Goal: Task Accomplishment & Management: Use online tool/utility

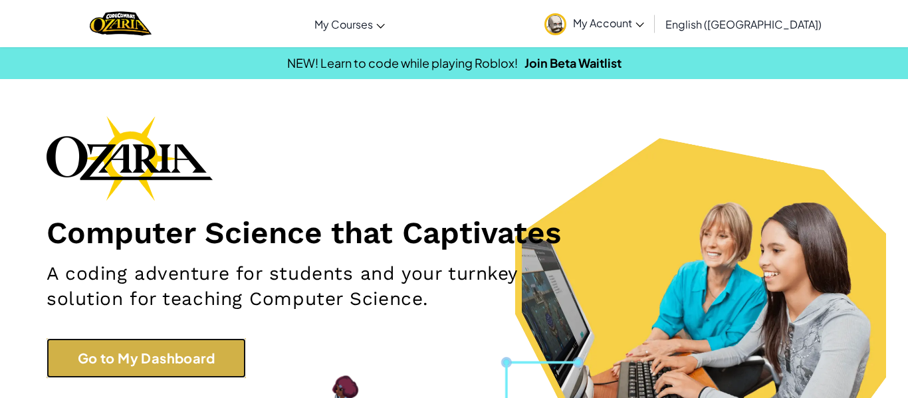
click at [222, 353] on link "Go to My Dashboard" at bounding box center [146, 358] width 199 height 40
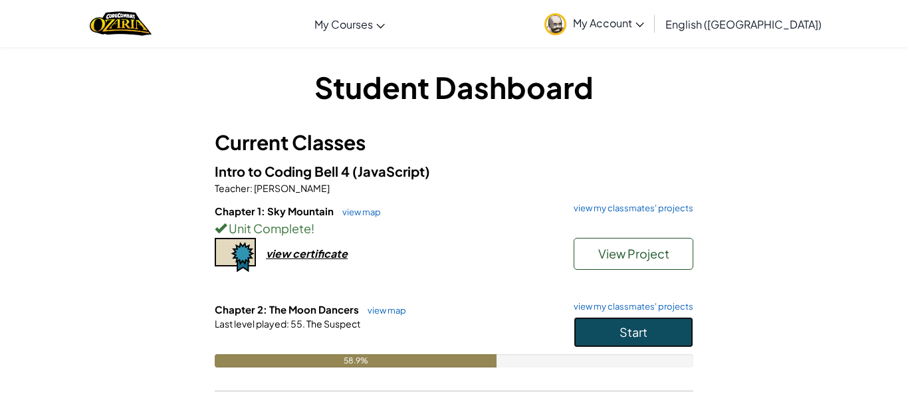
click at [596, 340] on button "Start" at bounding box center [634, 332] width 120 height 31
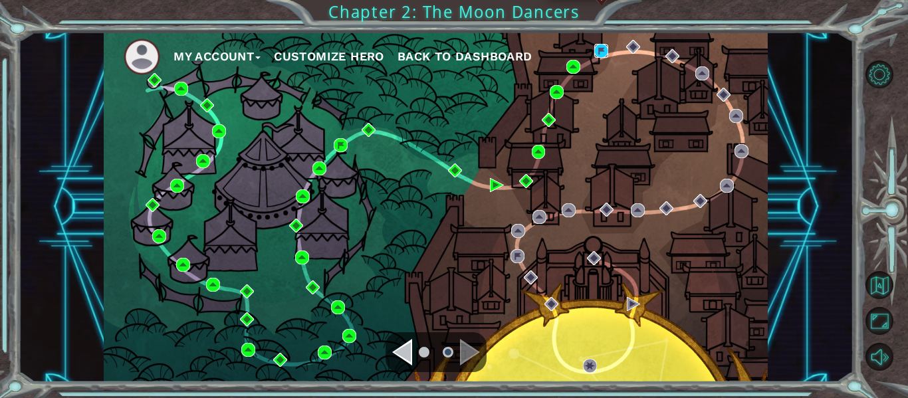
click at [602, 49] on img at bounding box center [601, 51] width 14 height 14
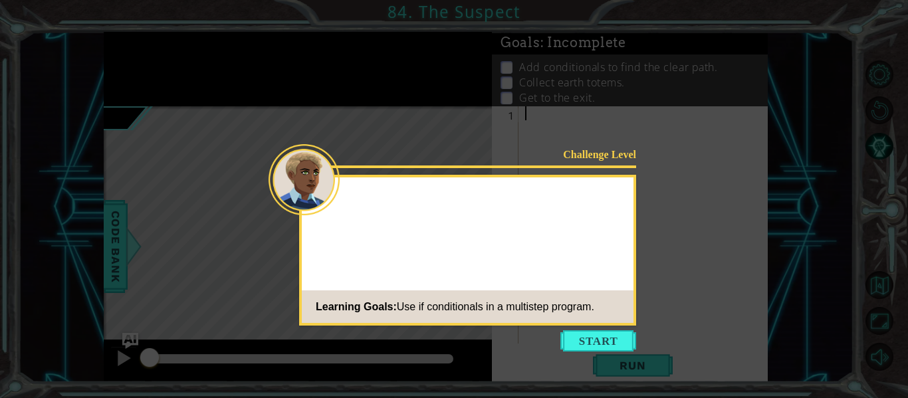
click at [580, 313] on div "Learning Goals: Use if conditionals in a multistep program." at bounding box center [448, 307] width 293 height 27
click at [577, 324] on div "Challenge Level Learning Goals: Use if conditionals in a multistep program." at bounding box center [467, 250] width 337 height 151
click at [583, 340] on button "Start" at bounding box center [598, 340] width 76 height 21
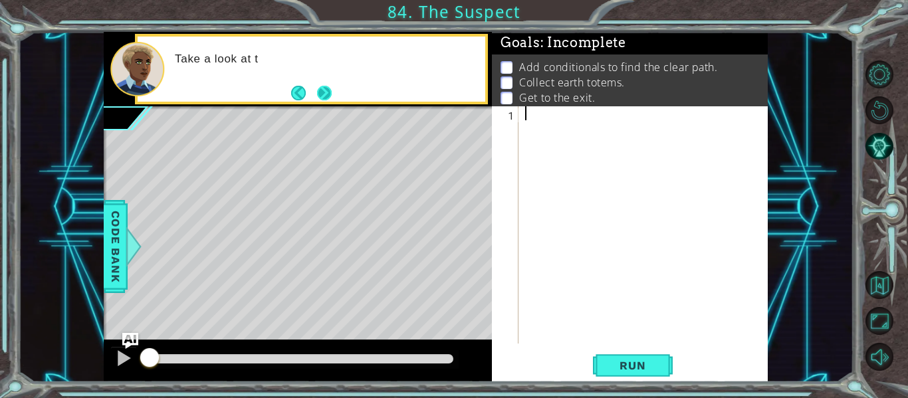
click at [328, 91] on button "Next" at bounding box center [324, 93] width 15 height 15
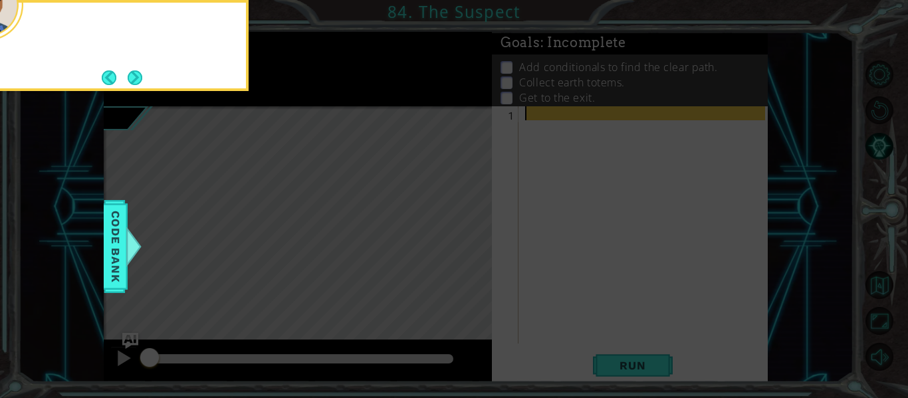
click at [328, 91] on icon at bounding box center [454, 199] width 908 height 398
click at [133, 81] on button "Next" at bounding box center [135, 77] width 15 height 15
click at [139, 78] on button "Next" at bounding box center [135, 77] width 15 height 15
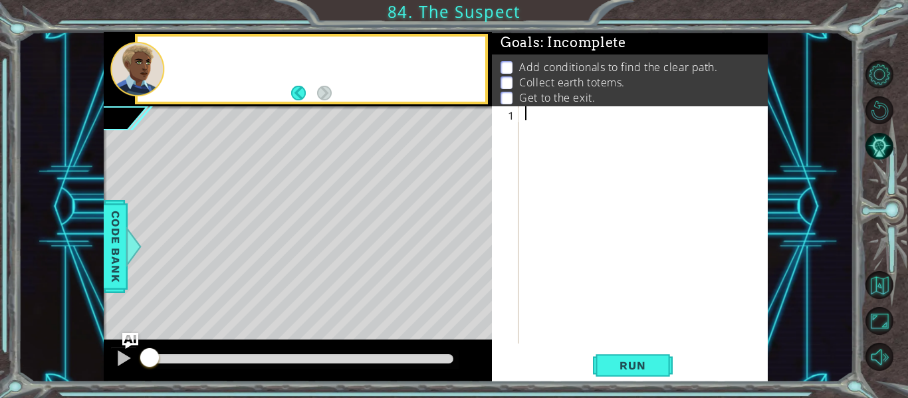
click at [139, 78] on div at bounding box center [137, 69] width 54 height 55
click at [548, 114] on div at bounding box center [647, 238] width 249 height 265
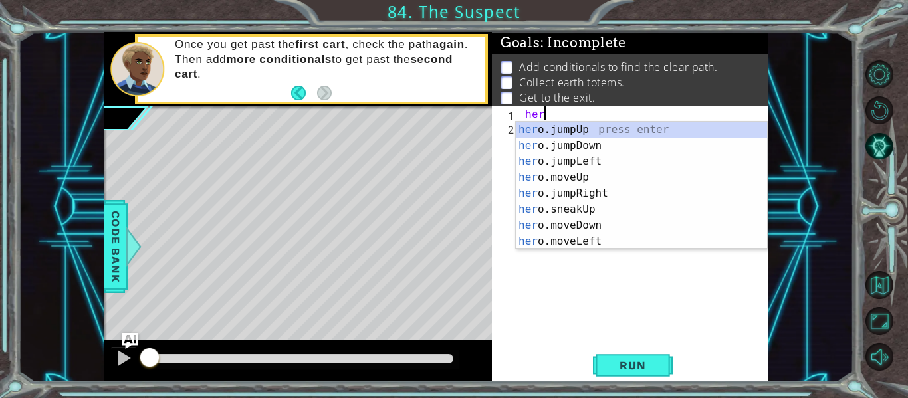
scroll to position [0, 1]
click at [562, 178] on div "her o.jumpUp press enter her o.jumpDown press enter her o.jumpLeft press enter …" at bounding box center [641, 202] width 251 height 160
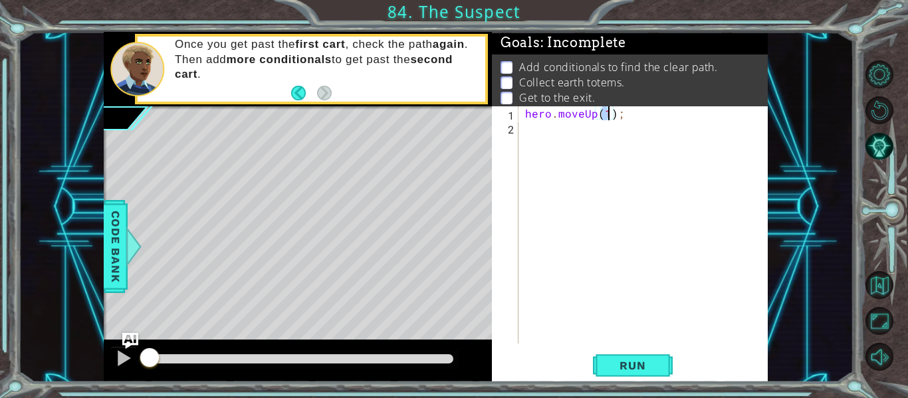
click at [594, 115] on div "hero . moveUp ( 1 ) ;" at bounding box center [647, 238] width 249 height 265
click at [622, 116] on div "hero . moveRight ( ) ;" at bounding box center [647, 238] width 249 height 265
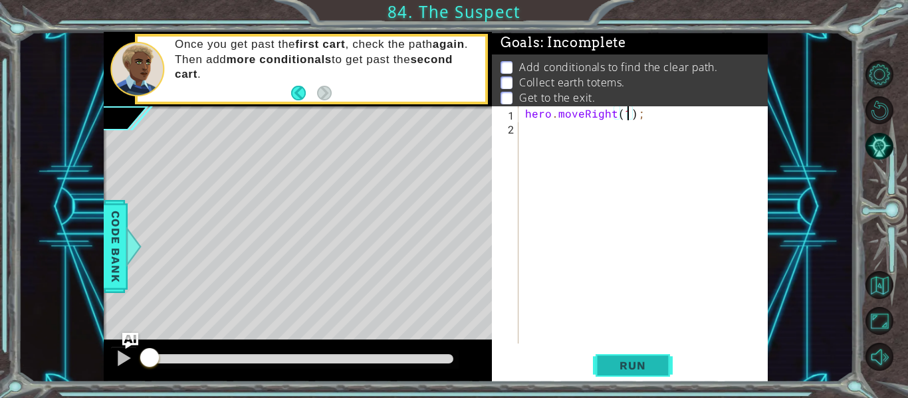
type textarea "hero.moveRight(1);"
click at [624, 374] on button "Run" at bounding box center [633, 365] width 80 height 27
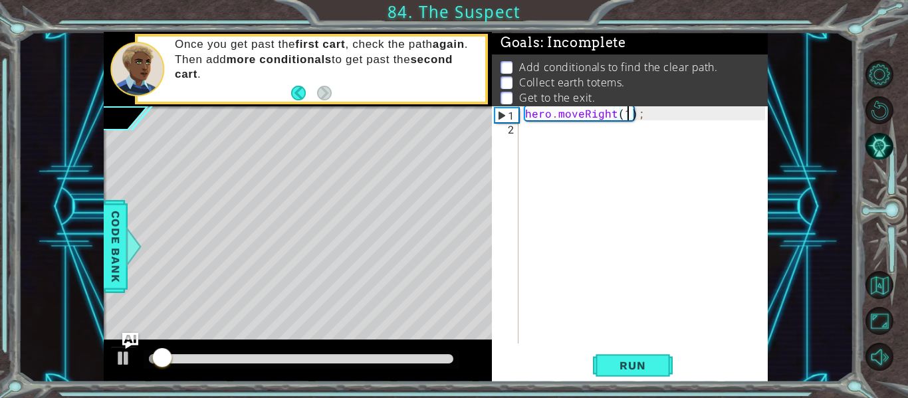
click at [548, 134] on div "hero . moveRight ( 1 ) ;" at bounding box center [647, 238] width 249 height 265
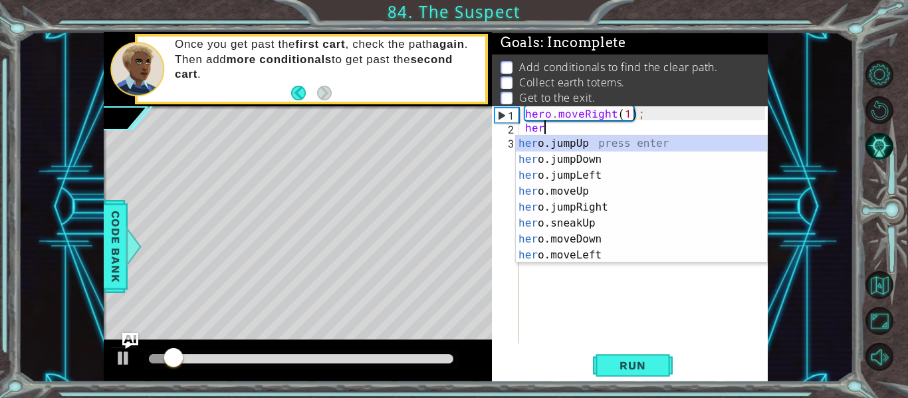
scroll to position [0, 1]
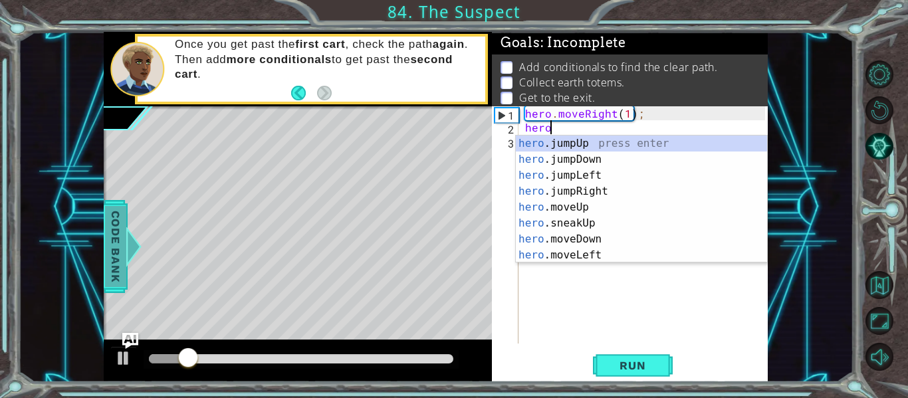
click at [126, 227] on div at bounding box center [134, 247] width 17 height 40
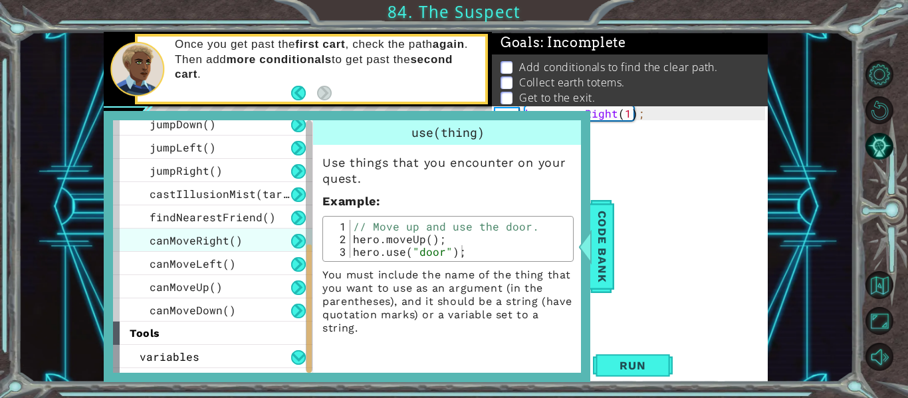
scroll to position [306, 0]
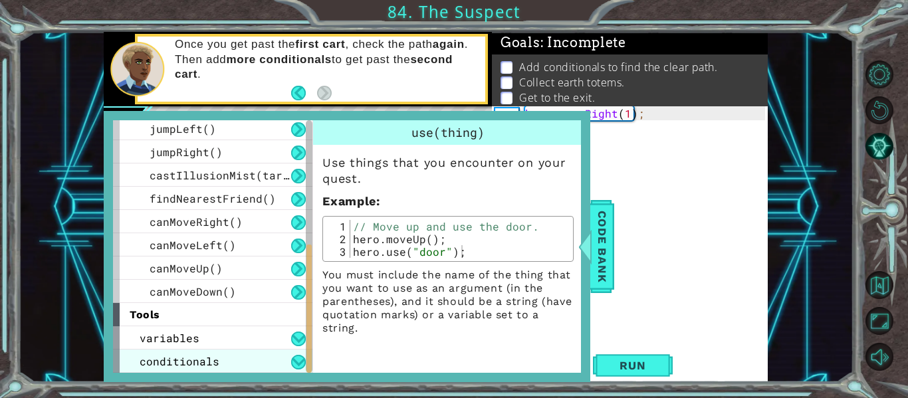
click at [179, 366] on span "conditionals" at bounding box center [180, 361] width 80 height 14
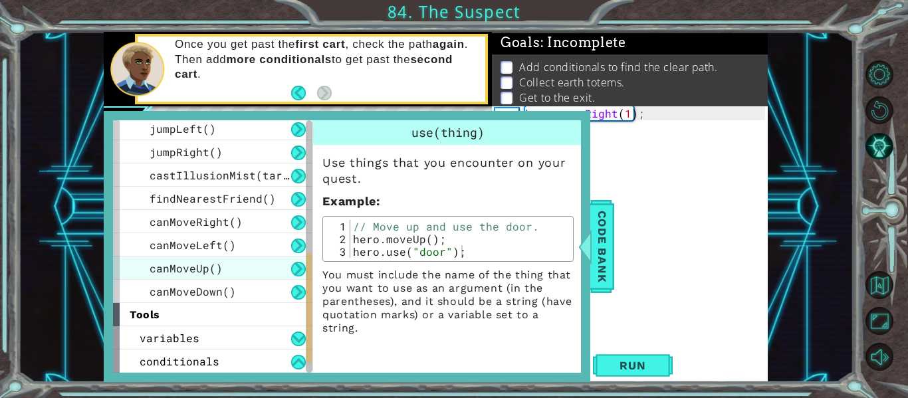
scroll to position [329, 0]
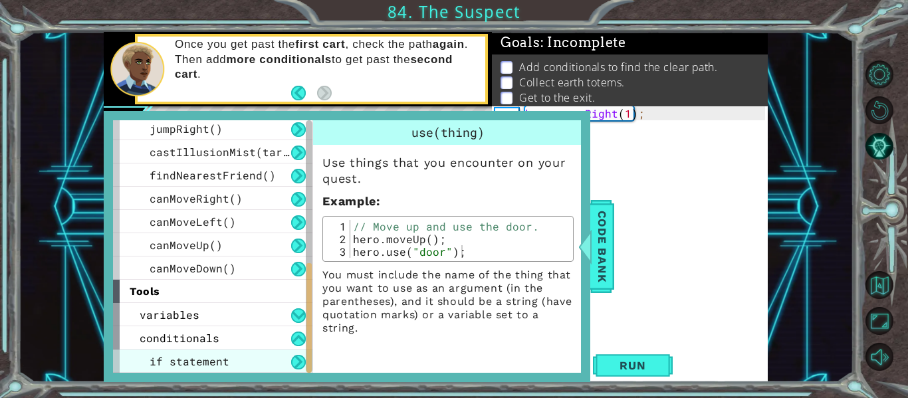
click at [219, 358] on span "if statement" at bounding box center [190, 361] width 80 height 14
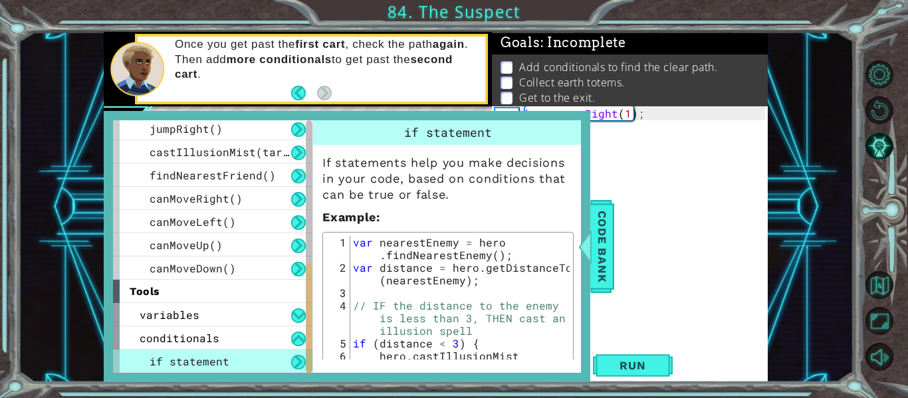
scroll to position [98, 0]
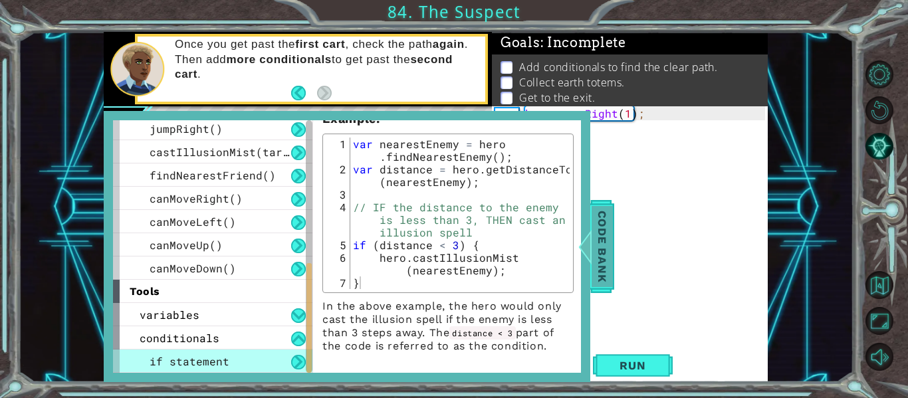
click at [597, 269] on span "Code Bank" at bounding box center [602, 246] width 21 height 81
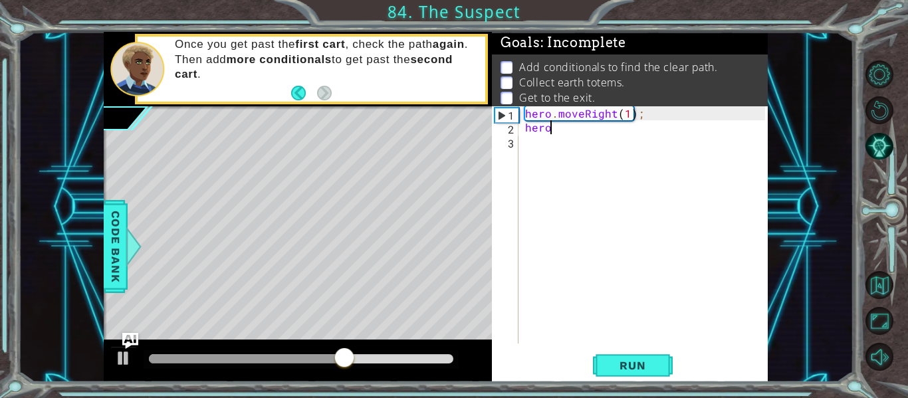
click at [562, 132] on div "hero . moveRight ( 1 ) ; hero" at bounding box center [647, 238] width 249 height 265
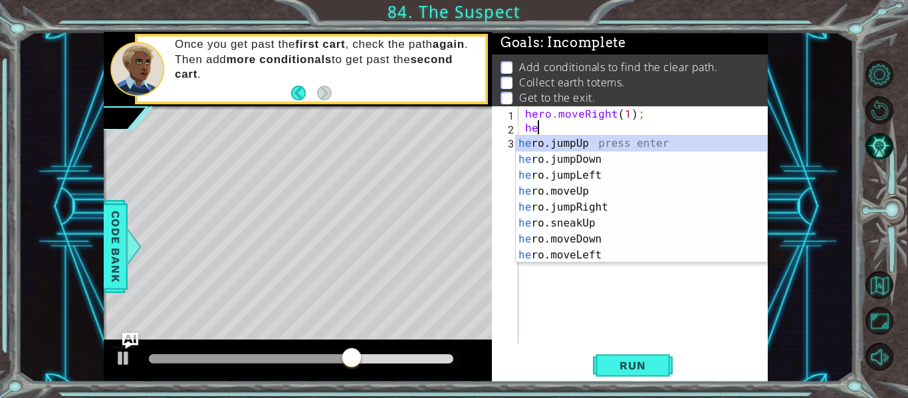
scroll to position [0, 0]
type textarea "h"
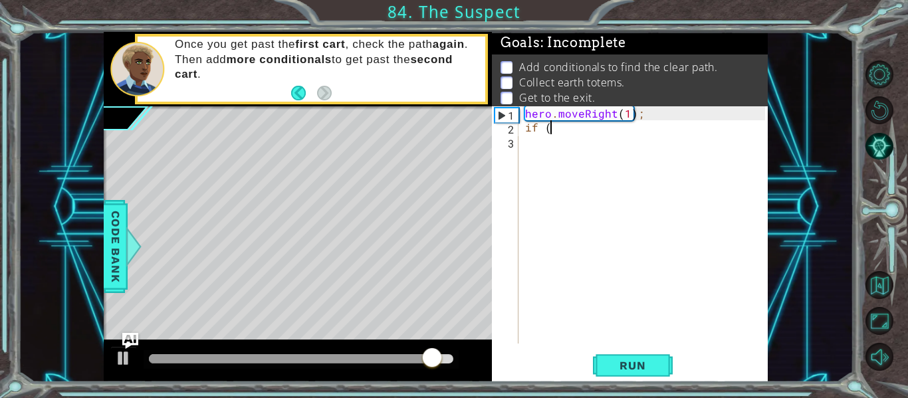
scroll to position [0, 1]
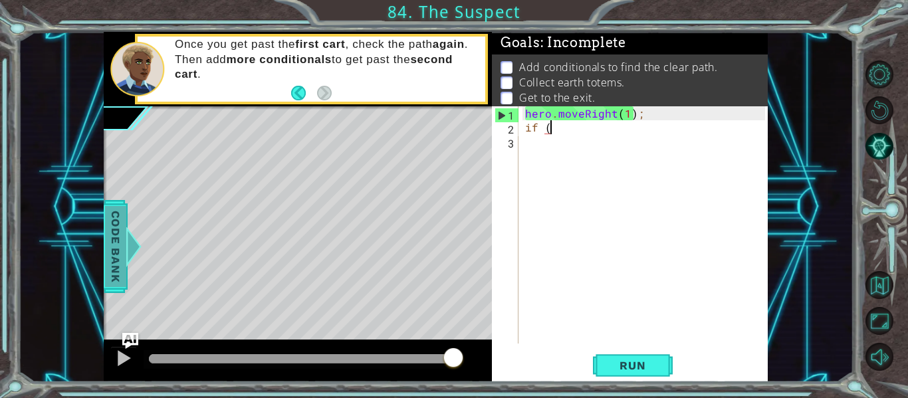
type textarea "if ("
click at [118, 239] on span "Code Bank" at bounding box center [115, 246] width 21 height 81
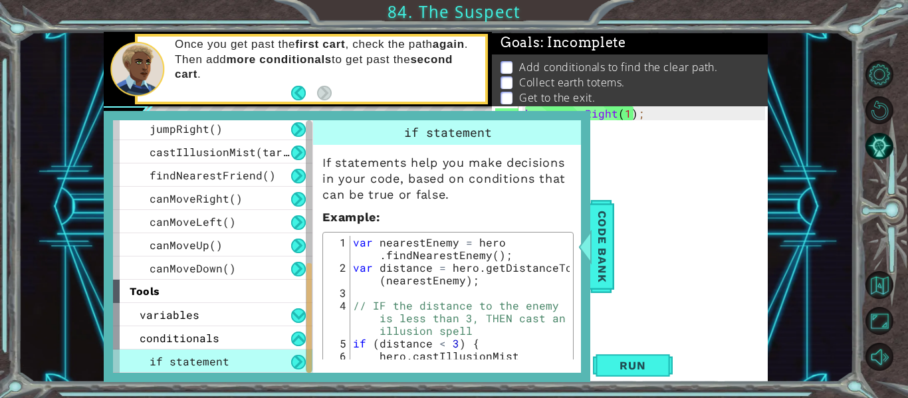
scroll to position [98, 0]
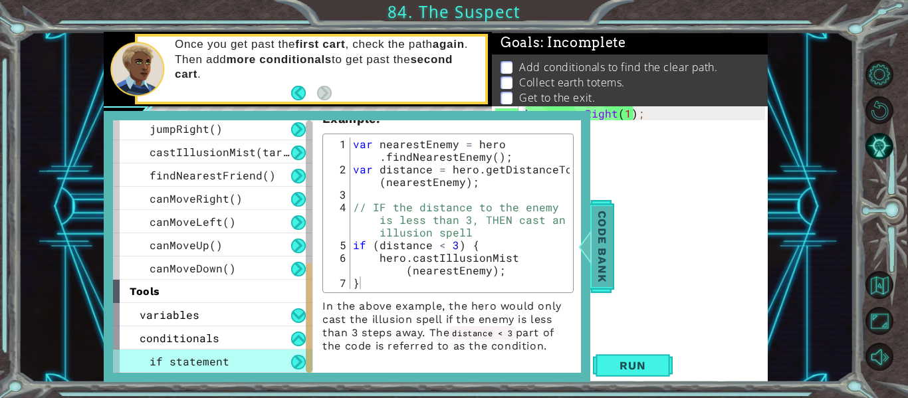
click at [593, 247] on div at bounding box center [585, 247] width 17 height 40
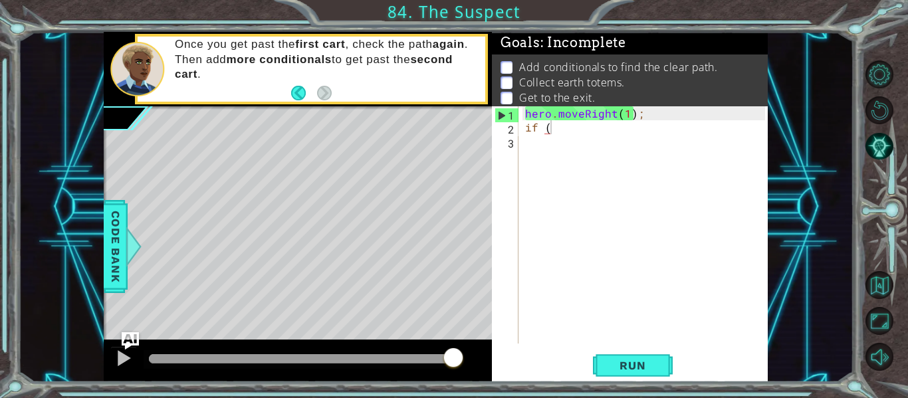
click at [132, 339] on img "Ask AI" at bounding box center [130, 340] width 17 height 17
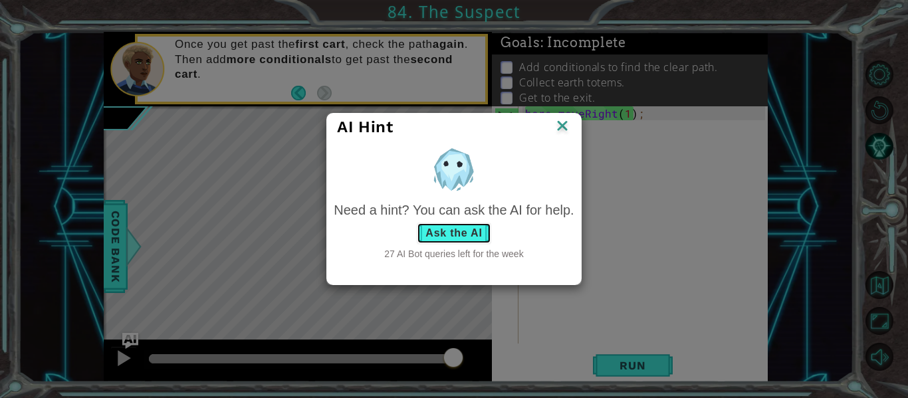
click at [465, 229] on button "Ask the AI" at bounding box center [454, 233] width 74 height 21
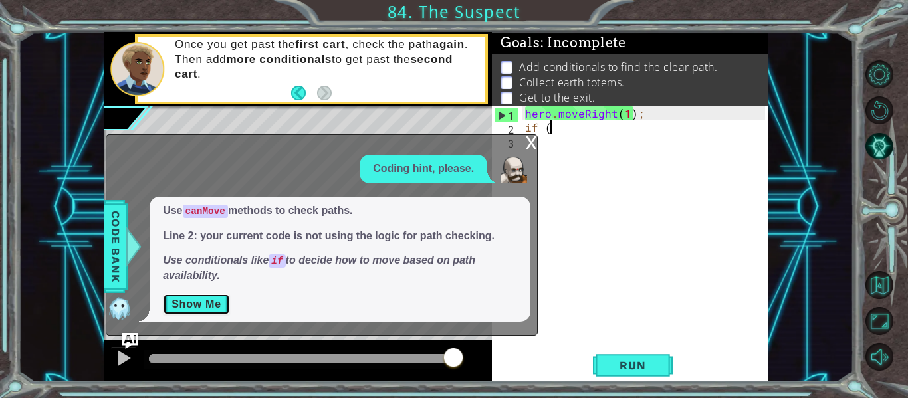
click at [214, 306] on button "Show Me" at bounding box center [196, 304] width 67 height 21
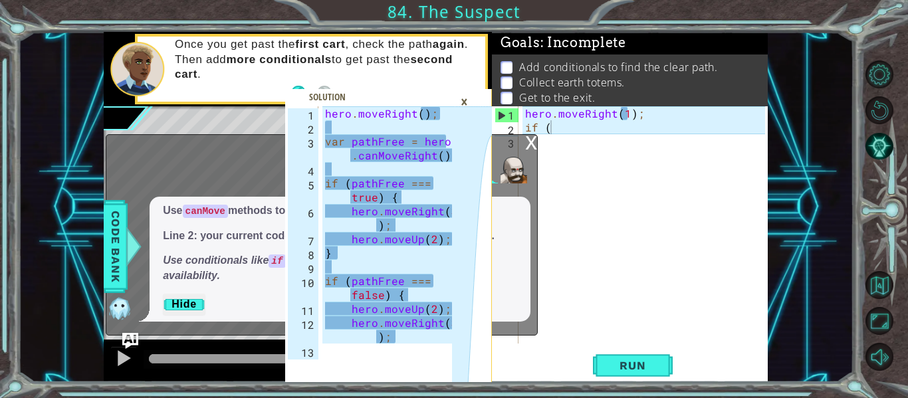
click at [391, 233] on div "hero . moveRight ( ) ; var pathFree = hero . canMoveRight ( ) ; if ( pathFree =…" at bounding box center [390, 238] width 136 height 265
click at [324, 120] on div "hero . moveRight ( ) ; var pathFree = hero . canMoveRight ( ) ; if ( pathFree =…" at bounding box center [390, 238] width 136 height 265
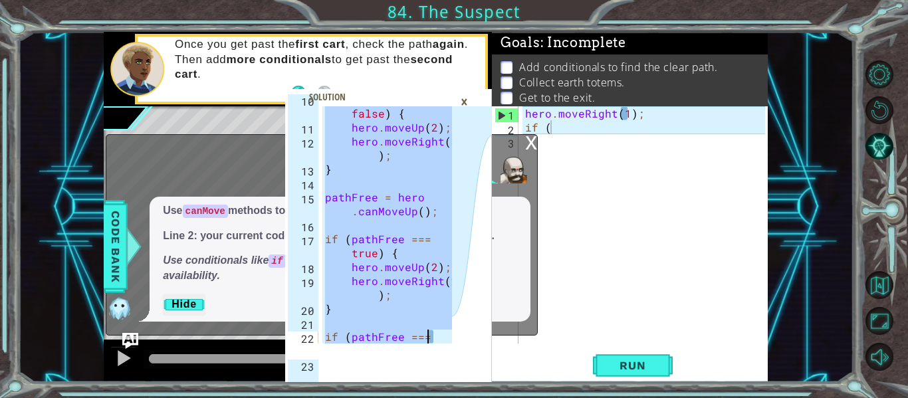
scroll to position [307, 0]
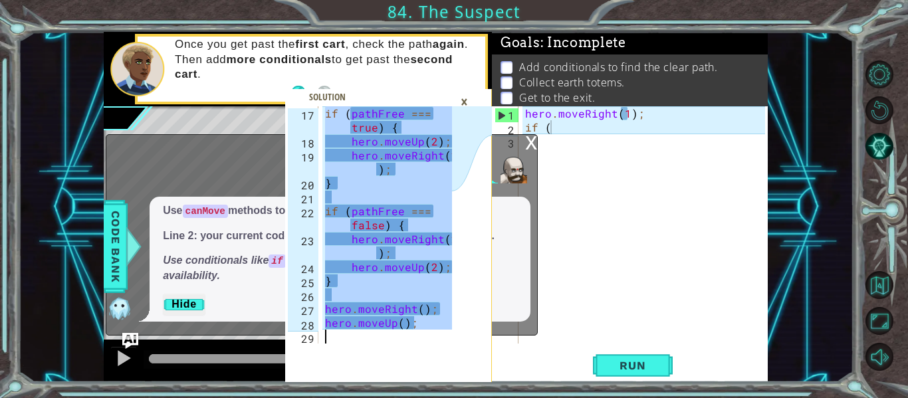
drag, startPoint x: 322, startPoint y: 113, endPoint x: 455, endPoint y: 347, distance: 269.5
click at [455, 347] on div "hero.moveRight(); 17 18 19 20 21 22 23 24 25 26 27 28 29 if ( pathFree === true…" at bounding box center [388, 244] width 207 height 276
type textarea "hero.moveUp();"
click at [460, 92] on div "×" at bounding box center [464, 101] width 21 height 23
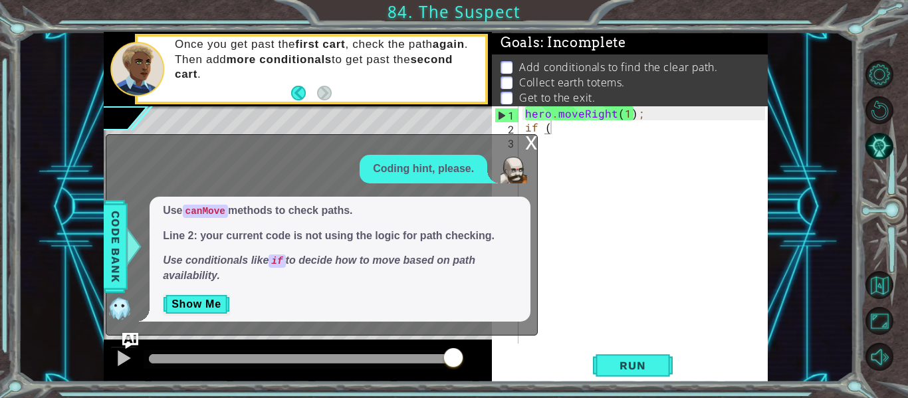
click at [592, 122] on div "hero . moveRight ( 1 ) ; if (" at bounding box center [647, 238] width 249 height 265
type textarea "if ("
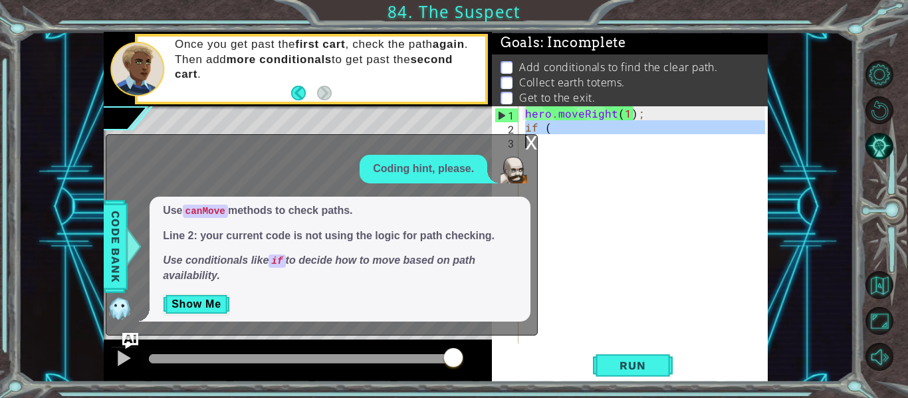
scroll to position [0, 0]
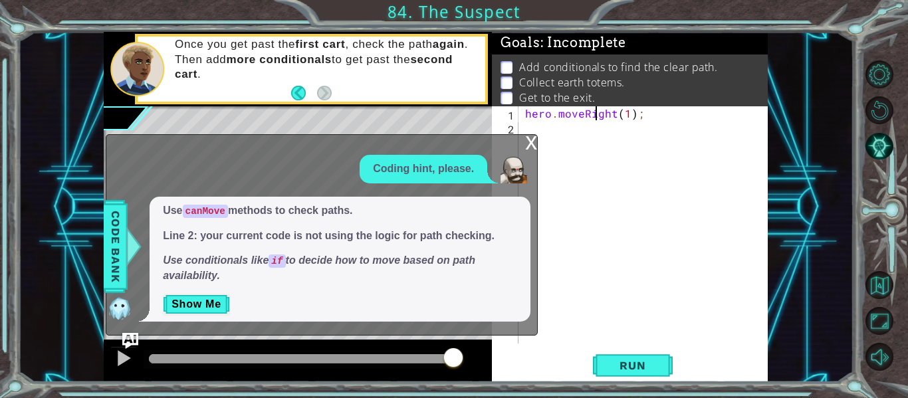
click at [592, 120] on div "hero . moveRight ( 1 ) ;" at bounding box center [647, 238] width 249 height 265
type textarea "hero.moveRight(1);"
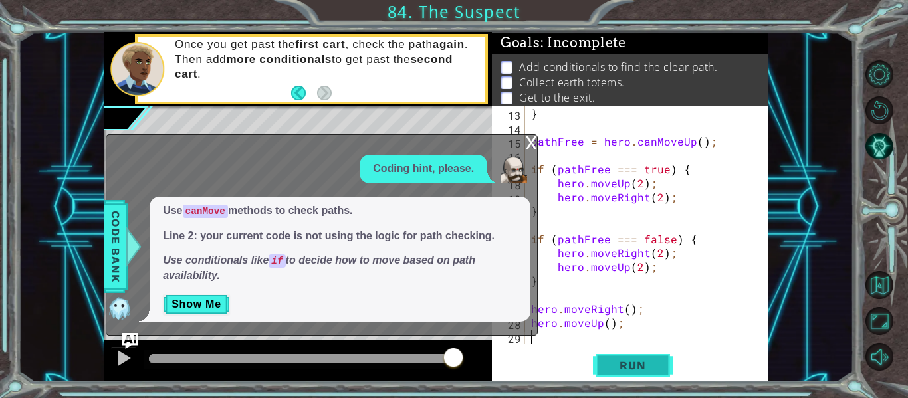
click at [643, 367] on span "Run" at bounding box center [632, 365] width 53 height 13
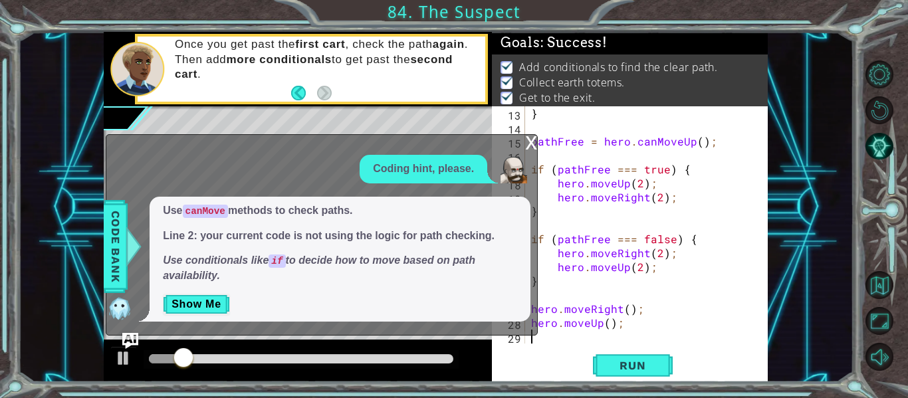
click at [534, 142] on div "x" at bounding box center [531, 141] width 12 height 13
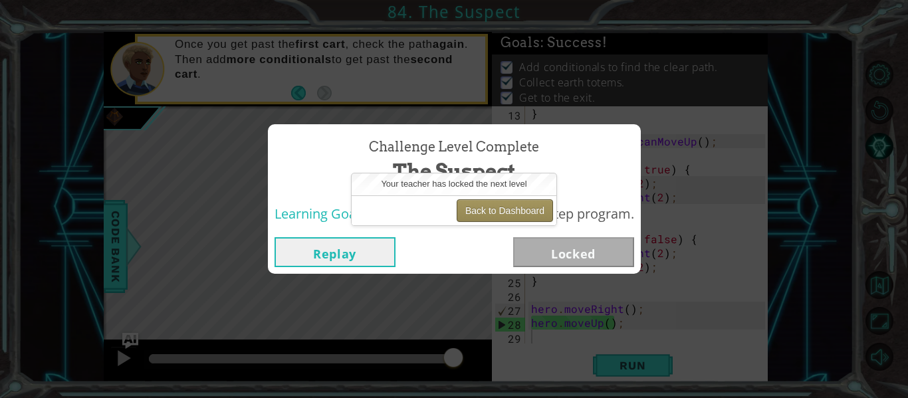
click at [517, 211] on button "Back to Dashboard" at bounding box center [505, 210] width 96 height 23
click at [528, 214] on button "Back to Dashboard" at bounding box center [505, 210] width 96 height 23
click at [465, 210] on button "Back to Dashboard" at bounding box center [505, 210] width 96 height 23
click at [332, 258] on button "Replay" at bounding box center [335, 252] width 121 height 30
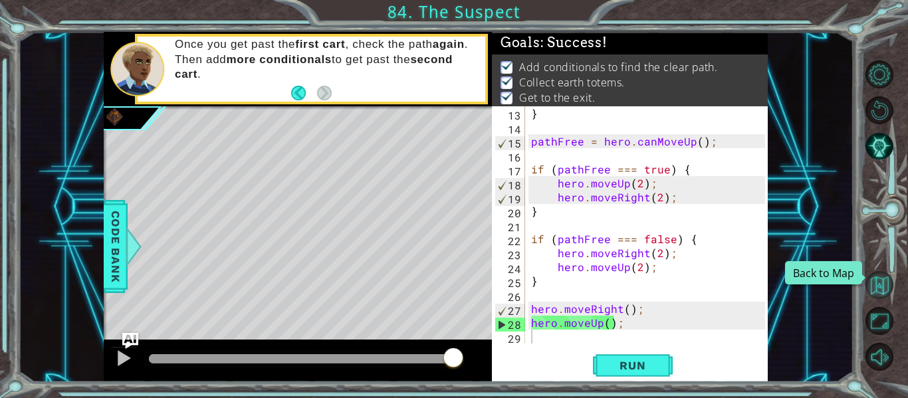
click at [880, 279] on button "Back to Map" at bounding box center [880, 285] width 28 height 28
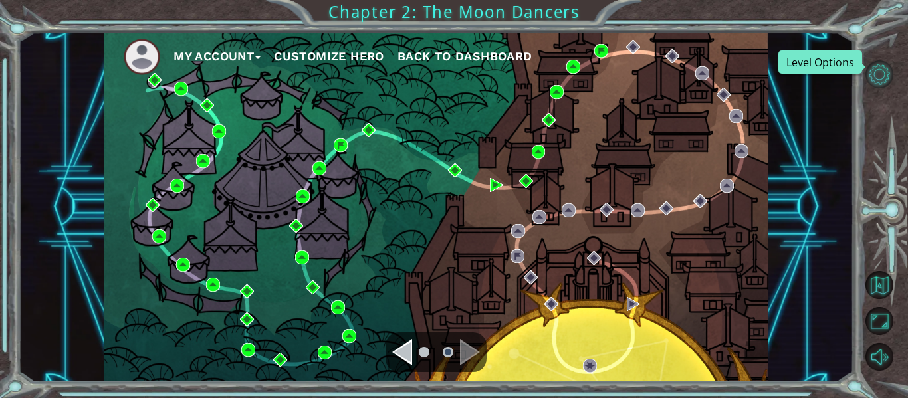
click at [887, 68] on button "Level Options" at bounding box center [880, 74] width 28 height 28
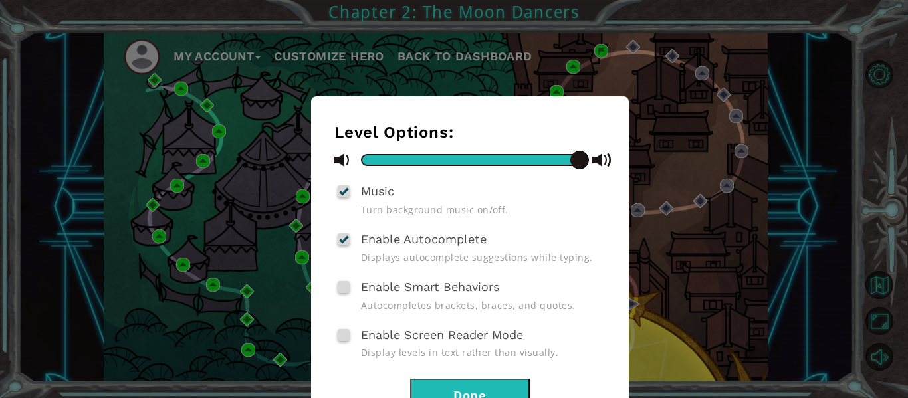
scroll to position [51, 0]
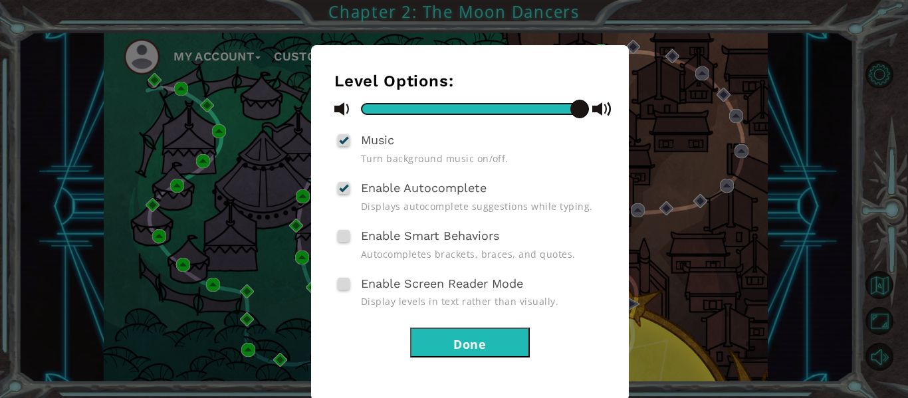
click at [519, 338] on button "Done" at bounding box center [470, 343] width 120 height 30
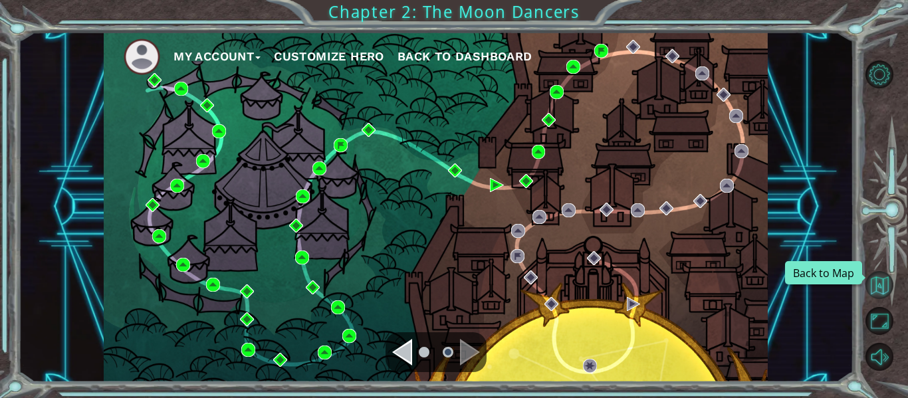
click at [870, 283] on button "Back to Map" at bounding box center [880, 285] width 28 height 28
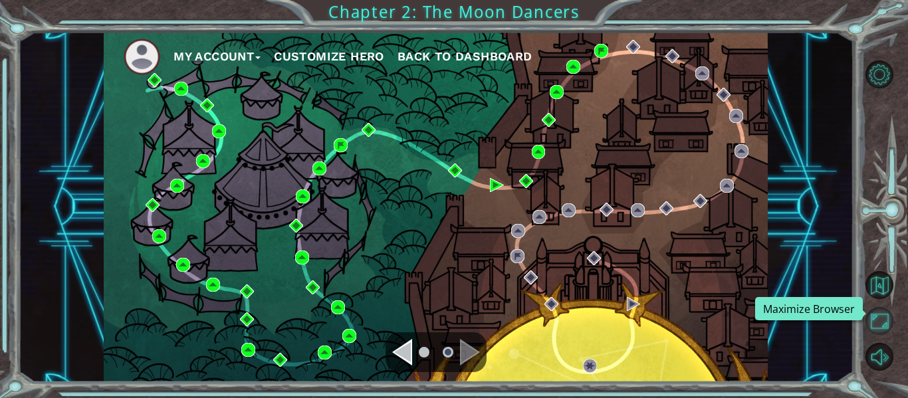
click at [880, 324] on button "Maximize Browser" at bounding box center [880, 321] width 28 height 28
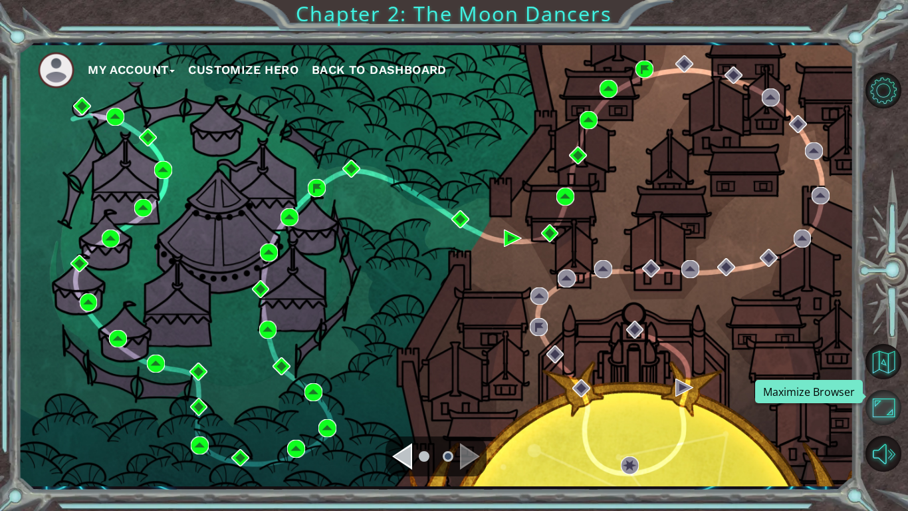
click at [877, 398] on button "Maximize Browser" at bounding box center [884, 408] width 36 height 36
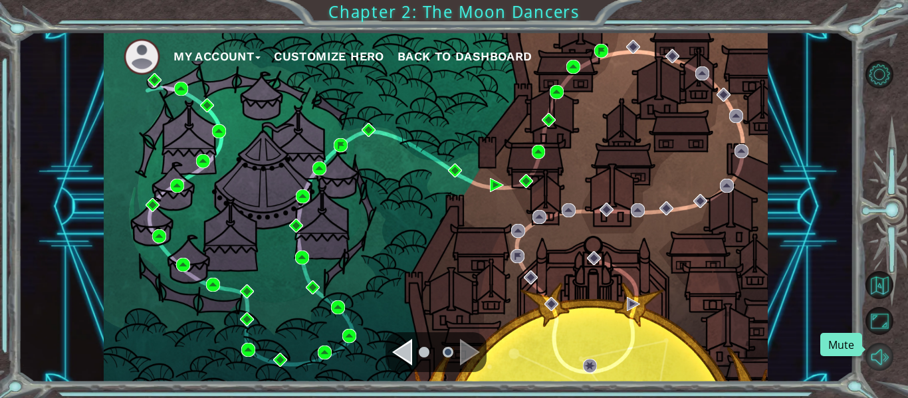
click at [884, 353] on button "Mute" at bounding box center [880, 357] width 28 height 28
click at [884, 353] on button "Unmute" at bounding box center [880, 357] width 28 height 28
click at [239, 60] on button "My Account" at bounding box center [217, 57] width 87 height 20
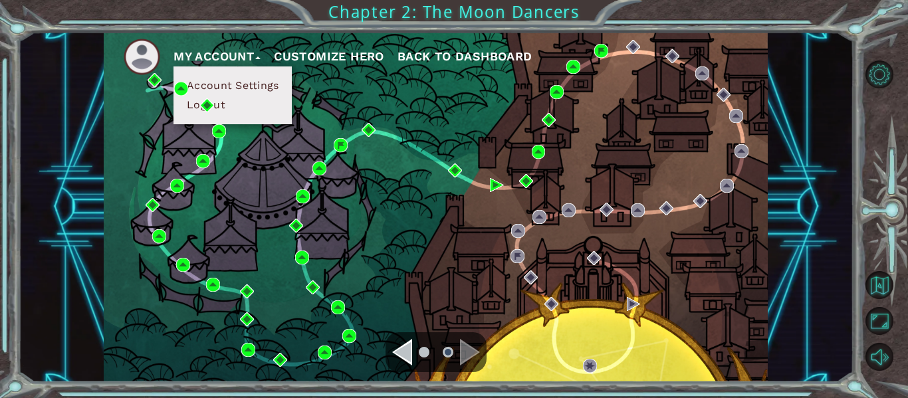
click at [253, 58] on button "My Account" at bounding box center [217, 57] width 87 height 20
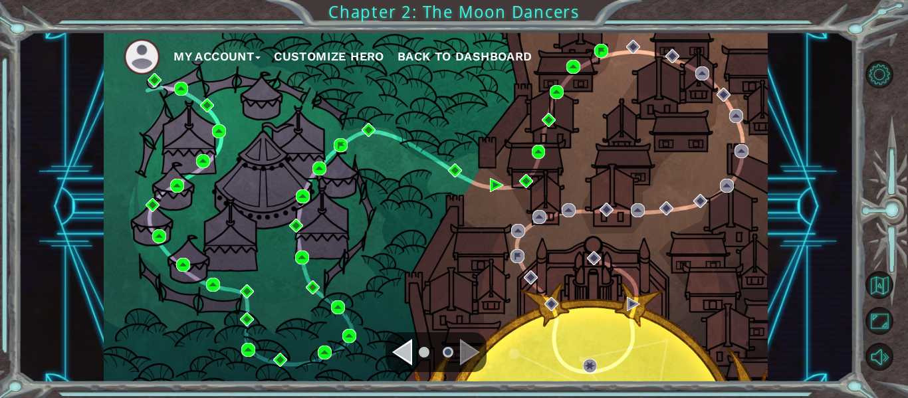
click at [291, 59] on button "Customize Hero" at bounding box center [329, 57] width 110 height 20
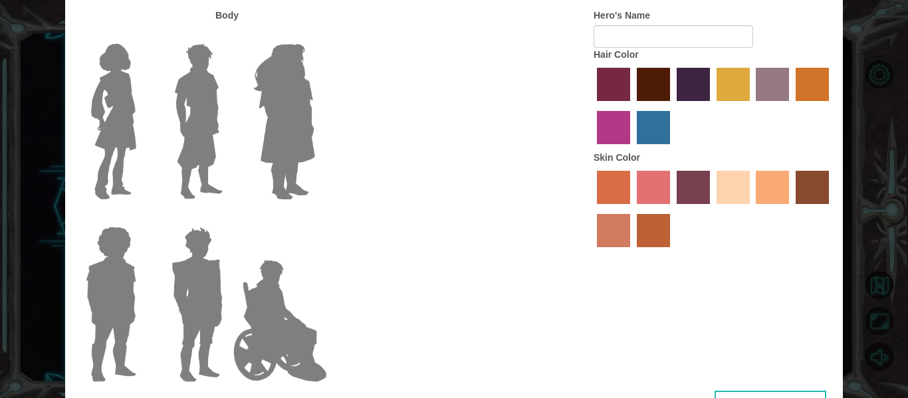
type input "Hot wheels"
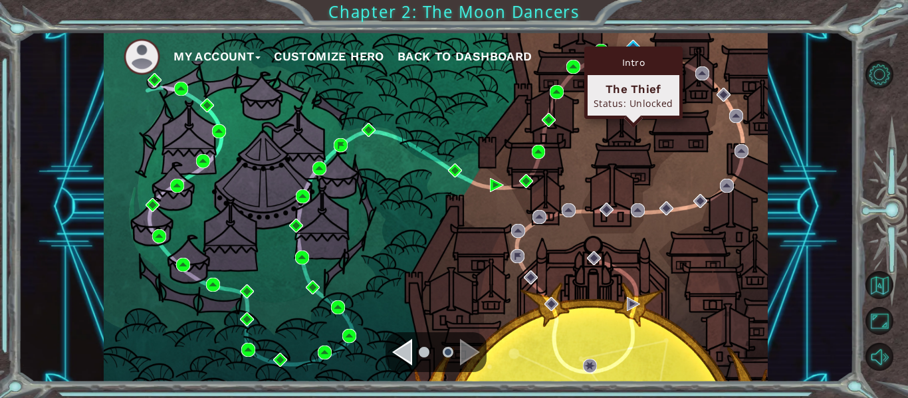
click at [628, 48] on div "Intro The Thief Status: Unlocked" at bounding box center [633, 83] width 98 height 72
click at [635, 50] on div "Intro" at bounding box center [634, 62] width 92 height 25
click at [632, 43] on img at bounding box center [633, 47] width 14 height 14
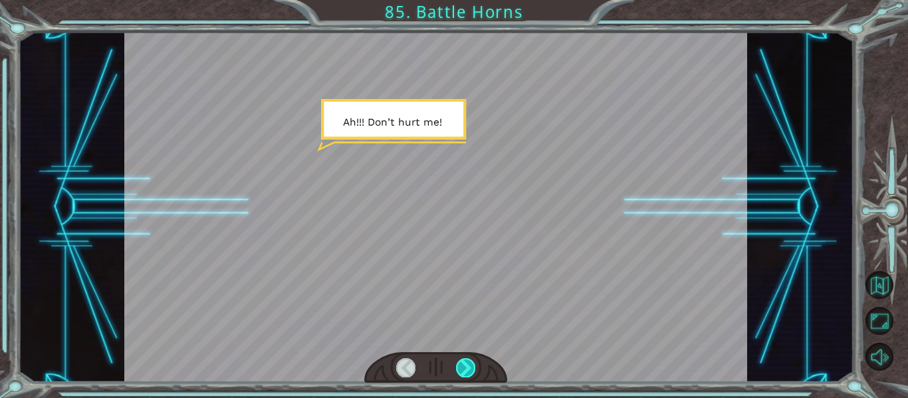
click at [463, 376] on div at bounding box center [465, 367] width 19 height 19
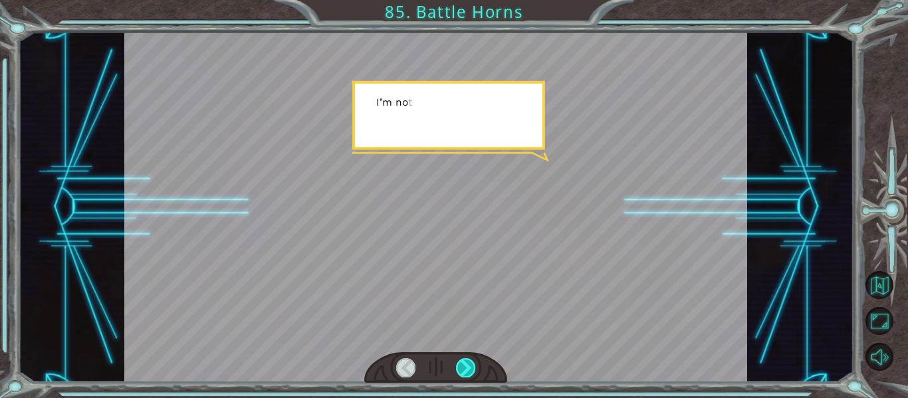
click at [463, 376] on div at bounding box center [465, 367] width 19 height 19
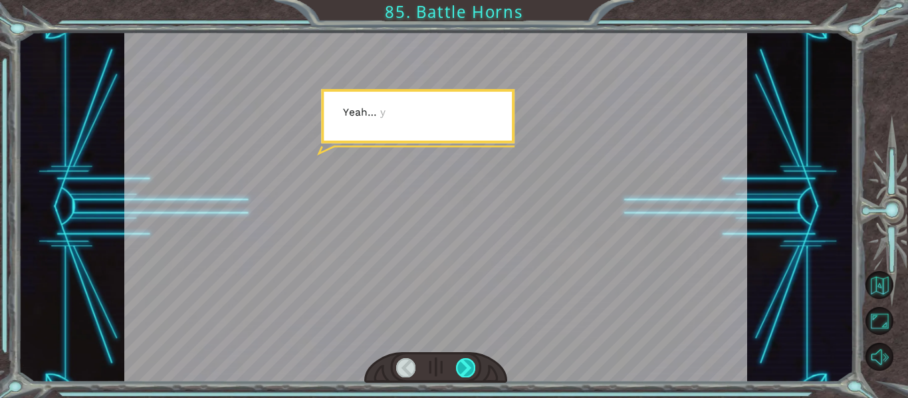
click at [463, 376] on div at bounding box center [465, 367] width 19 height 19
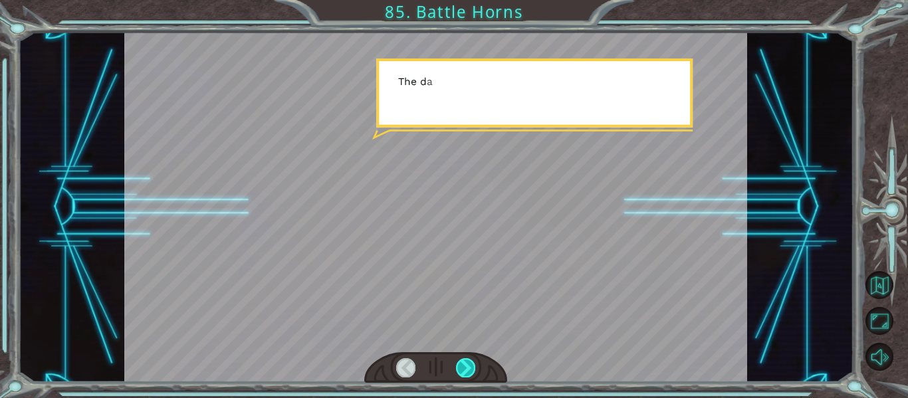
click at [463, 376] on div at bounding box center [465, 367] width 19 height 19
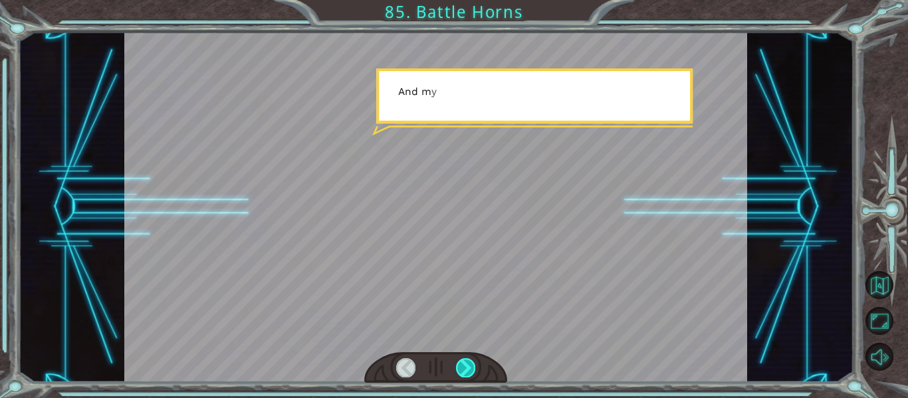
click at [463, 376] on div at bounding box center [465, 367] width 19 height 19
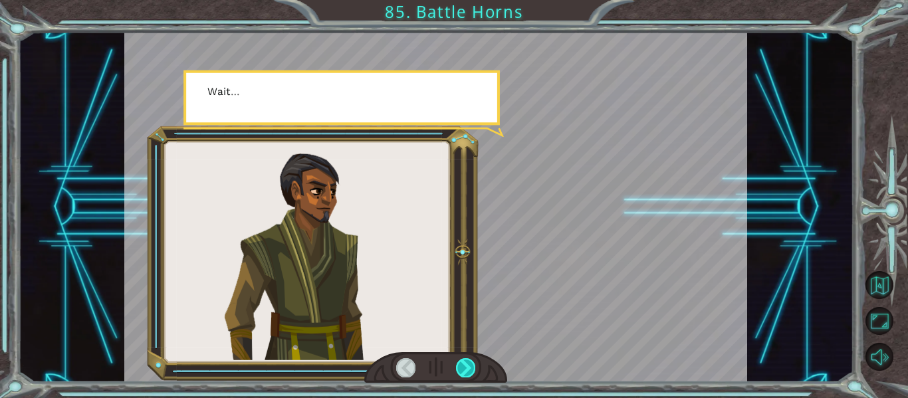
click at [463, 376] on div at bounding box center [465, 367] width 19 height 19
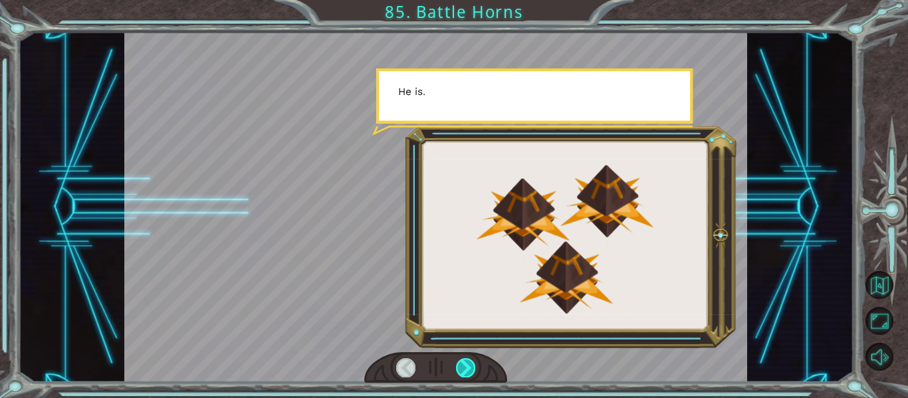
click at [463, 376] on div at bounding box center [465, 367] width 19 height 19
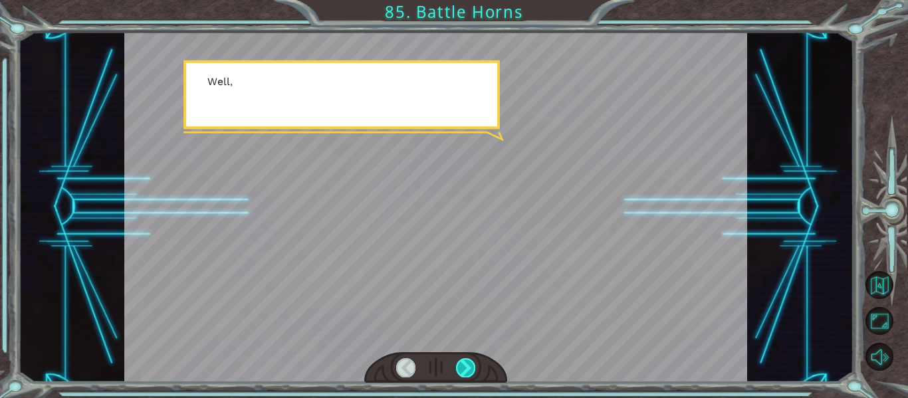
click at [463, 376] on div at bounding box center [465, 367] width 19 height 19
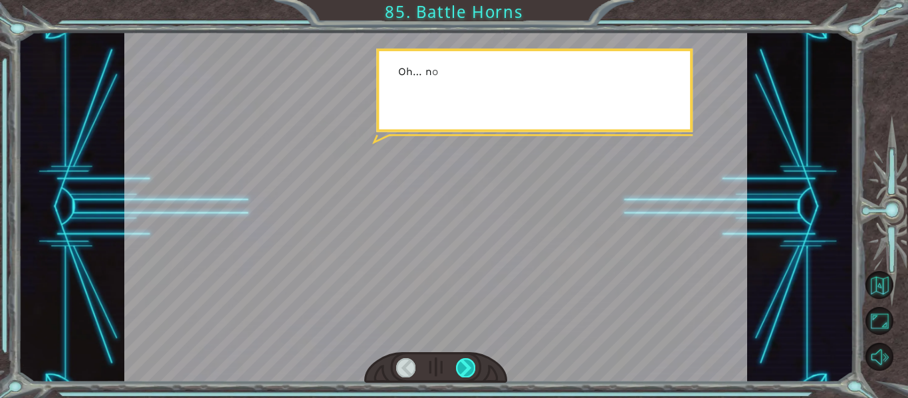
click at [463, 376] on div at bounding box center [465, 367] width 19 height 19
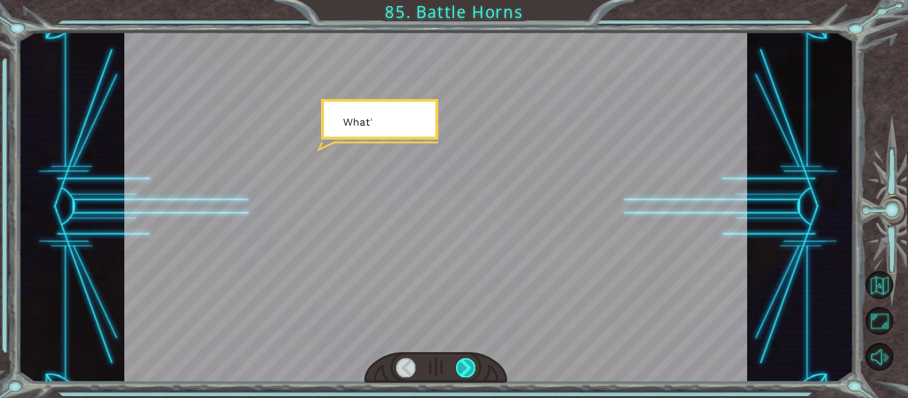
click at [463, 376] on div at bounding box center [465, 367] width 19 height 19
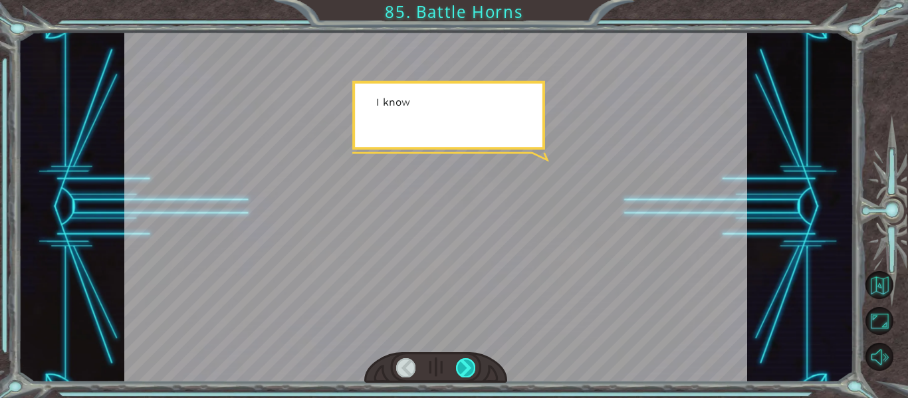
click at [463, 376] on div at bounding box center [465, 367] width 19 height 19
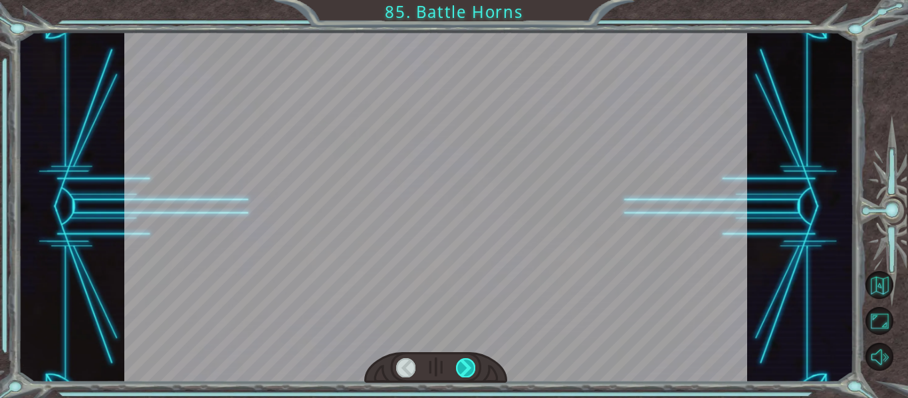
click at [463, 376] on div at bounding box center [465, 367] width 19 height 19
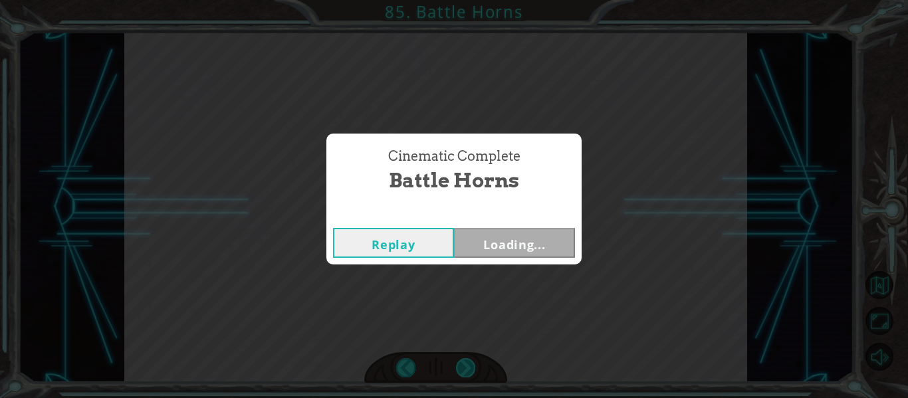
click at [463, 376] on div "Cinematic Complete Battle Horns Replay Loading..." at bounding box center [454, 199] width 908 height 398
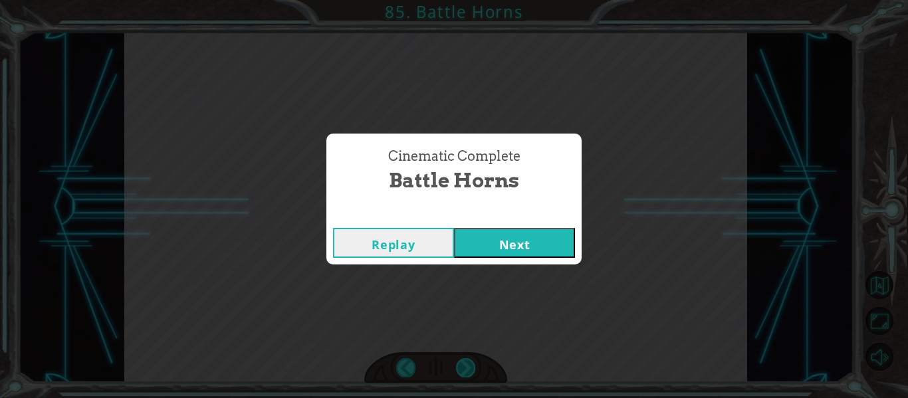
click at [463, 376] on div "Cinematic Complete Battle Horns Replay Next" at bounding box center [454, 199] width 908 height 398
click at [467, 231] on button "Next" at bounding box center [514, 243] width 121 height 30
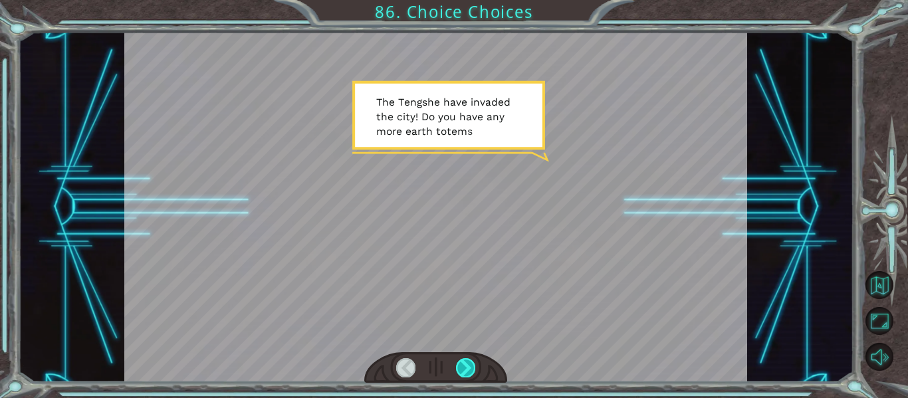
click at [463, 366] on div at bounding box center [465, 367] width 19 height 19
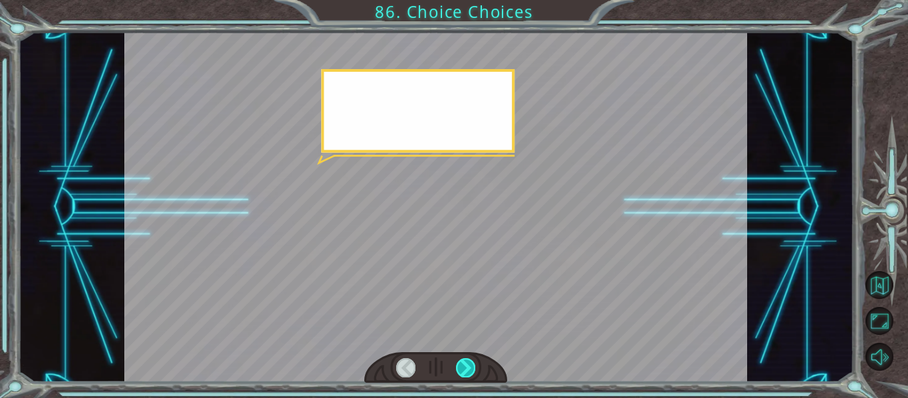
click at [463, 366] on div at bounding box center [465, 367] width 19 height 19
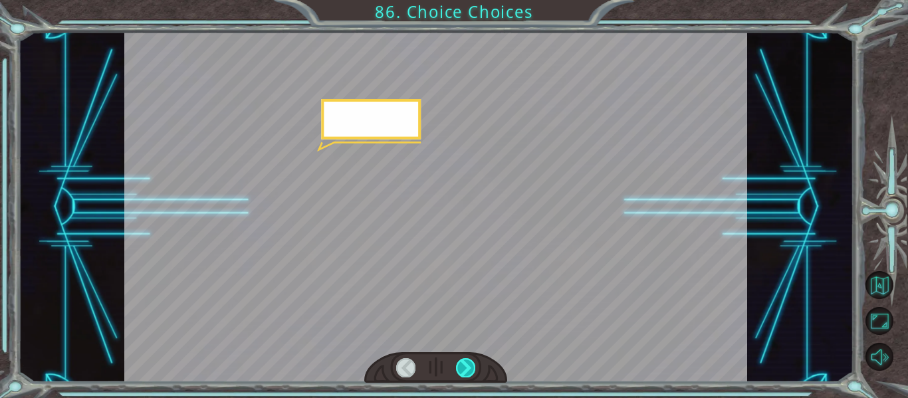
click at [463, 366] on div at bounding box center [465, 367] width 19 height 19
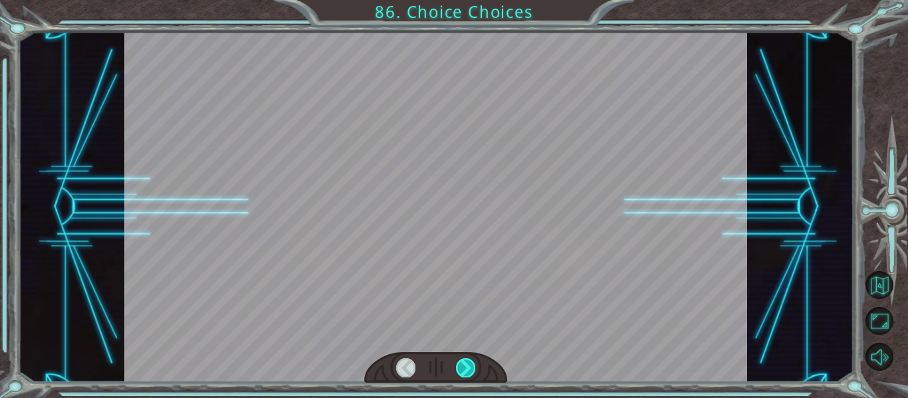
click at [463, 366] on div at bounding box center [465, 367] width 19 height 19
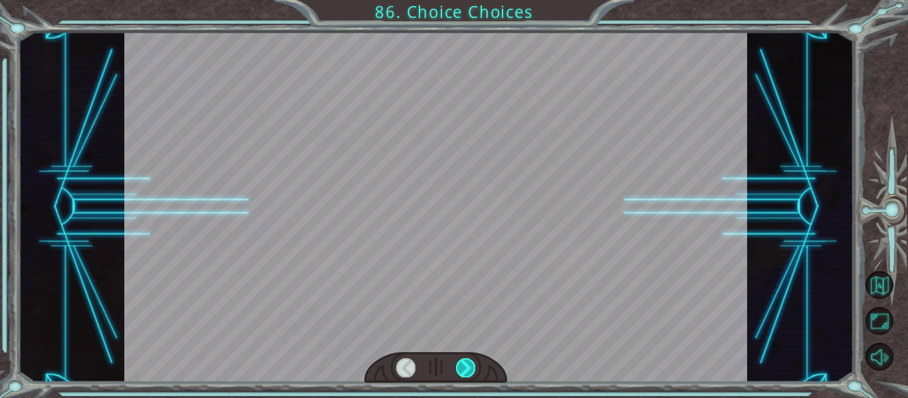
click at [463, 366] on div at bounding box center [465, 367] width 19 height 19
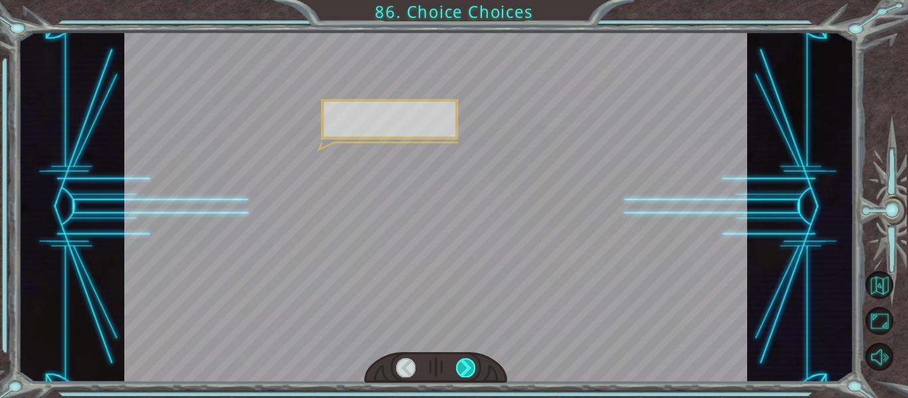
click at [463, 366] on div at bounding box center [465, 367] width 19 height 19
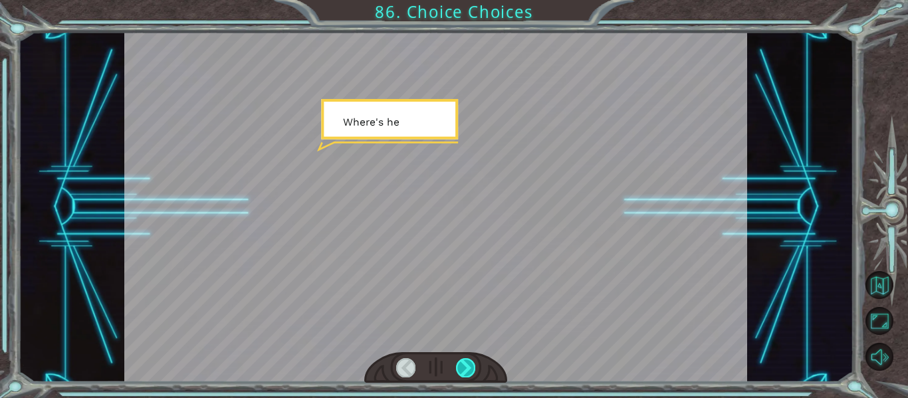
click at [463, 366] on div at bounding box center [465, 367] width 19 height 19
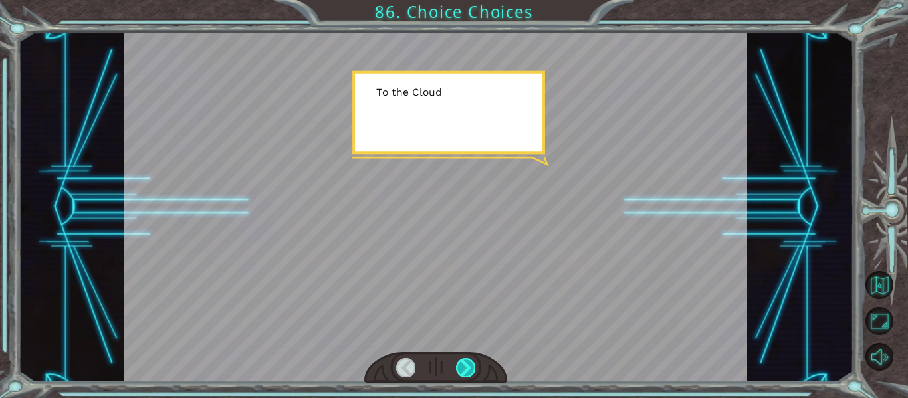
click at [463, 366] on div at bounding box center [465, 367] width 19 height 19
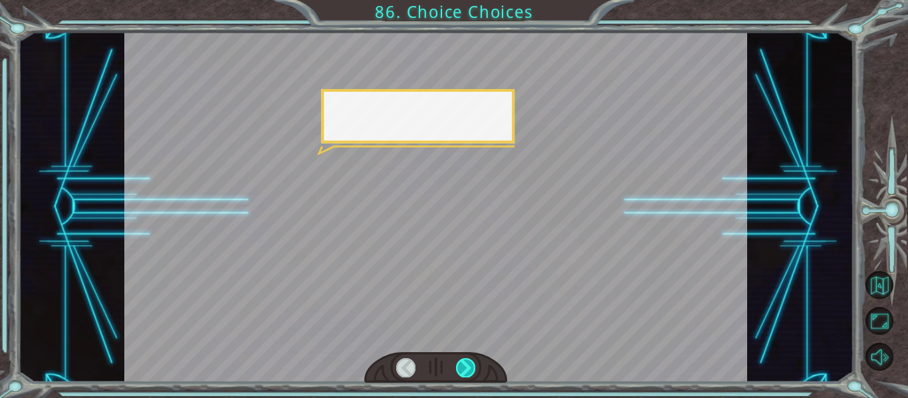
click at [463, 366] on div at bounding box center [465, 367] width 19 height 19
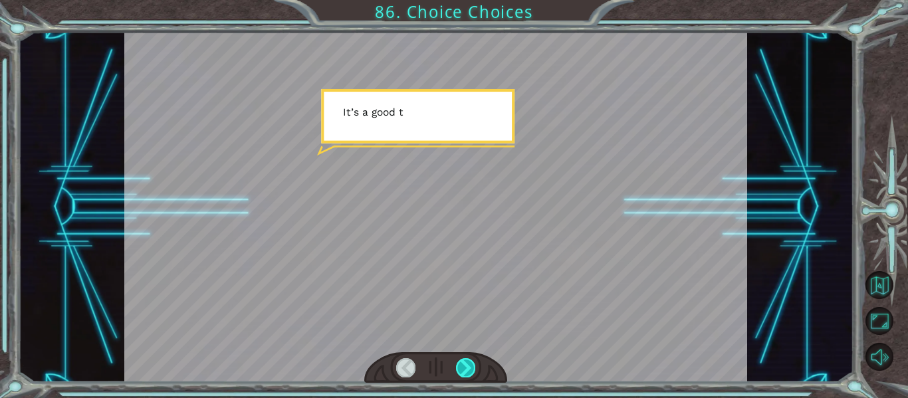
click at [463, 366] on div at bounding box center [465, 367] width 19 height 19
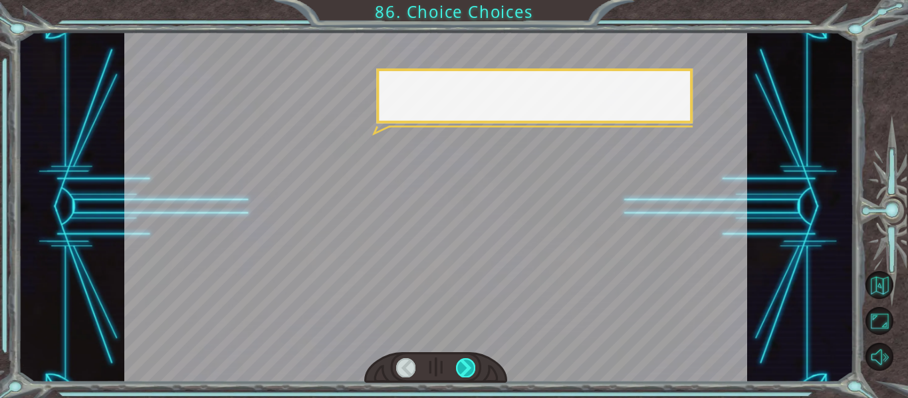
click at [463, 366] on div at bounding box center [465, 367] width 19 height 19
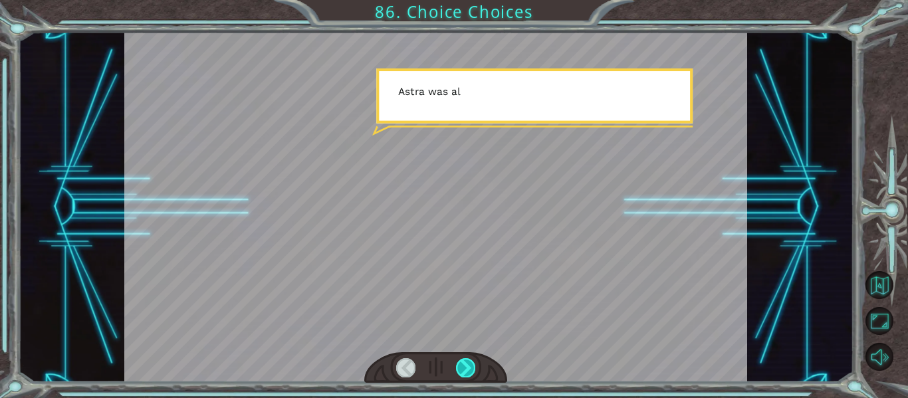
click at [463, 366] on div at bounding box center [465, 367] width 19 height 19
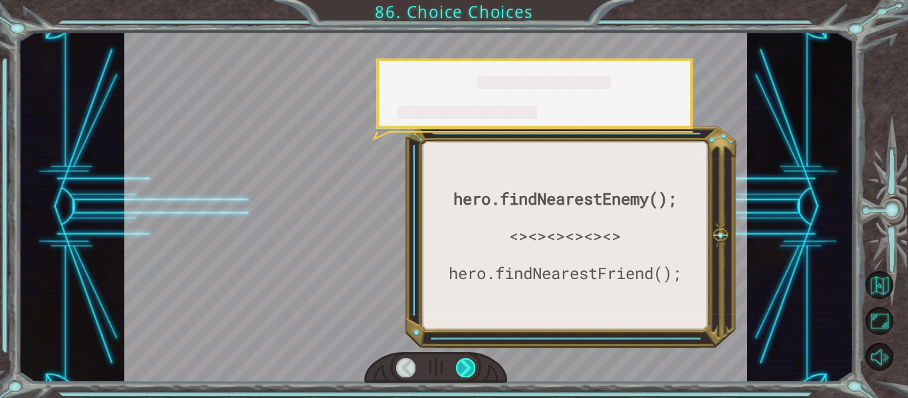
click at [463, 366] on div at bounding box center [465, 367] width 19 height 19
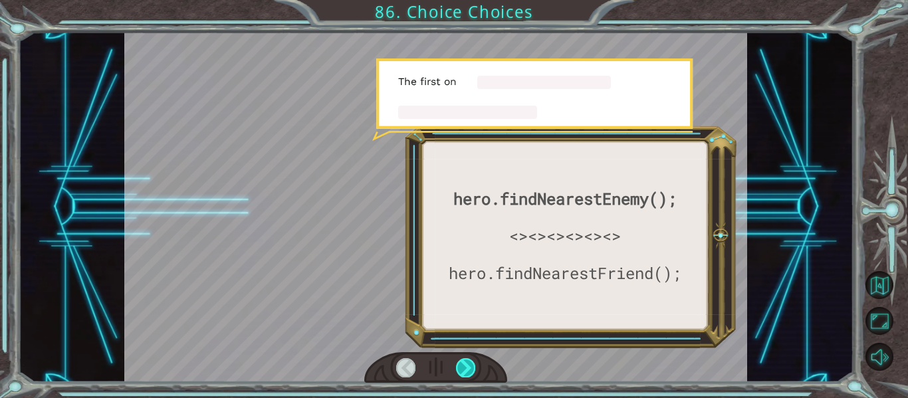
click at [463, 366] on div at bounding box center [465, 367] width 19 height 19
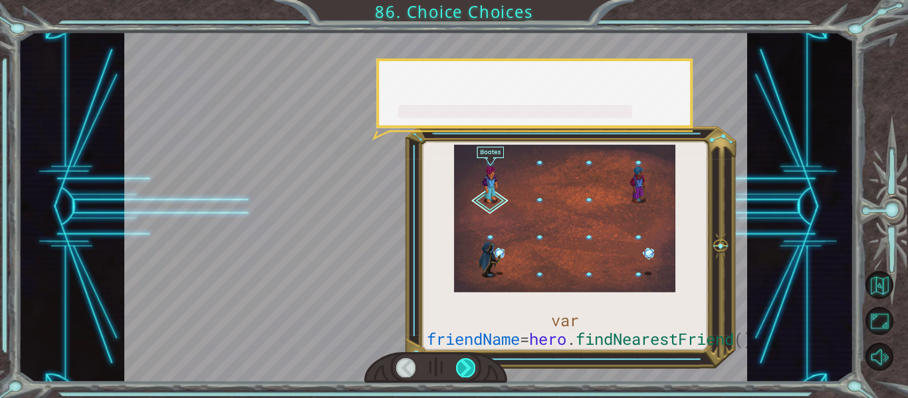
click at [463, 366] on div at bounding box center [465, 367] width 19 height 19
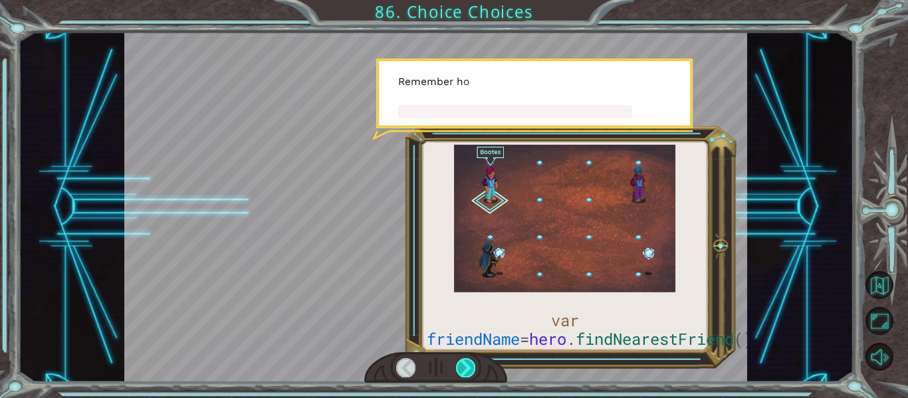
click at [463, 366] on div at bounding box center [465, 367] width 19 height 19
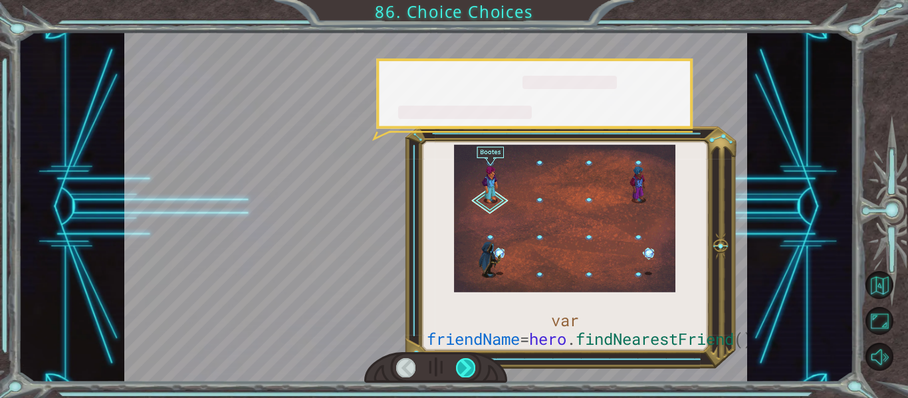
click at [463, 366] on div at bounding box center [465, 367] width 19 height 19
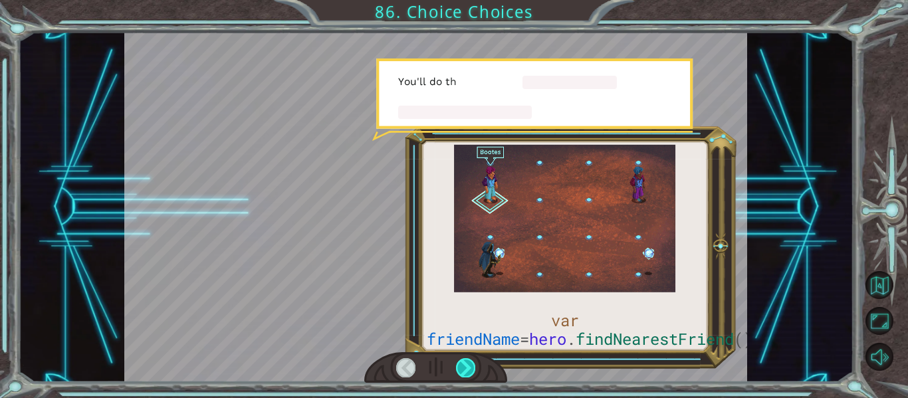
click at [463, 366] on div at bounding box center [465, 367] width 19 height 19
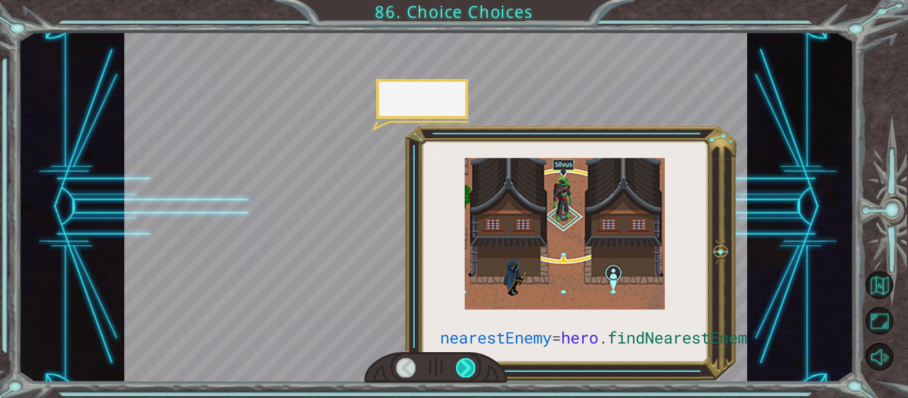
click at [463, 366] on div at bounding box center [465, 367] width 19 height 19
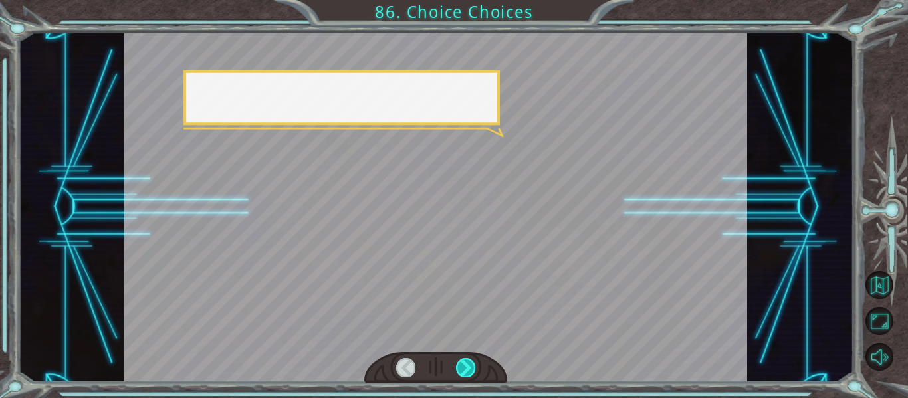
click at [463, 366] on div at bounding box center [465, 367] width 19 height 19
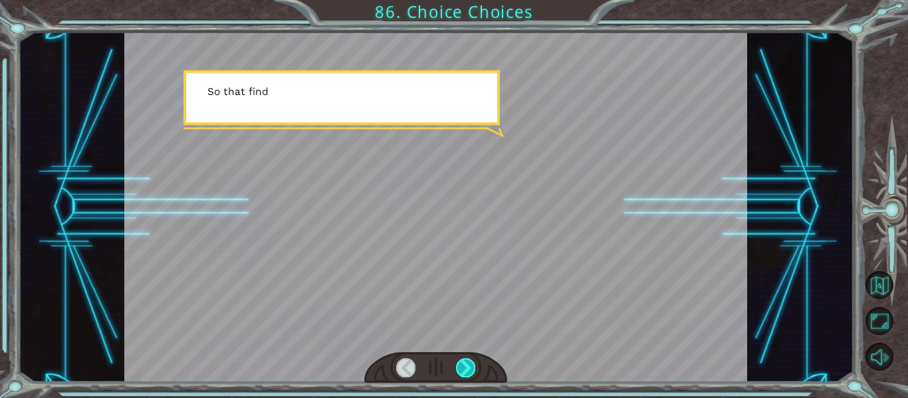
click at [463, 366] on div at bounding box center [465, 367] width 19 height 19
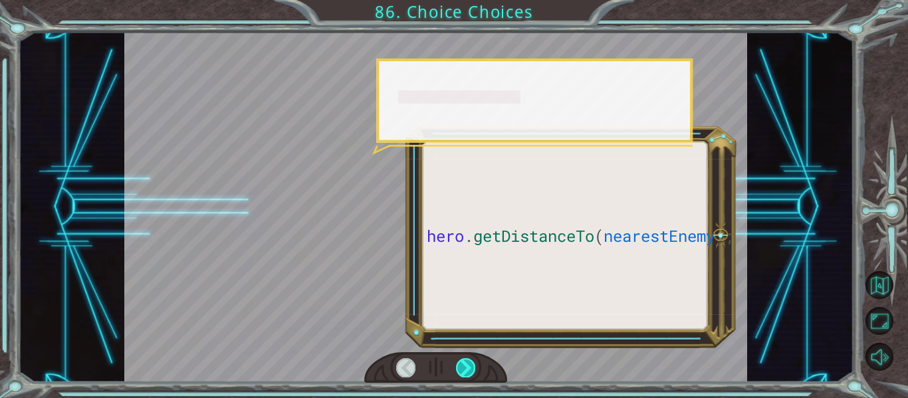
click at [463, 366] on div at bounding box center [465, 367] width 19 height 19
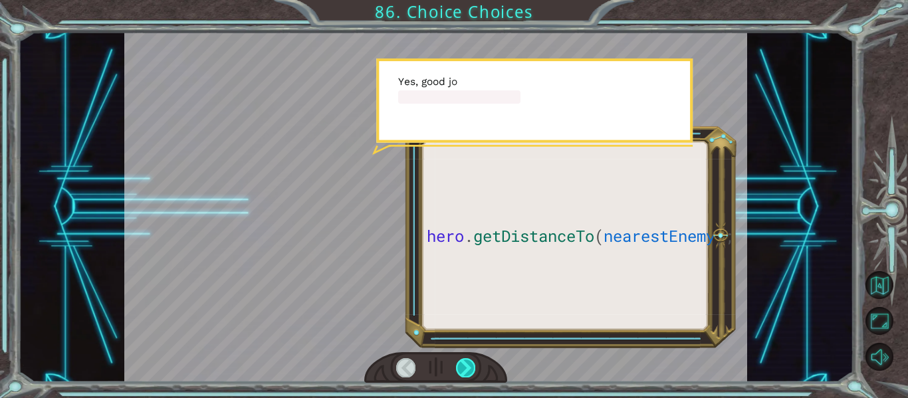
click at [463, 366] on div at bounding box center [465, 367] width 19 height 19
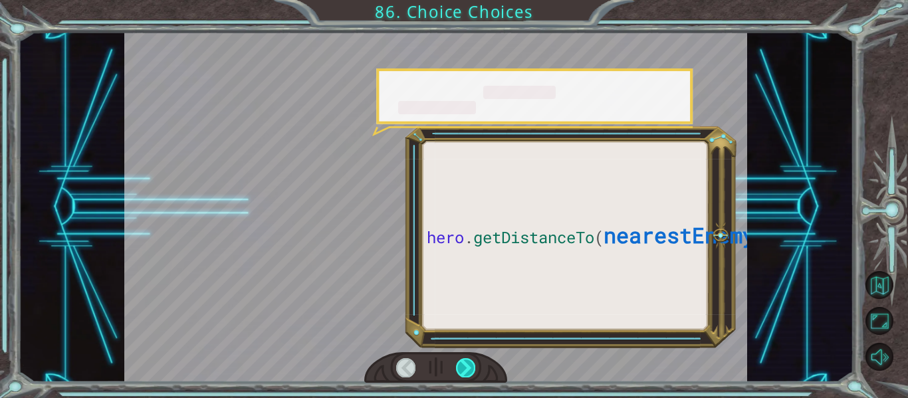
click at [463, 366] on div at bounding box center [465, 367] width 19 height 19
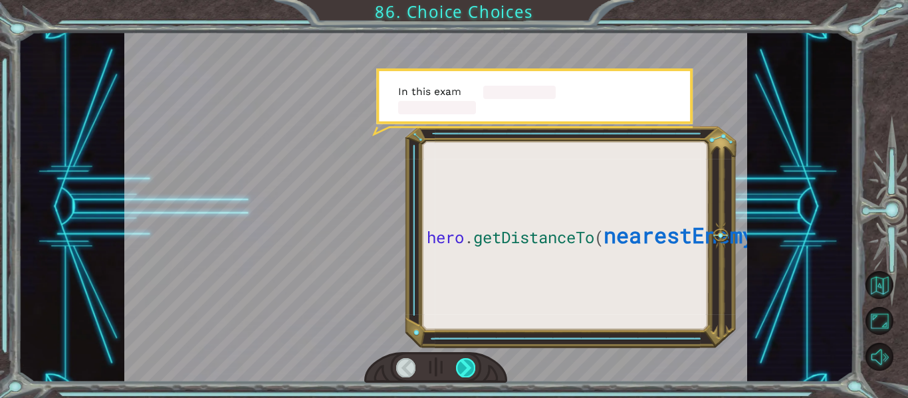
click at [463, 366] on div at bounding box center [465, 367] width 19 height 19
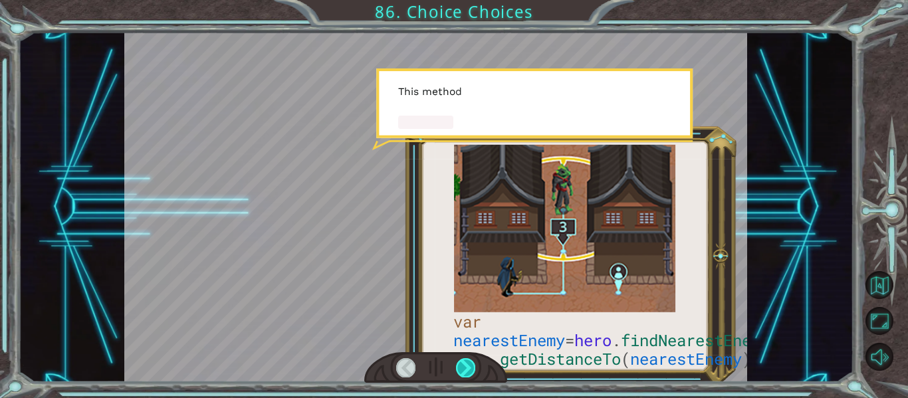
click at [463, 366] on div at bounding box center [465, 367] width 19 height 19
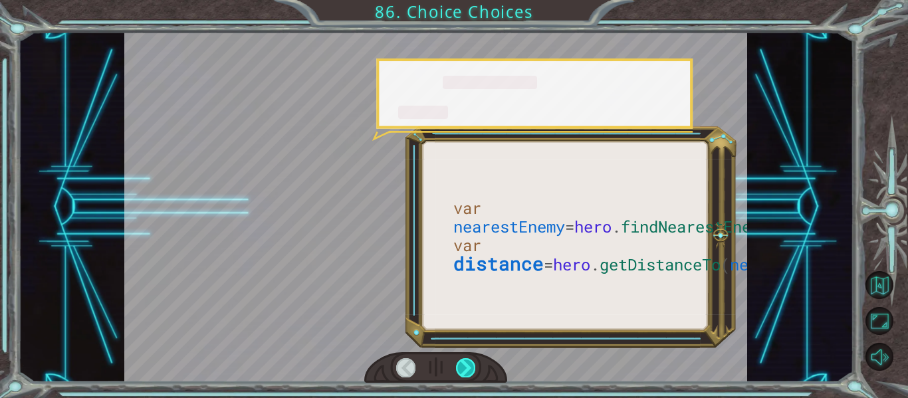
click at [463, 366] on div at bounding box center [465, 367] width 19 height 19
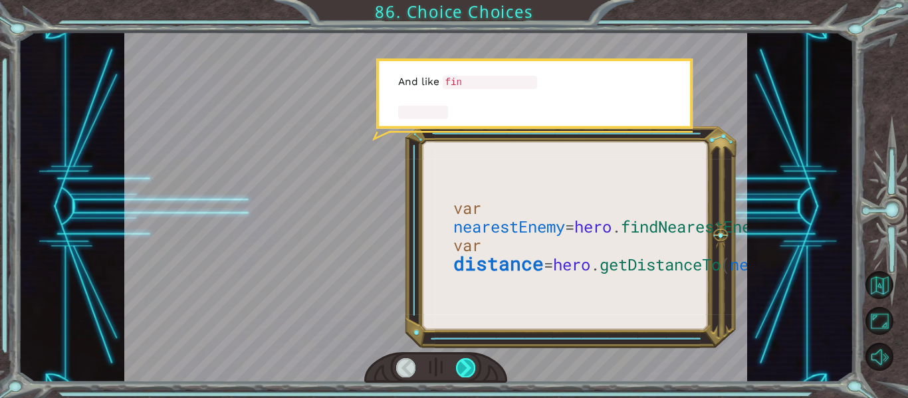
click at [463, 366] on div at bounding box center [465, 367] width 19 height 19
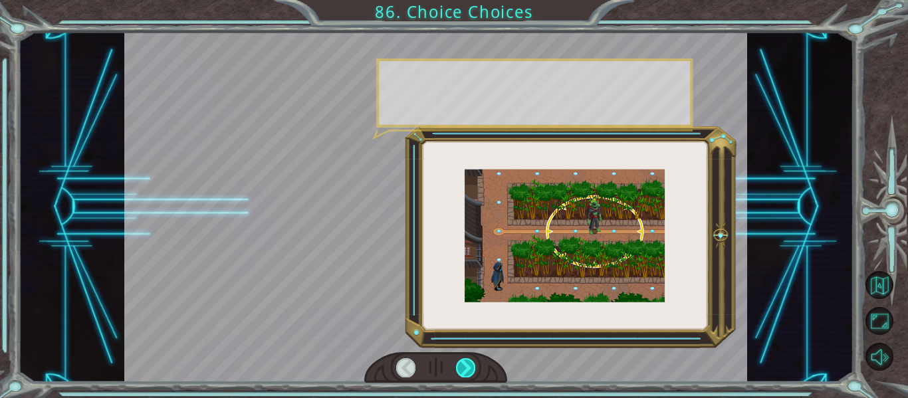
click at [463, 366] on div at bounding box center [465, 367] width 19 height 19
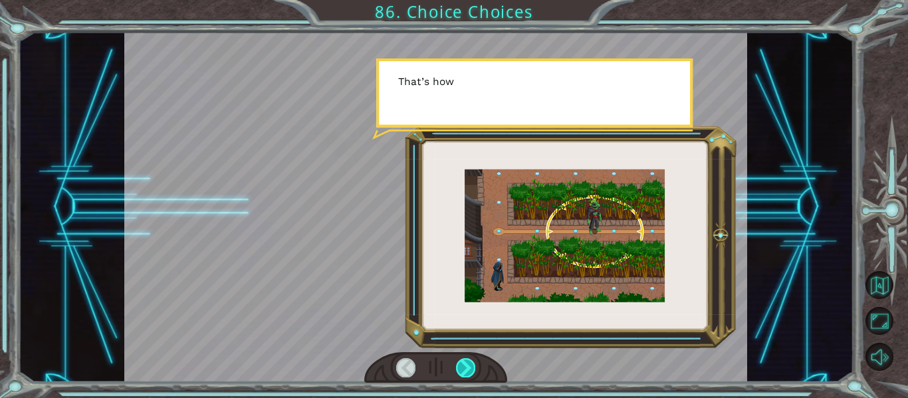
click at [463, 366] on div at bounding box center [465, 367] width 19 height 19
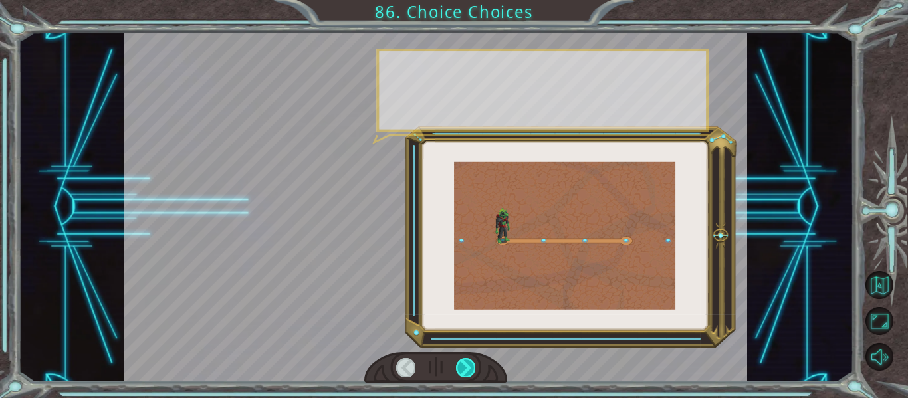
click at [463, 366] on div at bounding box center [465, 367] width 19 height 19
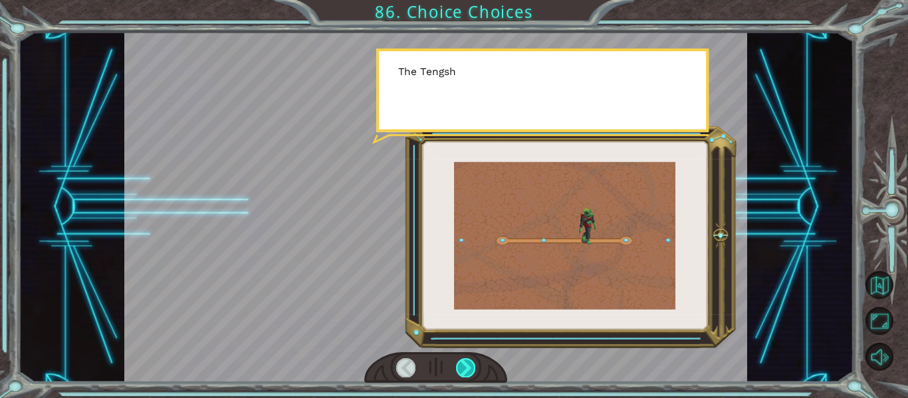
click at [463, 366] on div at bounding box center [465, 367] width 19 height 19
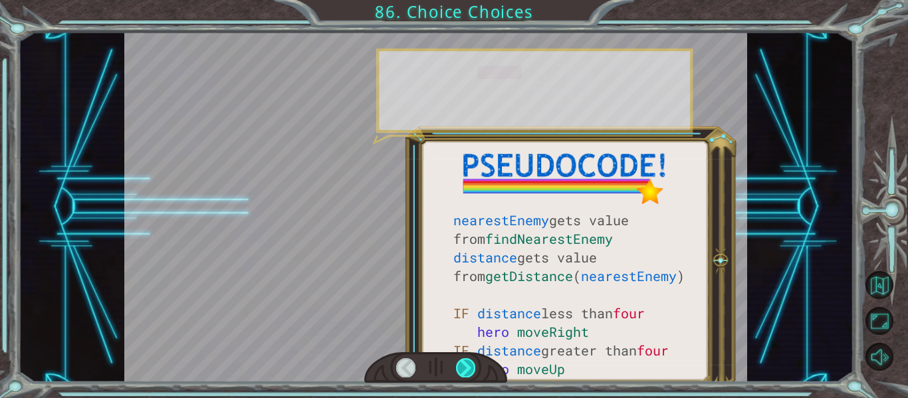
click at [463, 366] on div at bounding box center [465, 367] width 19 height 19
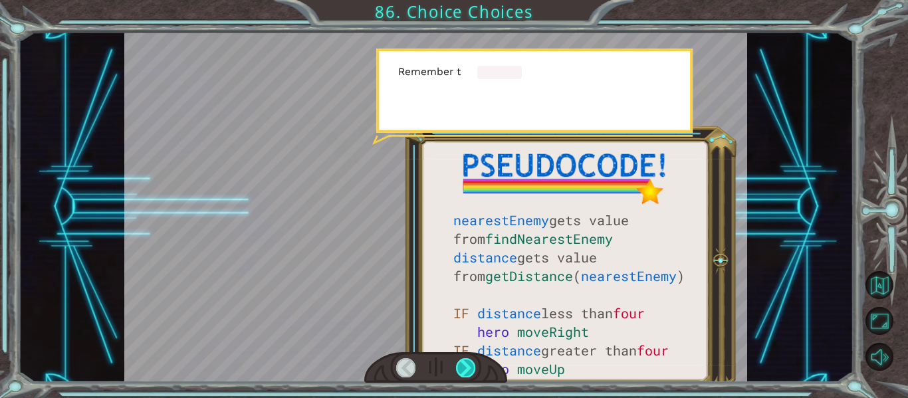
click at [463, 366] on div at bounding box center [465, 367] width 19 height 19
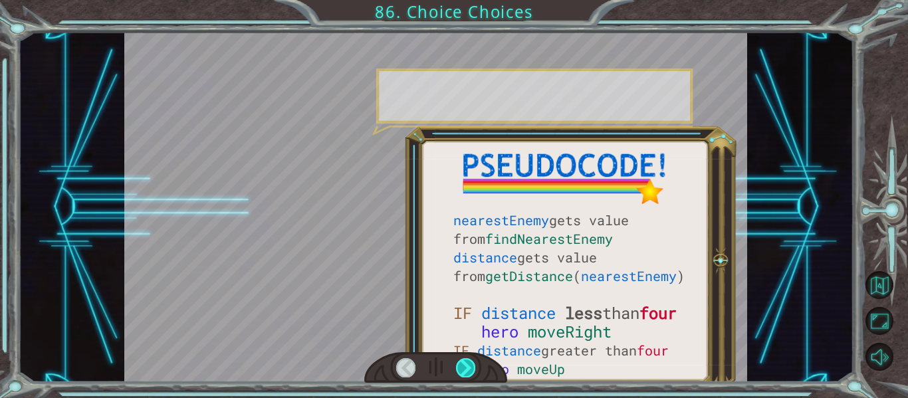
click at [463, 366] on div at bounding box center [465, 367] width 19 height 19
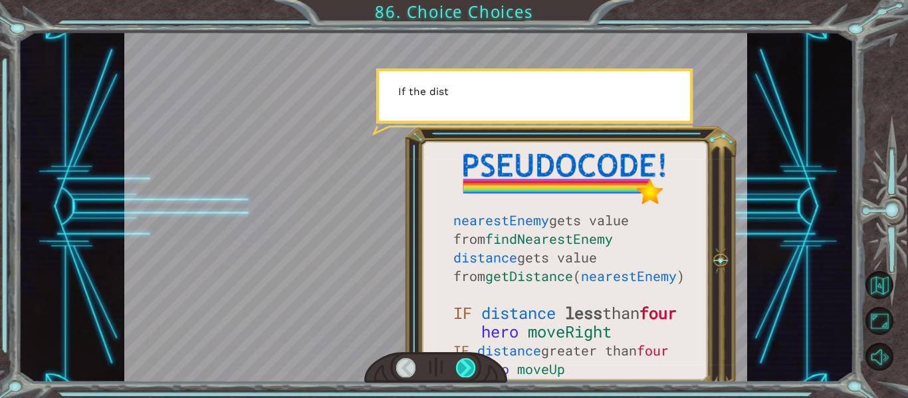
click at [463, 366] on div at bounding box center [465, 367] width 19 height 19
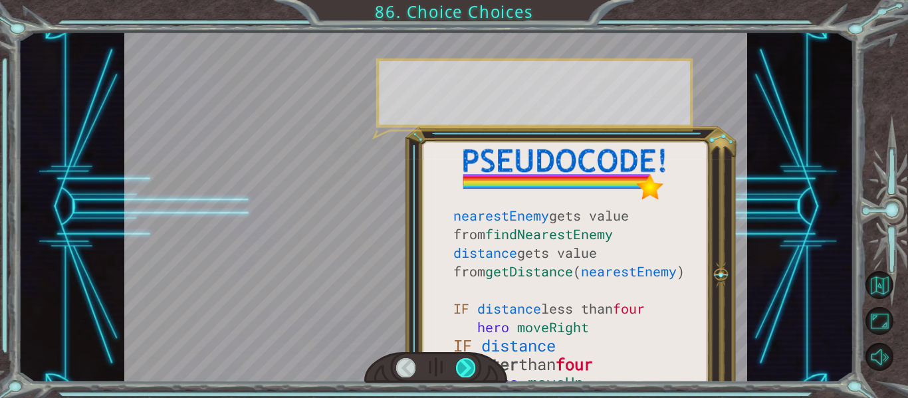
click at [463, 366] on div at bounding box center [465, 367] width 19 height 19
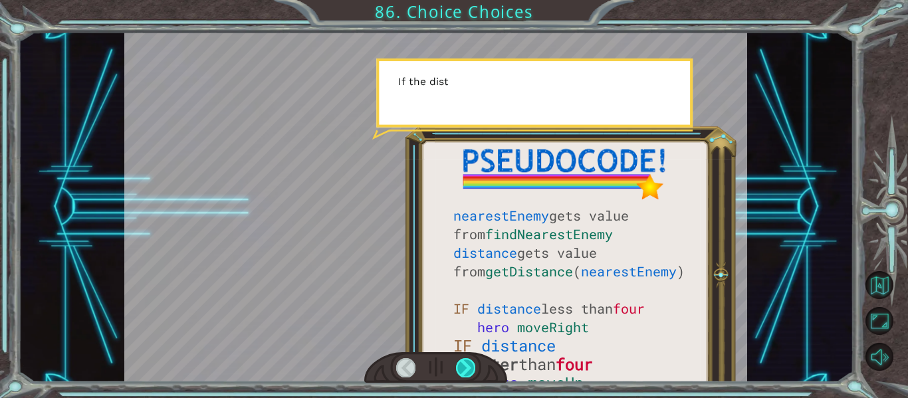
click at [463, 366] on div at bounding box center [465, 367] width 19 height 19
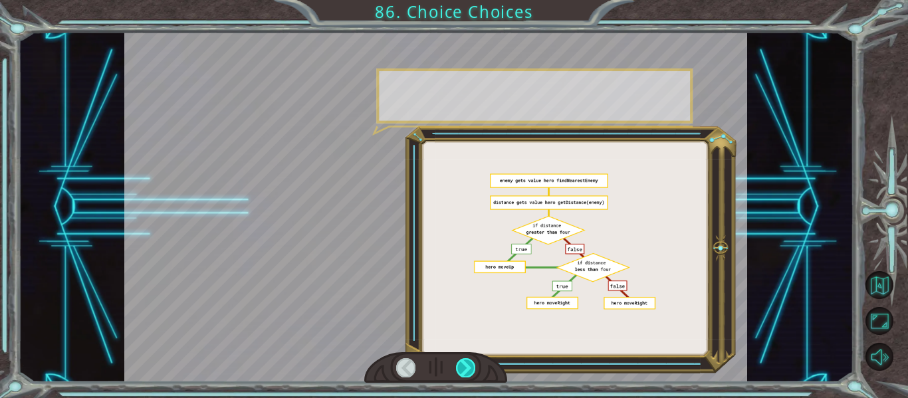
click at [463, 366] on div at bounding box center [465, 367] width 19 height 19
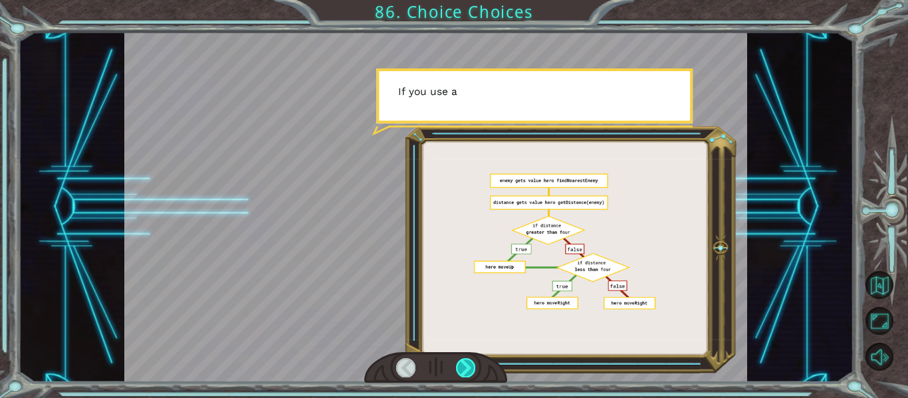
click at [463, 366] on div at bounding box center [465, 367] width 19 height 19
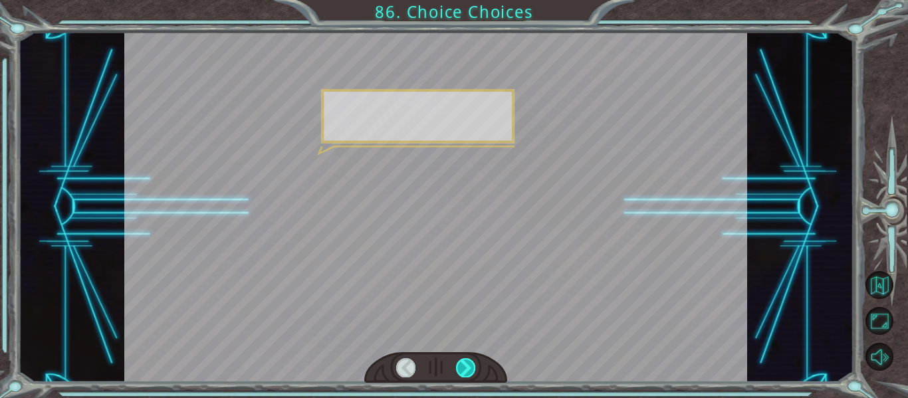
click at [463, 366] on div at bounding box center [465, 367] width 19 height 19
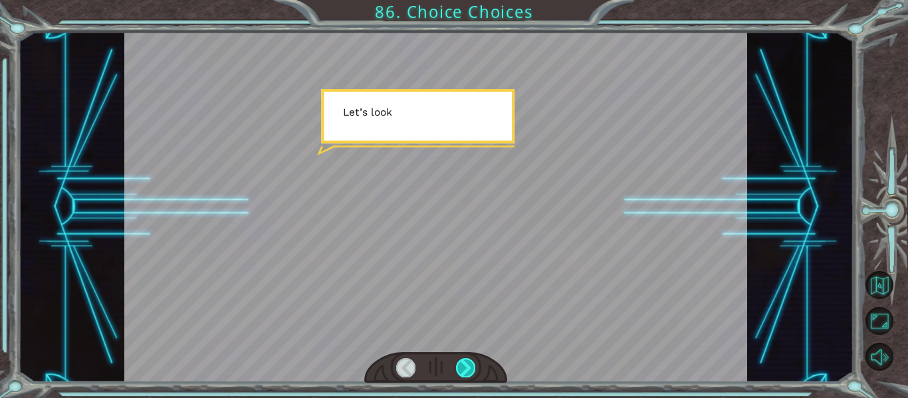
click at [463, 366] on div at bounding box center [465, 367] width 19 height 19
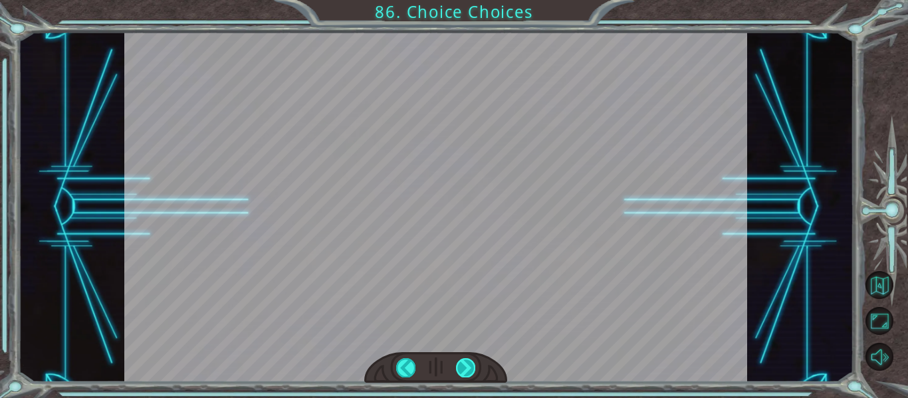
click at [463, 0] on div "T h e T e n g s h e h a v e i n v a d e d t h e c i t y ! D o y o u h a v e a n…" at bounding box center [454, 0] width 908 height 0
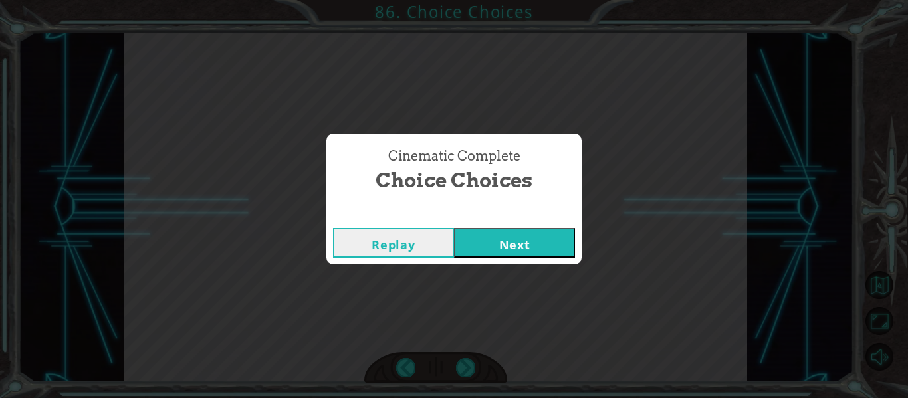
click at [531, 263] on div "Replay Next" at bounding box center [453, 242] width 255 height 43
click at [525, 253] on button "Next" at bounding box center [514, 243] width 121 height 30
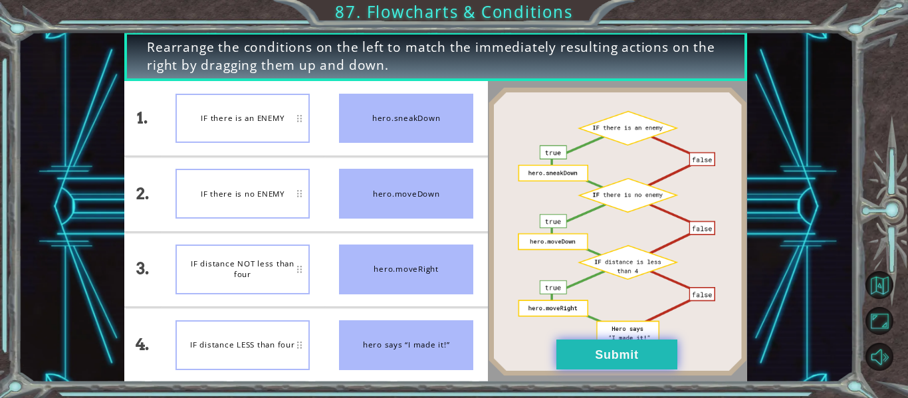
click at [621, 361] on button "Submit" at bounding box center [616, 355] width 121 height 30
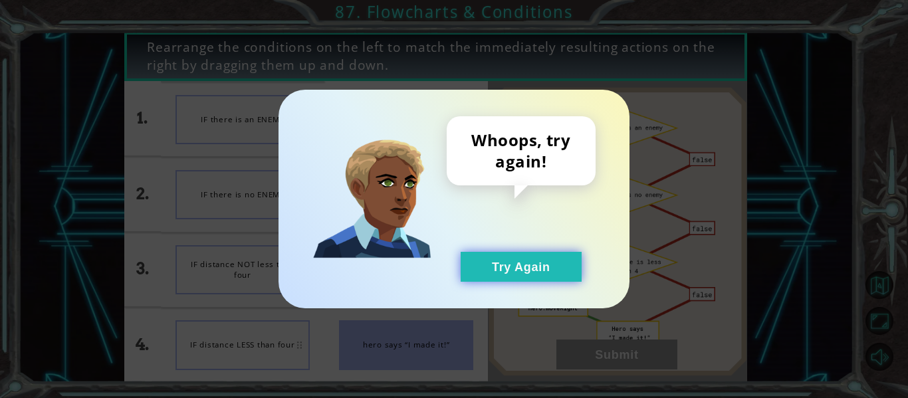
click at [513, 263] on button "Try Again" at bounding box center [521, 267] width 121 height 30
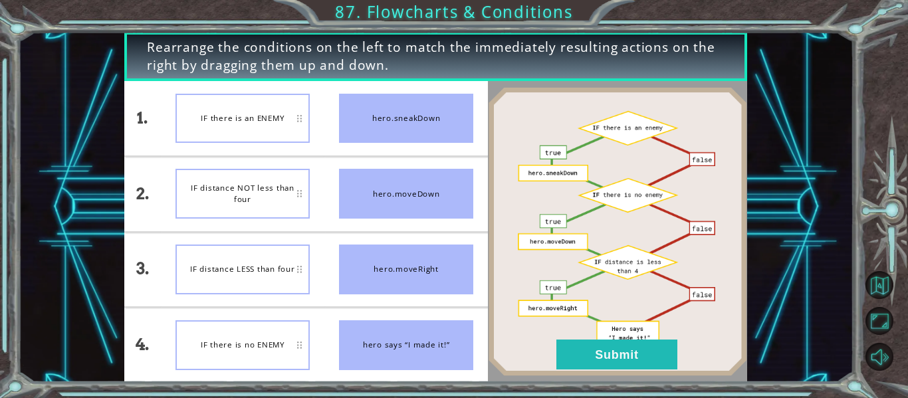
click at [285, 204] on div "IF distance NOT less than four" at bounding box center [243, 194] width 134 height 50
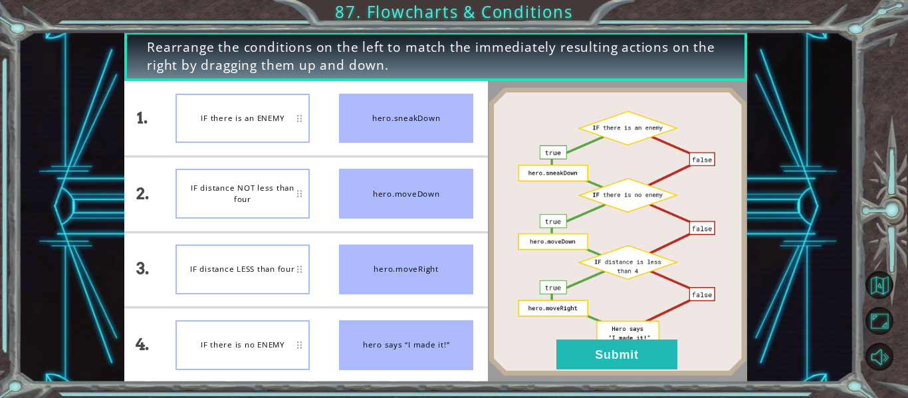
click at [285, 204] on div "IF distance NOT less than four" at bounding box center [243, 194] width 134 height 50
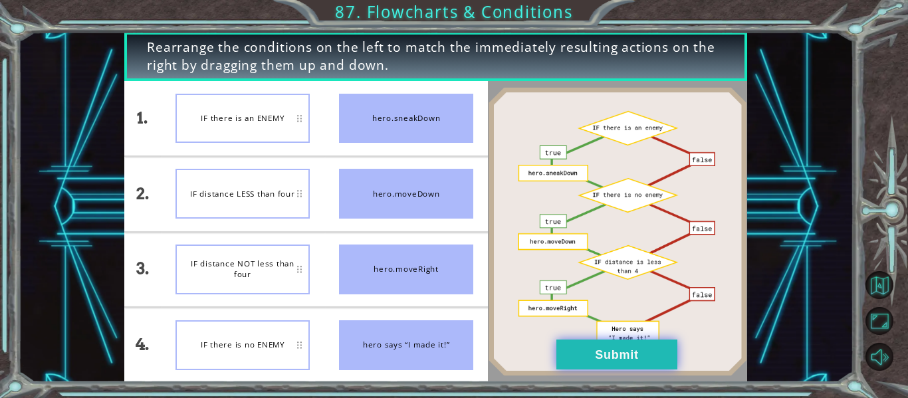
click at [588, 344] on button "Submit" at bounding box center [616, 355] width 121 height 30
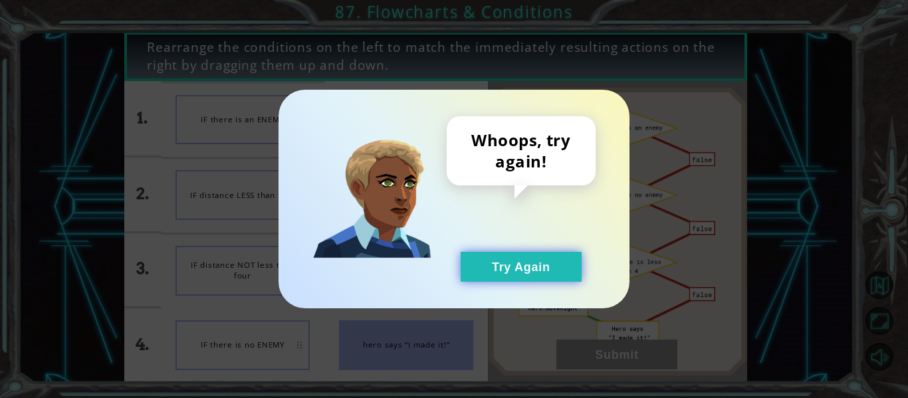
click at [501, 261] on button "Try Again" at bounding box center [521, 267] width 121 height 30
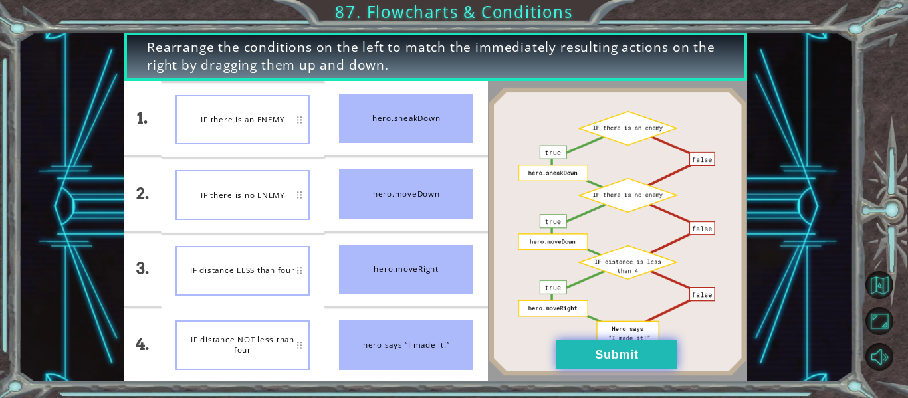
click at [612, 351] on button "Submit" at bounding box center [616, 355] width 121 height 30
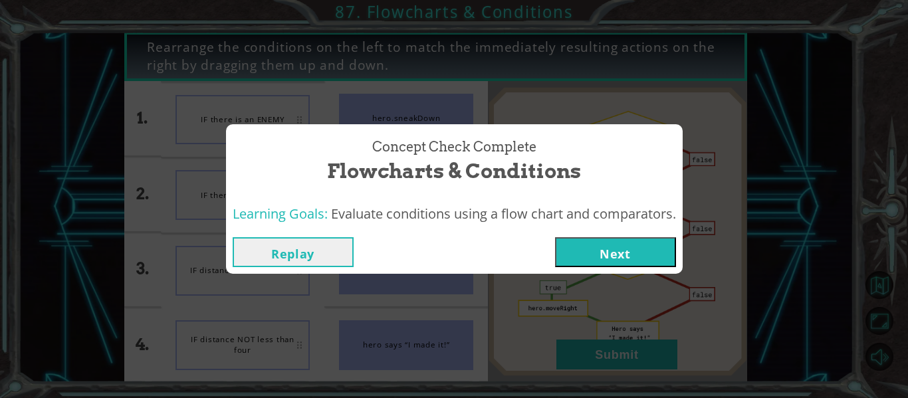
click at [584, 253] on button "Next" at bounding box center [615, 252] width 121 height 30
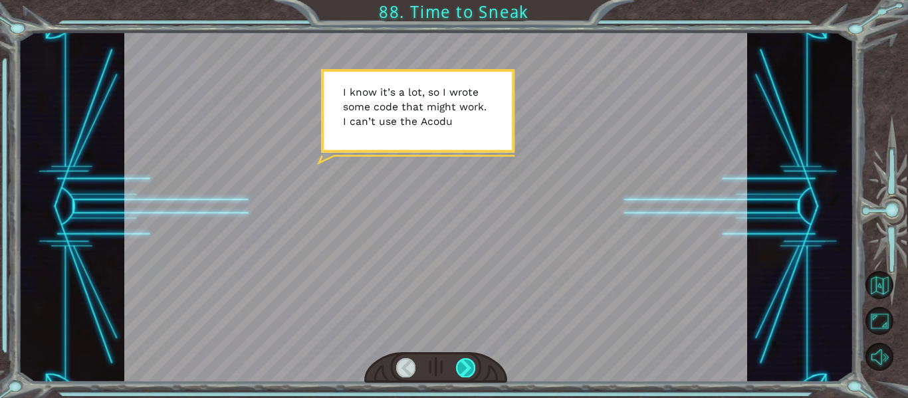
click at [471, 370] on div at bounding box center [465, 367] width 19 height 19
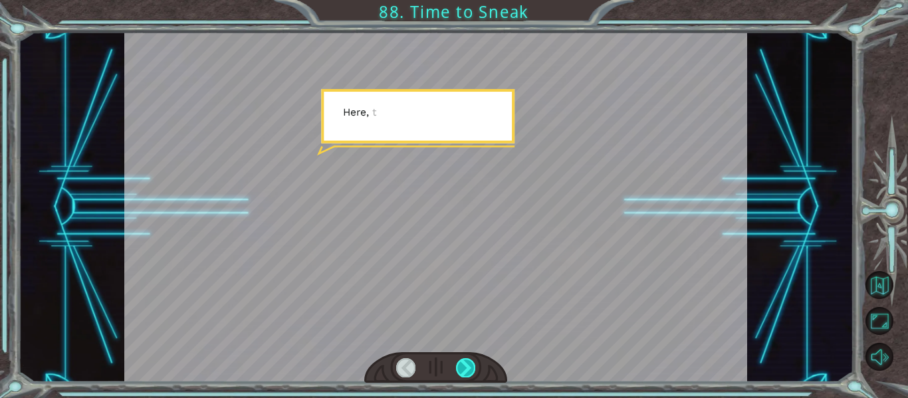
click at [471, 370] on div at bounding box center [465, 367] width 19 height 19
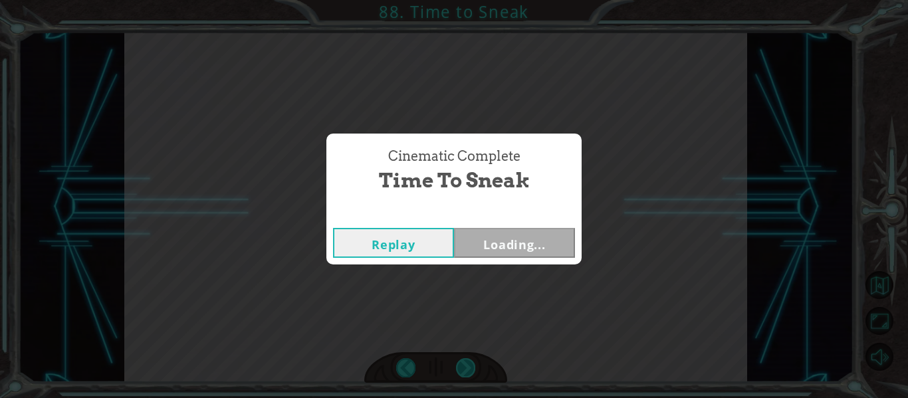
click at [471, 370] on div "Cinematic Complete Time to Sneak Replay Loading..." at bounding box center [454, 199] width 908 height 398
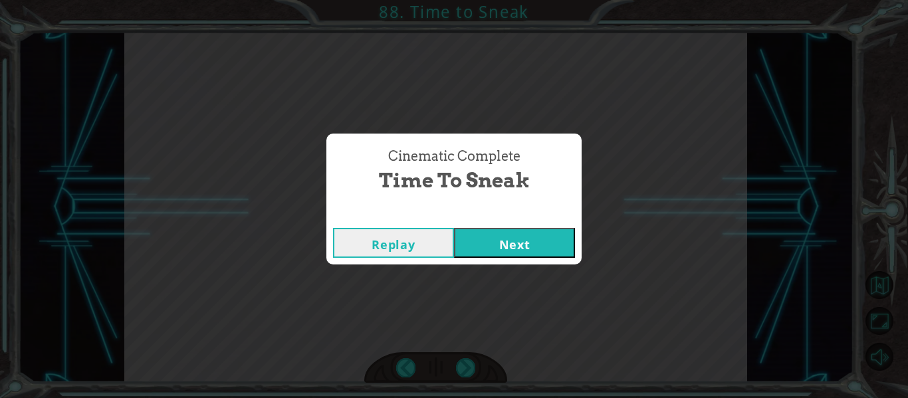
click at [483, 251] on button "Next" at bounding box center [514, 243] width 121 height 30
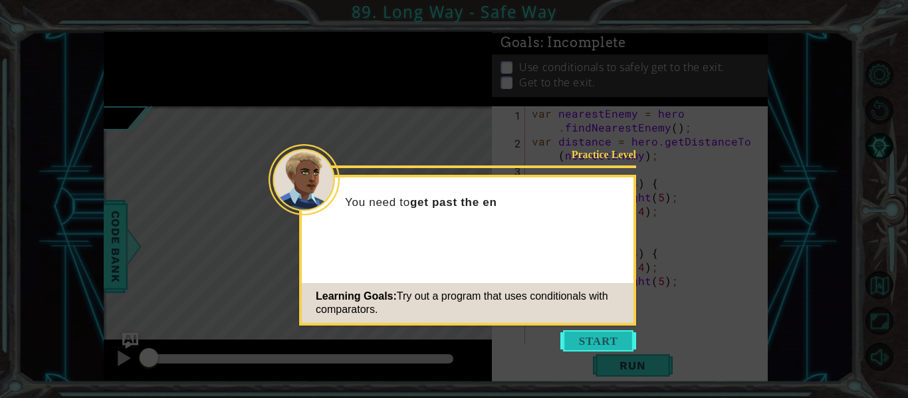
click at [598, 334] on button "Start" at bounding box center [598, 340] width 76 height 21
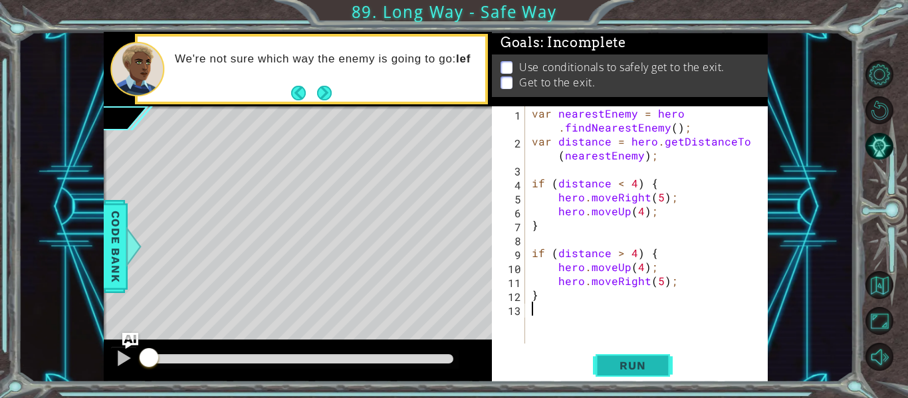
click at [614, 367] on span "Run" at bounding box center [632, 365] width 53 height 13
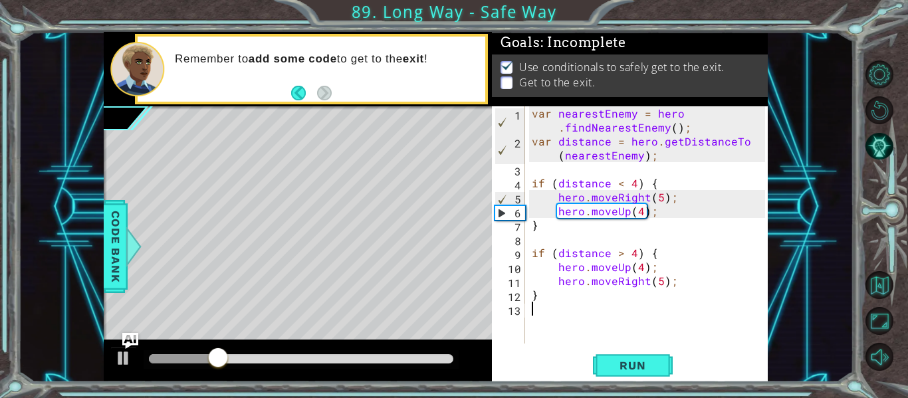
click at [577, 301] on div "var nearestEnemy = hero . findNearestEnemy ( ) ; var distance = hero . getDista…" at bounding box center [650, 245] width 243 height 279
type textarea "}"
click at [548, 312] on div "var nearestEnemy = hero . findNearestEnemy ( ) ; var distance = hero . getDista…" at bounding box center [650, 245] width 243 height 279
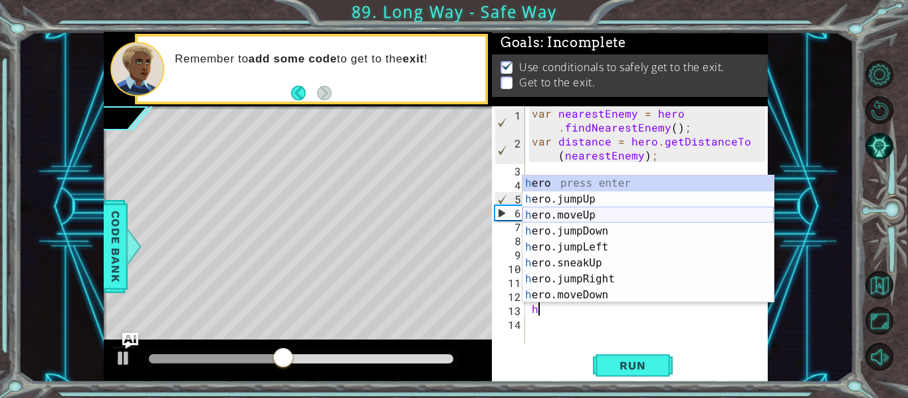
click at [597, 215] on div "h ero press enter h ero.jumpUp press enter h ero.moveUp press enter h ero.jumpD…" at bounding box center [648, 256] width 251 height 160
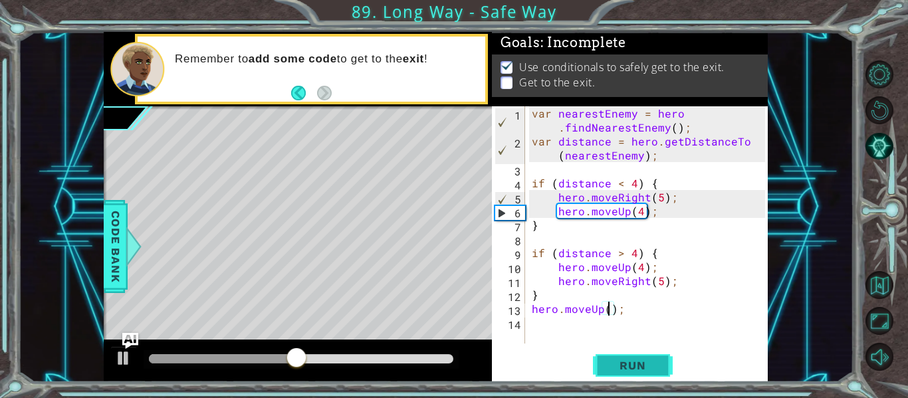
scroll to position [0, 5]
type textarea "hero.moveUp(3);"
click at [616, 367] on span "Run" at bounding box center [632, 365] width 53 height 13
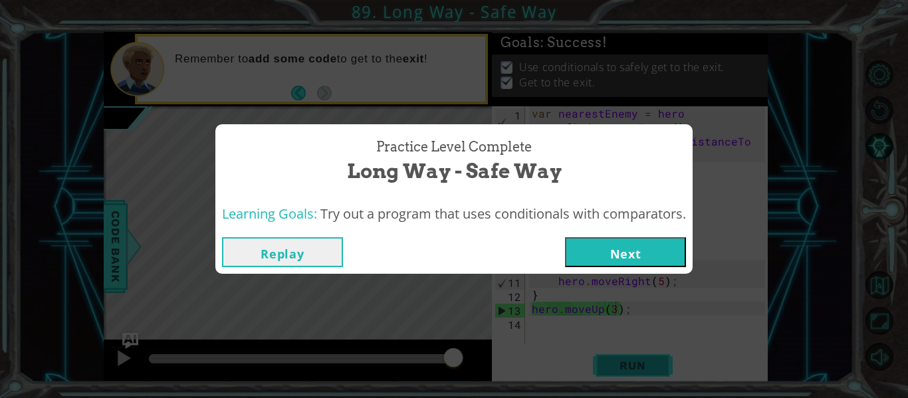
click at [616, 367] on div "Practice Level Complete Long Way - Safe Way Learning Goals: Try out a program t…" at bounding box center [454, 199] width 908 height 398
click at [651, 237] on button "Next" at bounding box center [625, 252] width 121 height 30
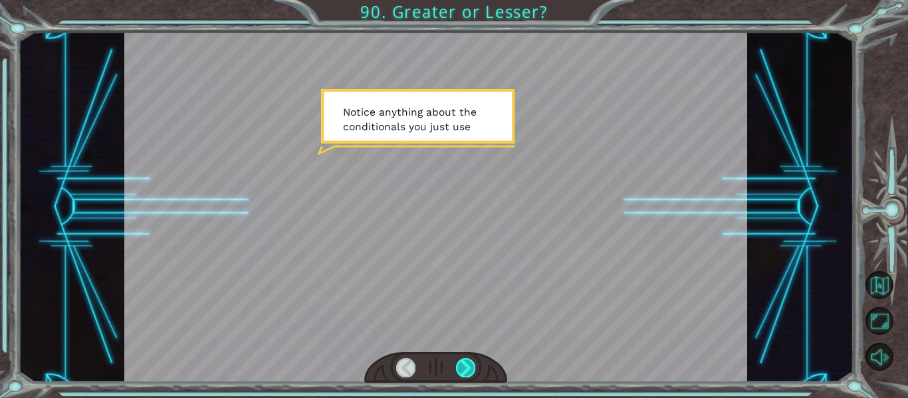
click at [465, 367] on div at bounding box center [465, 367] width 19 height 19
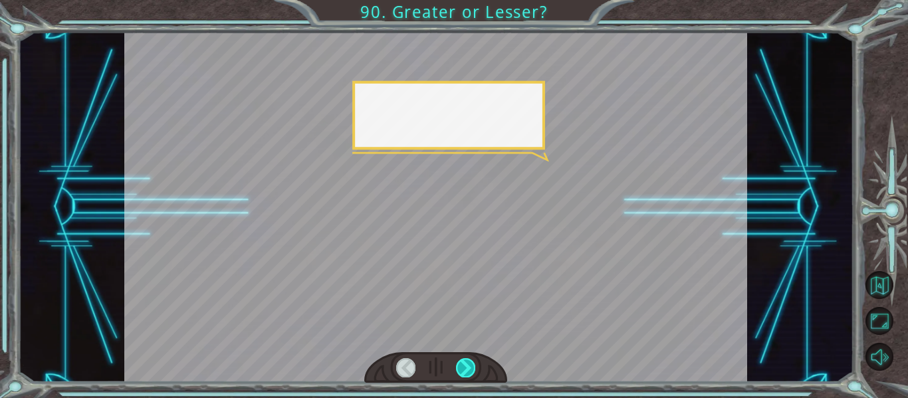
click at [465, 367] on div at bounding box center [465, 367] width 19 height 19
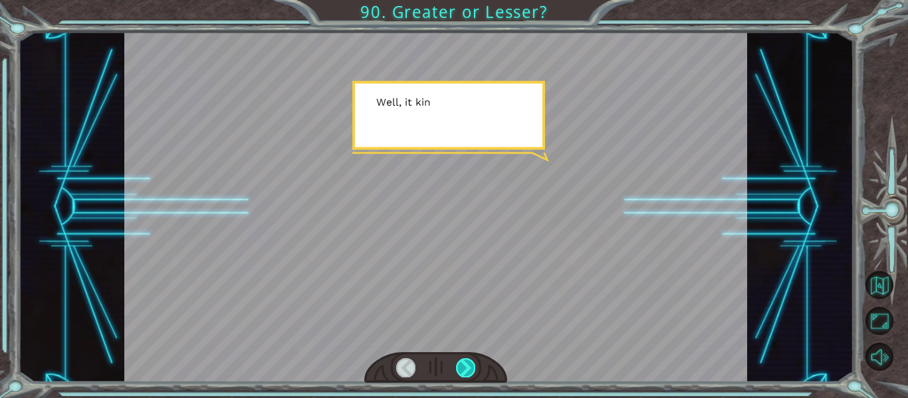
click at [465, 367] on div at bounding box center [465, 367] width 19 height 19
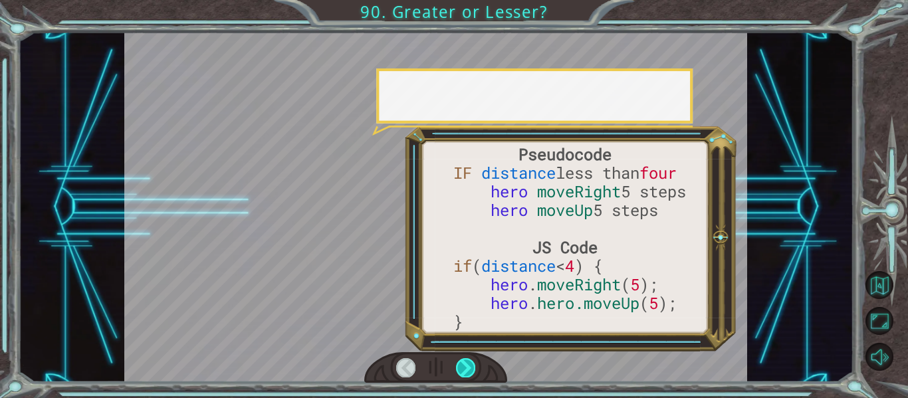
click at [465, 367] on div at bounding box center [465, 367] width 19 height 19
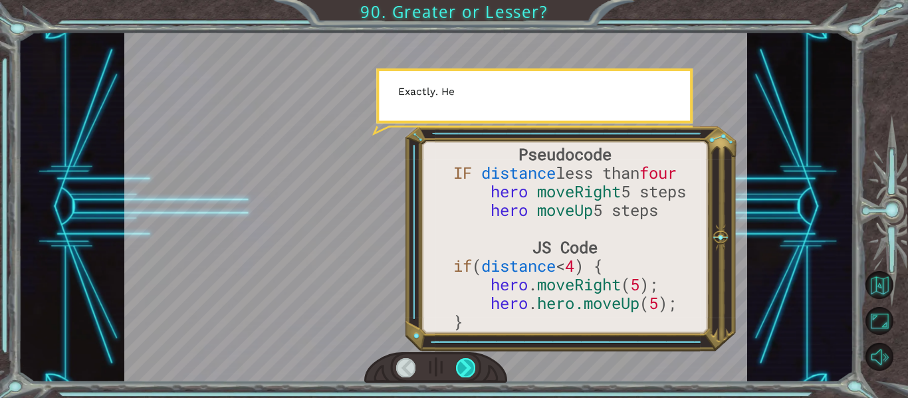
click at [465, 367] on div at bounding box center [465, 367] width 19 height 19
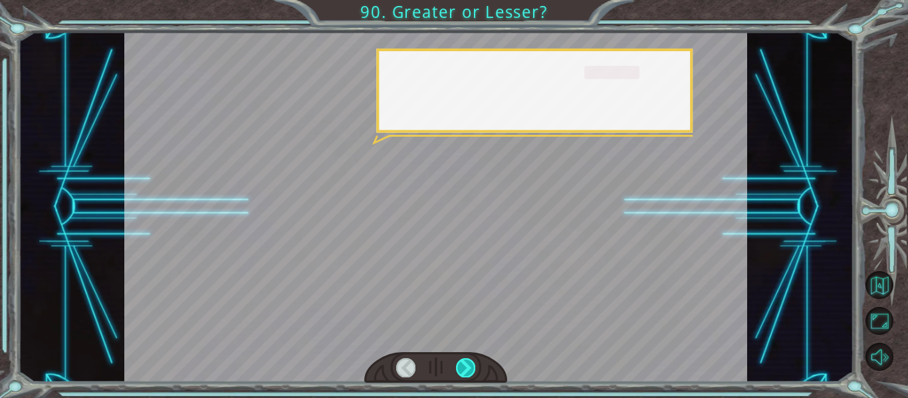
click at [465, 367] on div at bounding box center [465, 367] width 19 height 19
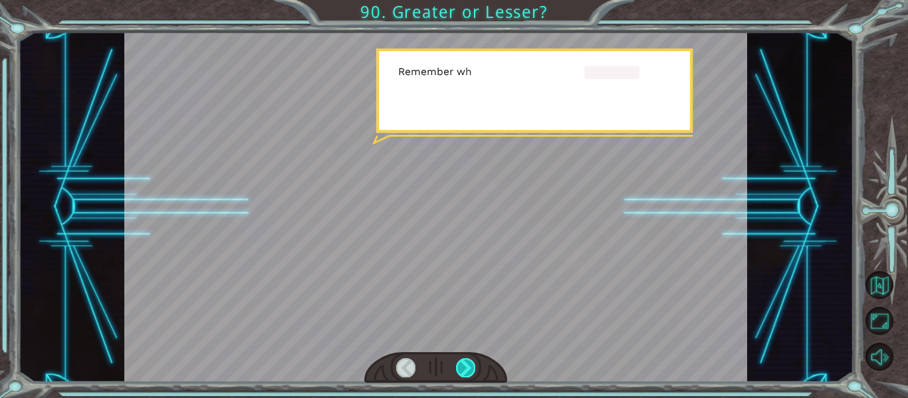
click at [465, 366] on div at bounding box center [465, 367] width 19 height 19
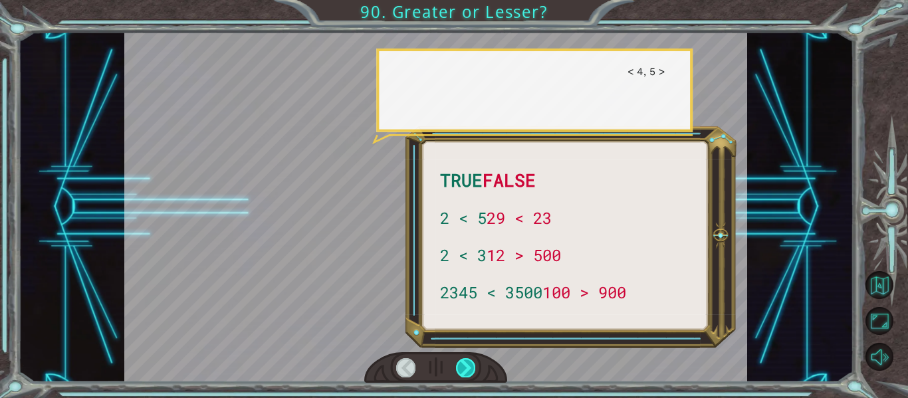
click at [465, 366] on div at bounding box center [465, 367] width 19 height 19
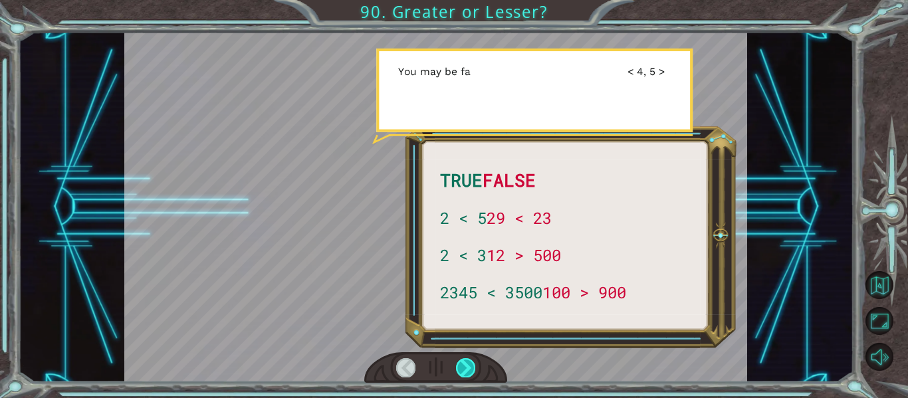
click at [465, 366] on div at bounding box center [465, 367] width 19 height 19
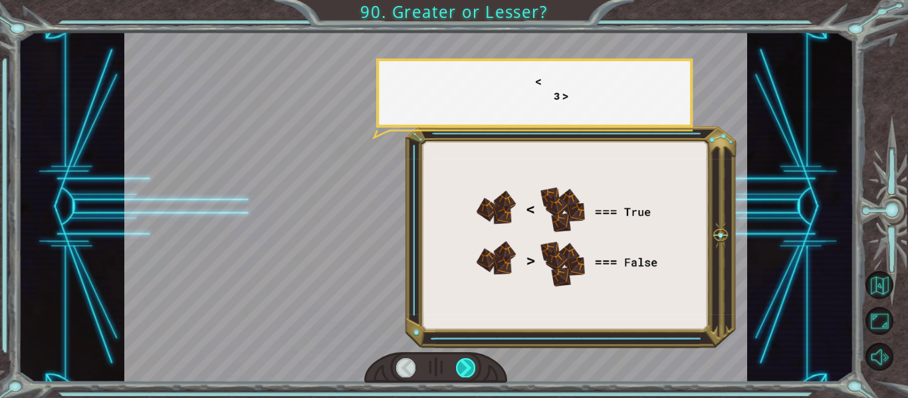
click at [465, 366] on div at bounding box center [465, 367] width 19 height 19
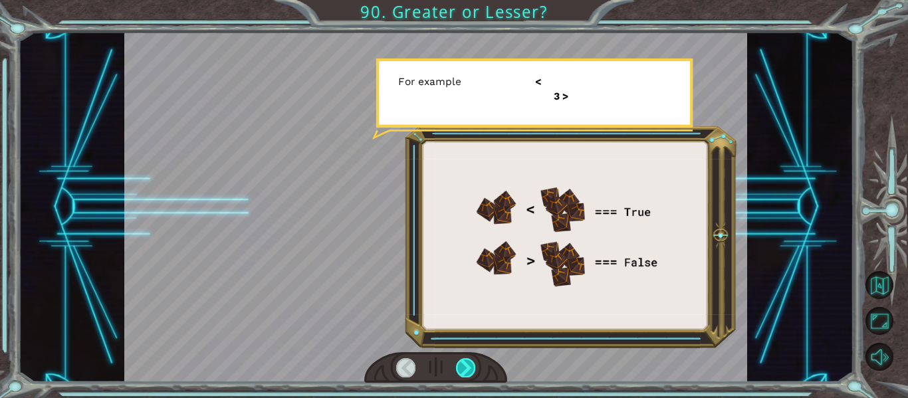
click at [465, 366] on div at bounding box center [465, 367] width 19 height 19
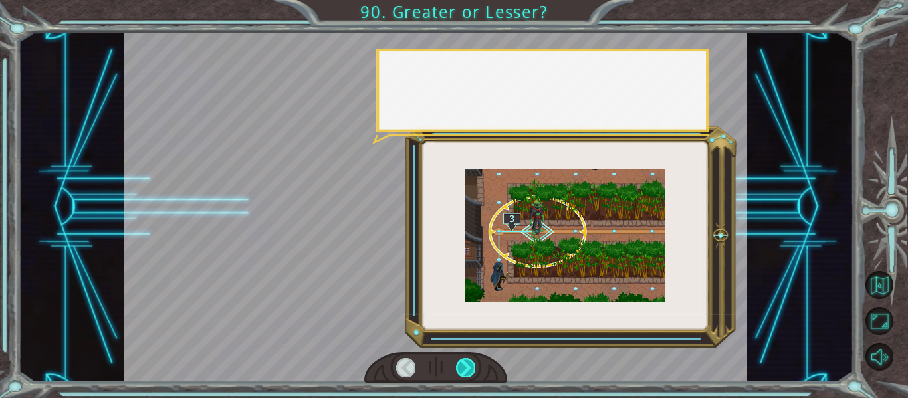
click at [465, 366] on div at bounding box center [465, 367] width 19 height 19
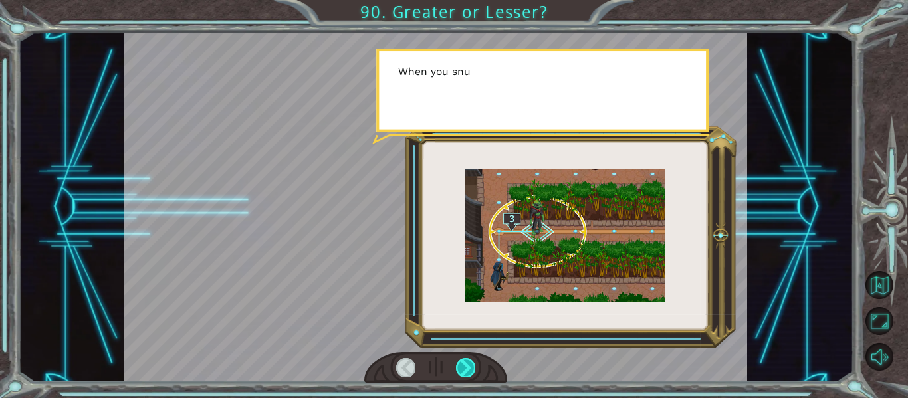
click at [465, 366] on div at bounding box center [465, 367] width 19 height 19
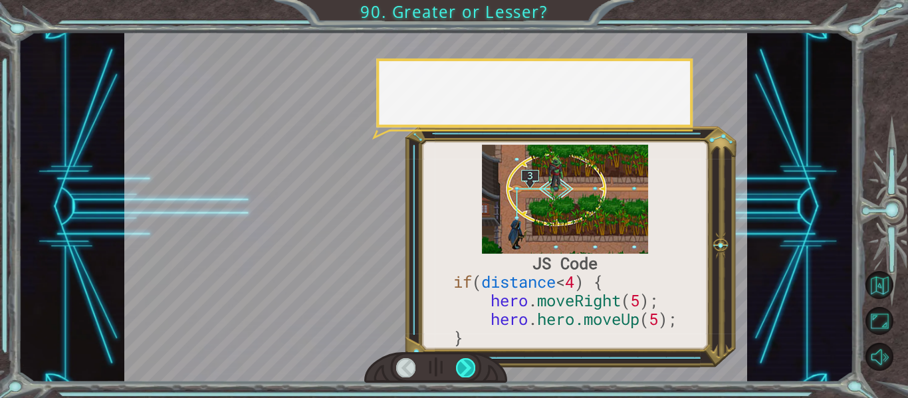
click at [465, 366] on div at bounding box center [465, 367] width 19 height 19
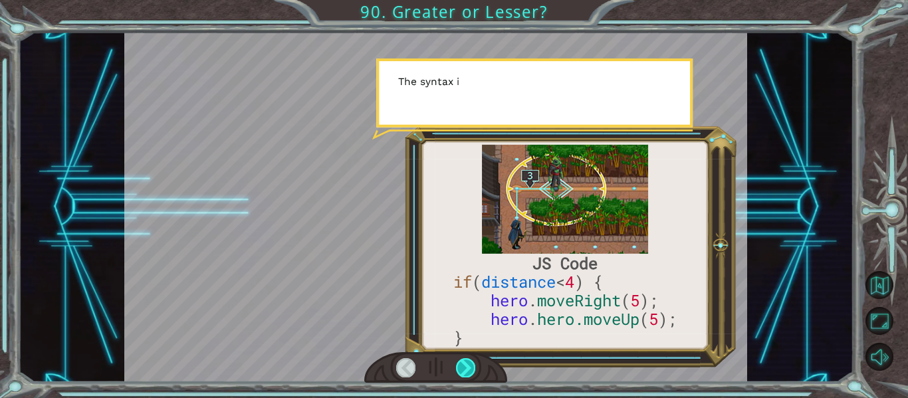
click at [465, 366] on div at bounding box center [465, 367] width 19 height 19
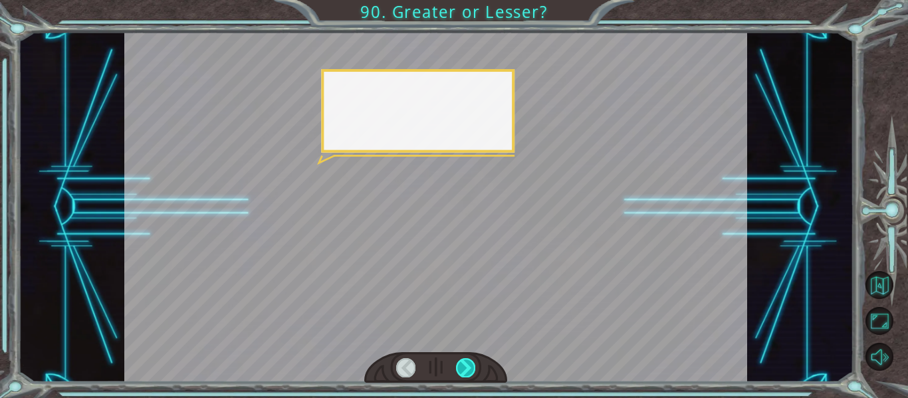
click at [465, 366] on div at bounding box center [465, 367] width 19 height 19
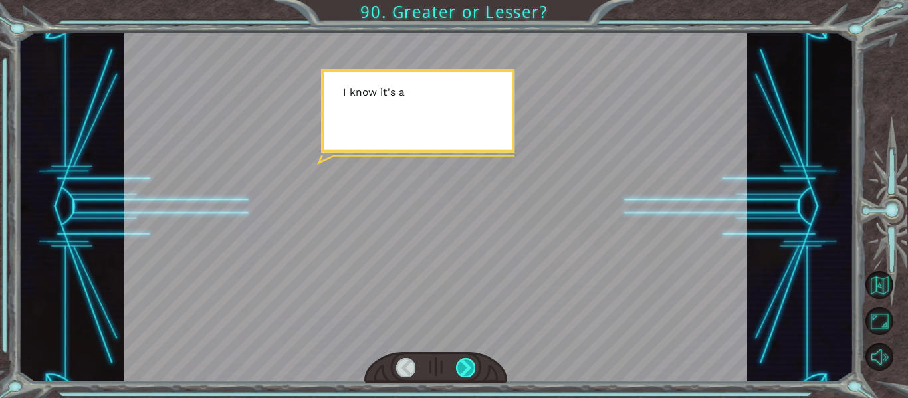
click at [465, 366] on div at bounding box center [465, 367] width 19 height 19
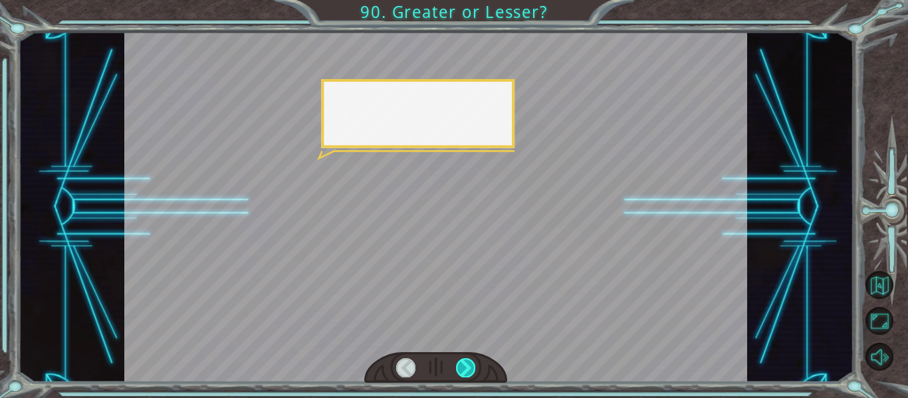
click at [465, 366] on div at bounding box center [465, 367] width 19 height 19
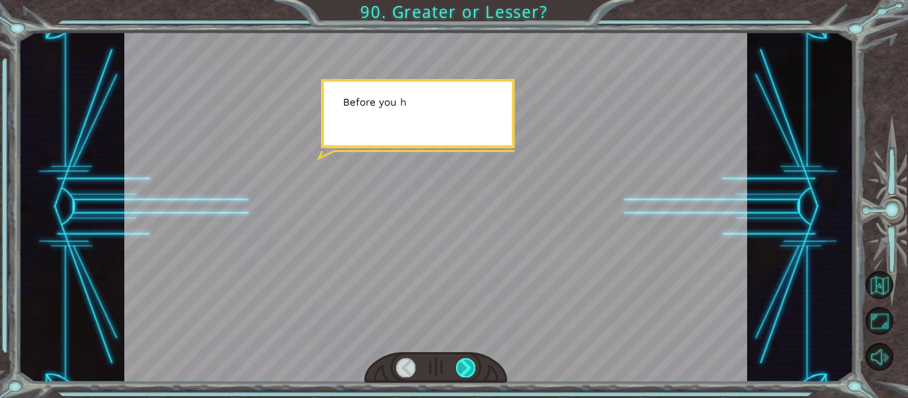
click at [465, 366] on div at bounding box center [465, 367] width 19 height 19
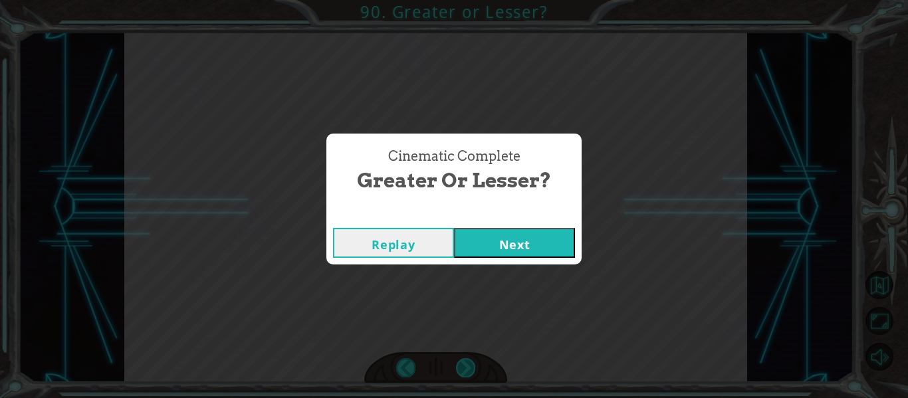
click at [465, 366] on div "Cinematic Complete Greater or Lesser? Replay Next" at bounding box center [454, 199] width 908 height 398
click at [479, 251] on button "Next" at bounding box center [514, 243] width 121 height 30
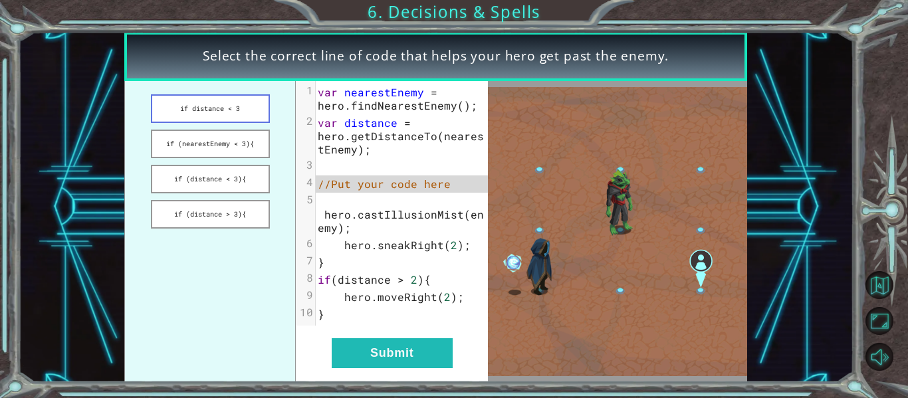
click at [233, 110] on button "if distance < 3" at bounding box center [210, 108] width 119 height 29
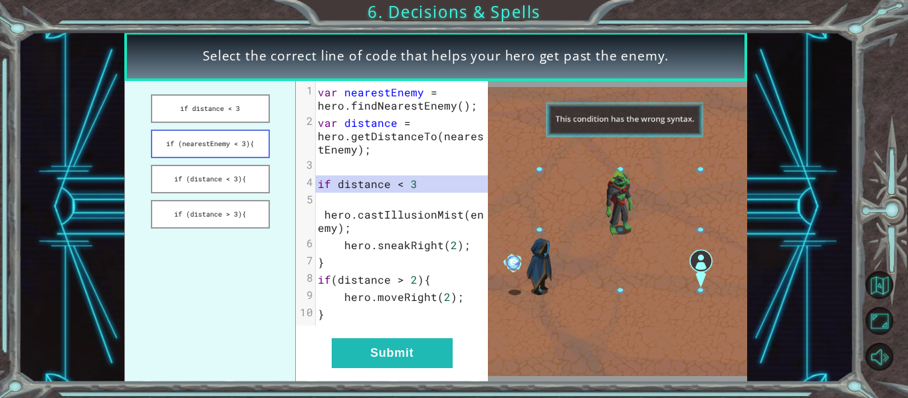
click at [247, 155] on button "if (nearestEnemy < 3){" at bounding box center [210, 144] width 119 height 29
click at [255, 183] on button "if (distance < 3){" at bounding box center [210, 179] width 119 height 29
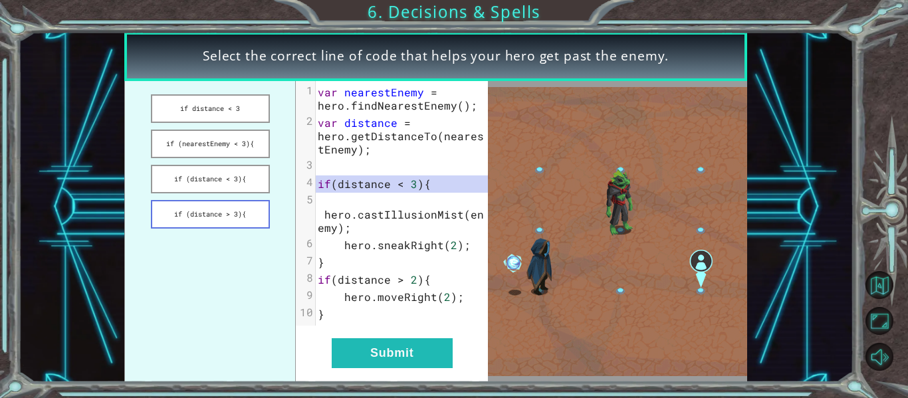
click at [249, 214] on button "if (distance > 3){" at bounding box center [210, 214] width 119 height 29
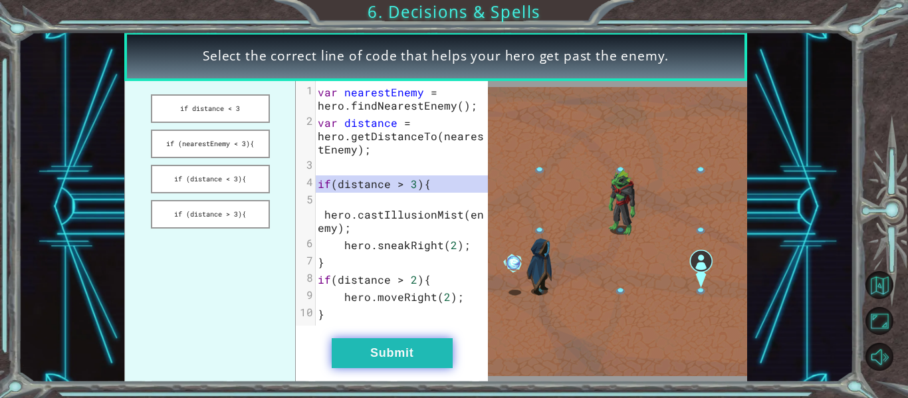
click at [414, 361] on button "Submit" at bounding box center [392, 353] width 121 height 30
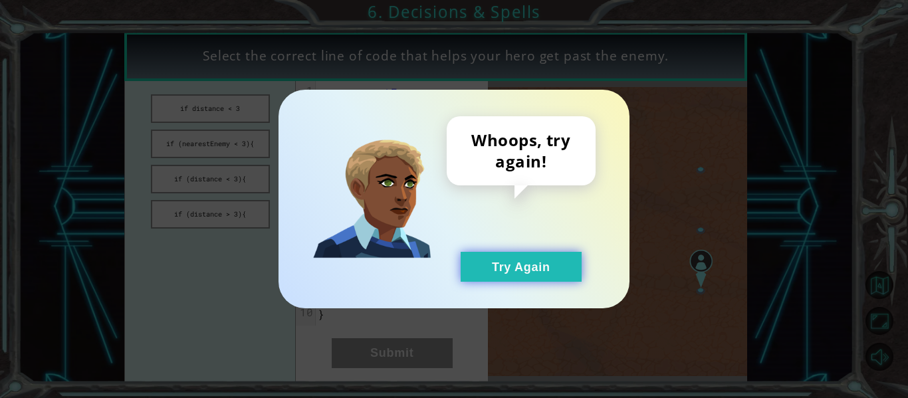
click at [542, 268] on button "Try Again" at bounding box center [521, 267] width 121 height 30
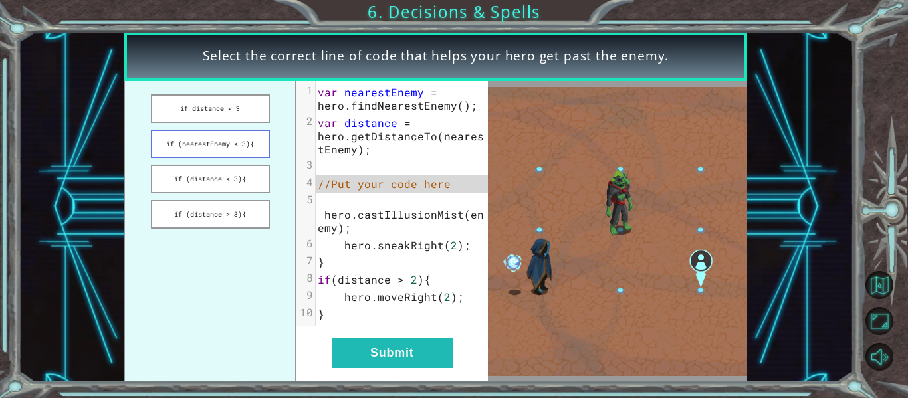
click at [260, 141] on button "if (nearestEnemy < 3){" at bounding box center [210, 144] width 119 height 29
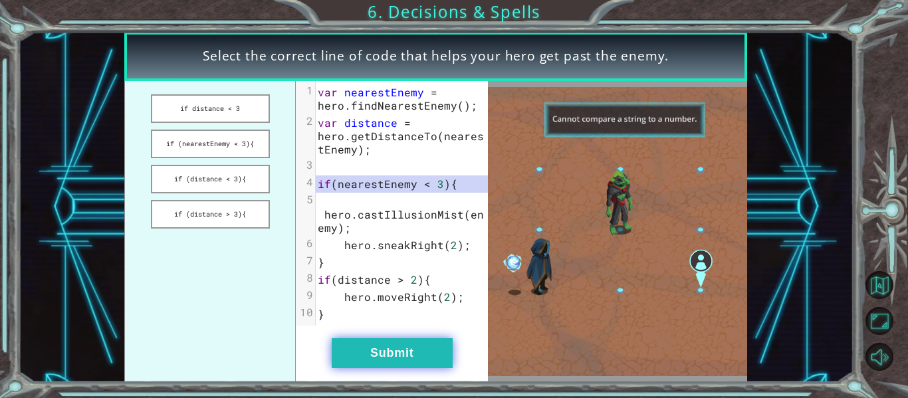
click at [401, 354] on button "Submit" at bounding box center [392, 353] width 121 height 30
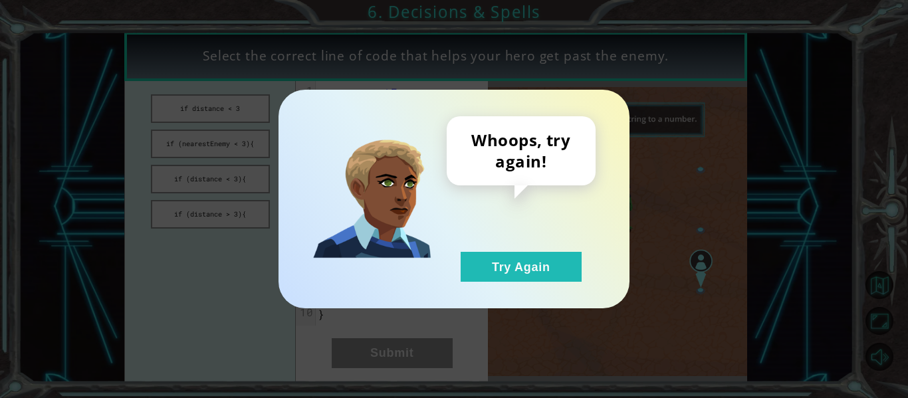
click at [533, 237] on div "Whoops, try again! Try Again" at bounding box center [521, 199] width 149 height 166
click at [538, 271] on button "Try Again" at bounding box center [521, 267] width 121 height 30
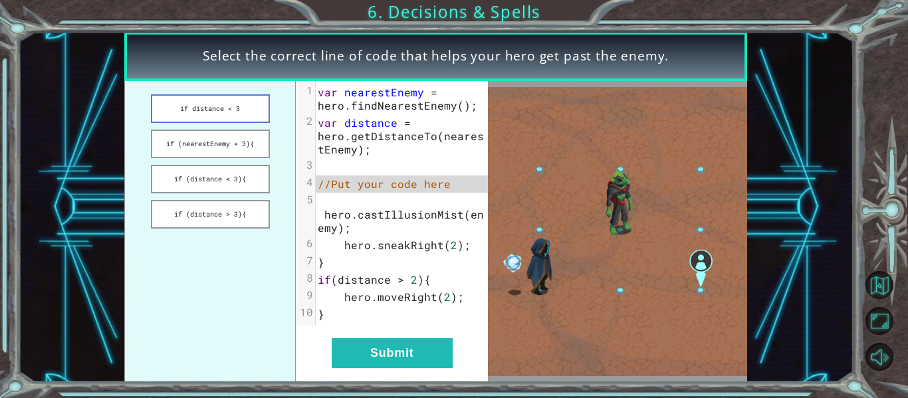
click at [243, 121] on button "if distance < 3" at bounding box center [210, 108] width 119 height 29
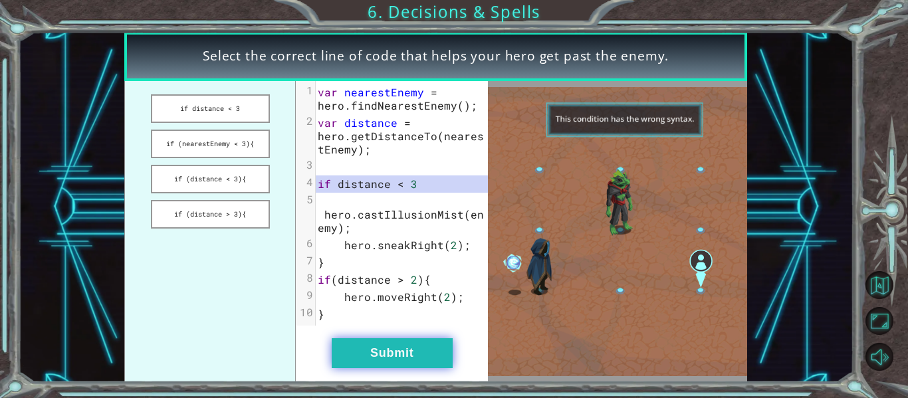
click at [420, 355] on button "Submit" at bounding box center [392, 353] width 121 height 30
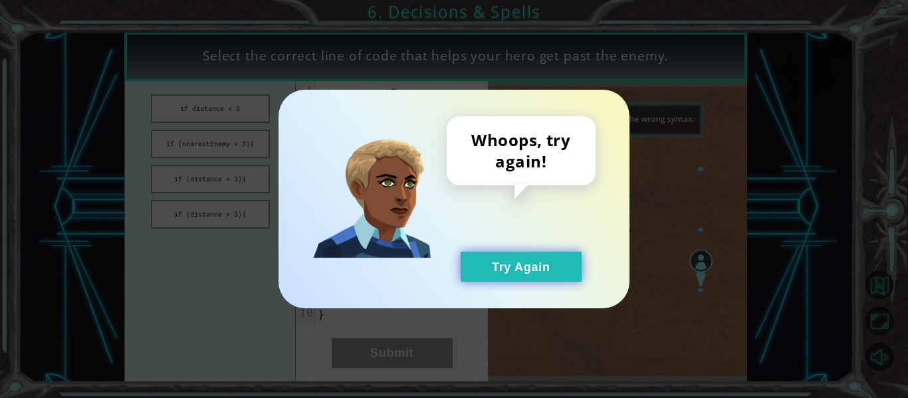
click at [541, 269] on button "Try Again" at bounding box center [521, 267] width 121 height 30
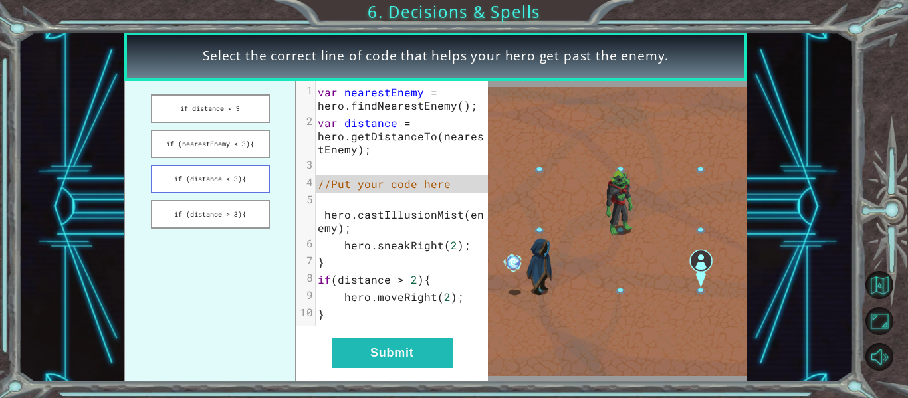
click at [252, 180] on button "if (distance < 3){" at bounding box center [210, 179] width 119 height 29
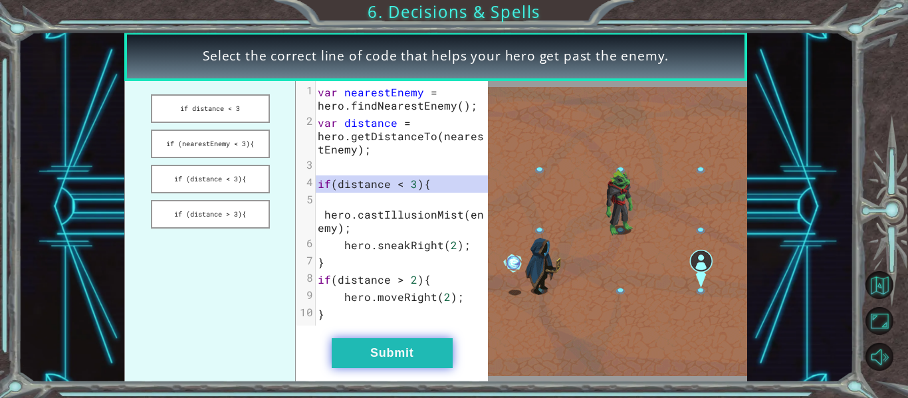
click at [404, 350] on button "Submit" at bounding box center [392, 353] width 121 height 30
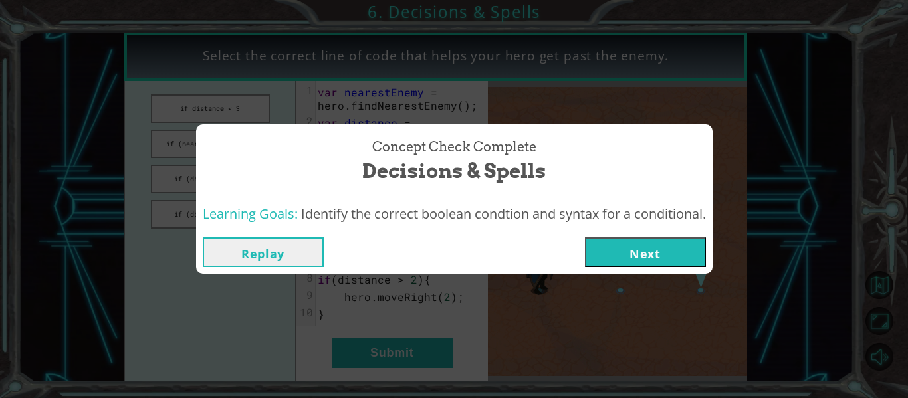
click at [650, 241] on button "Next" at bounding box center [645, 252] width 121 height 30
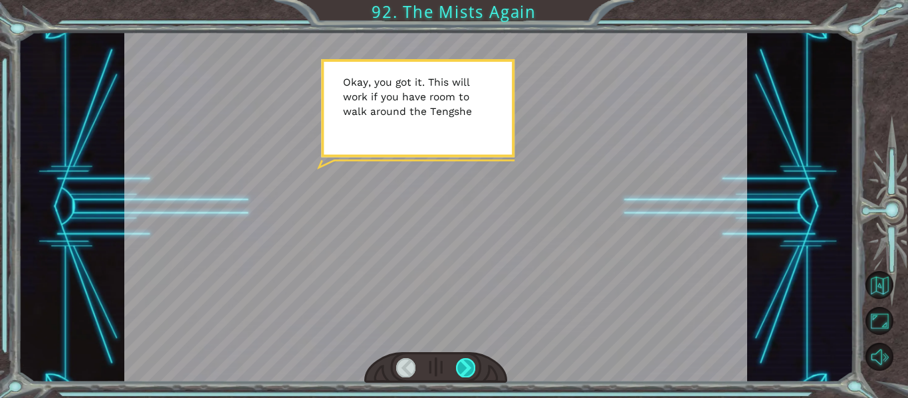
click at [469, 372] on div at bounding box center [465, 367] width 19 height 19
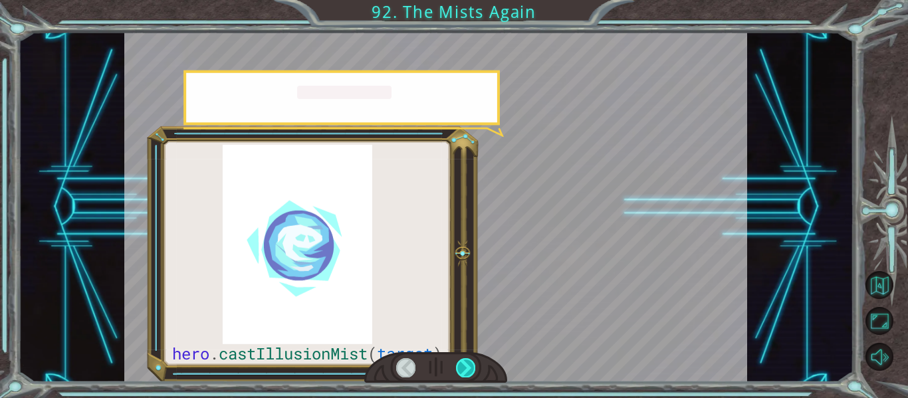
click at [469, 372] on div at bounding box center [465, 367] width 19 height 19
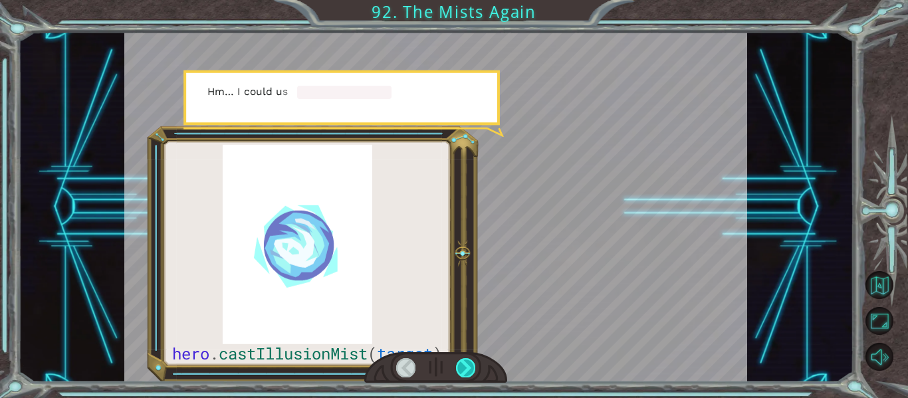
click at [469, 372] on div at bounding box center [465, 367] width 19 height 19
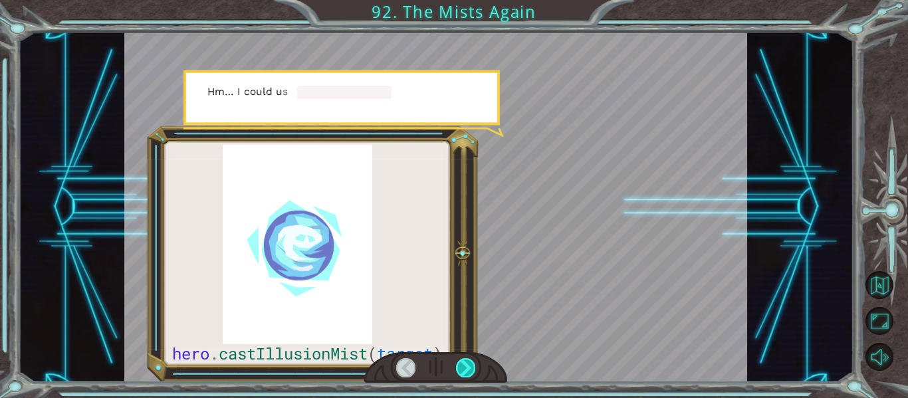
click at [469, 372] on div at bounding box center [465, 367] width 19 height 19
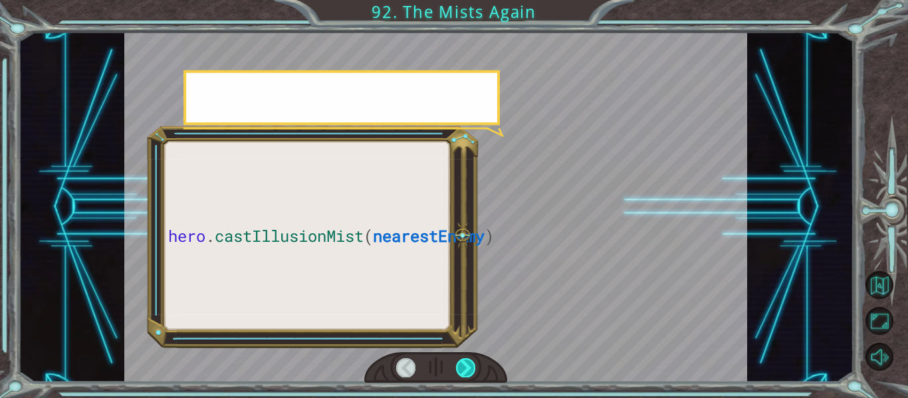
click at [469, 372] on div at bounding box center [465, 367] width 19 height 19
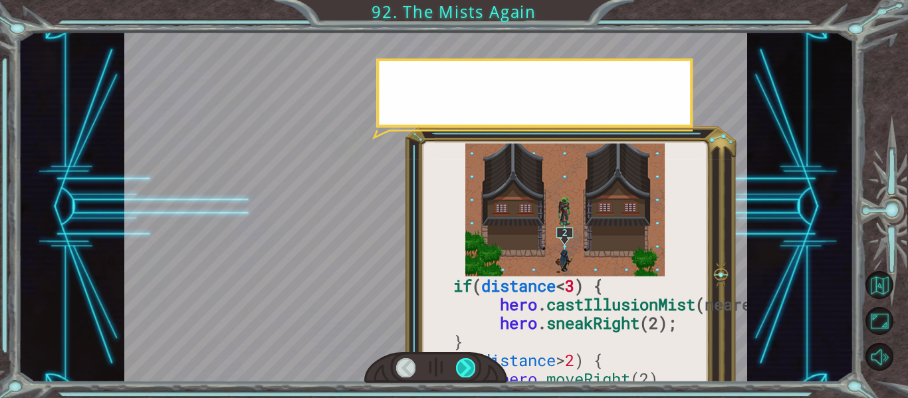
click at [469, 372] on div at bounding box center [465, 367] width 19 height 19
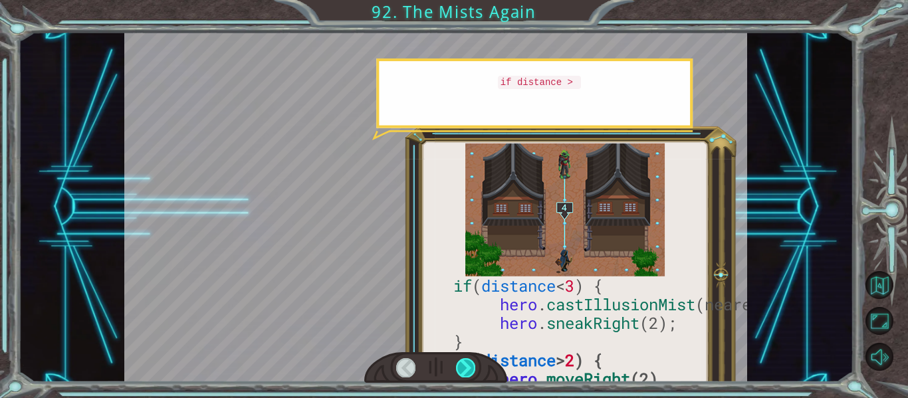
click at [469, 372] on div at bounding box center [465, 367] width 19 height 19
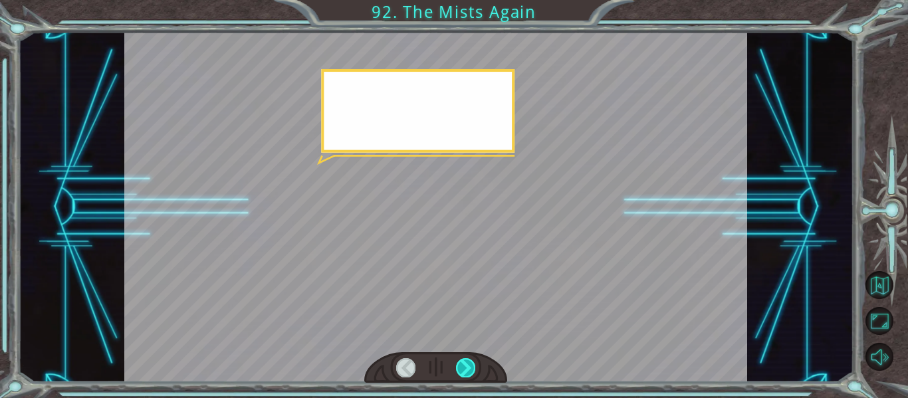
click at [469, 372] on div at bounding box center [465, 367] width 19 height 19
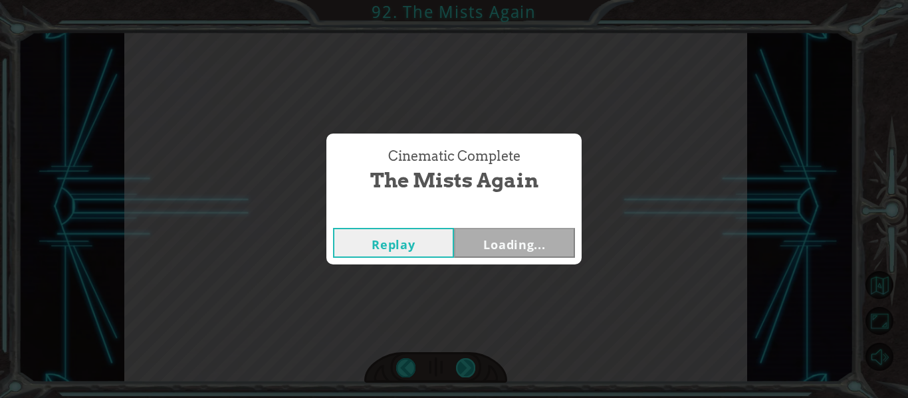
click at [469, 372] on div "Cinematic Complete The Mists Again Replay Loading..." at bounding box center [454, 199] width 908 height 398
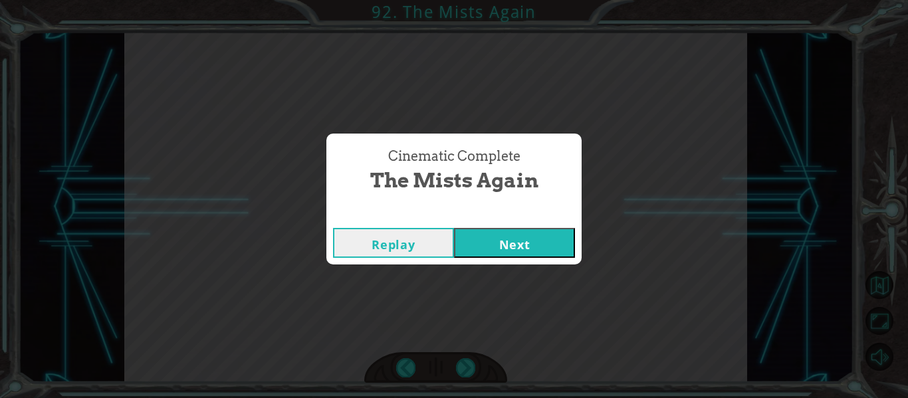
click at [520, 255] on button "Next" at bounding box center [514, 243] width 121 height 30
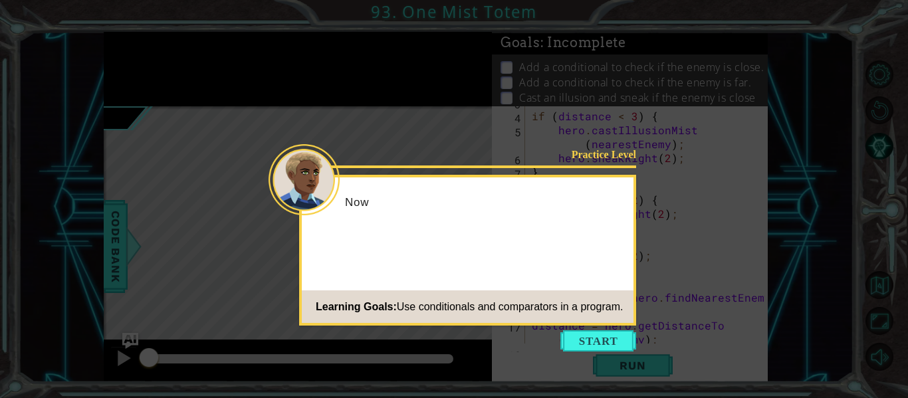
scroll to position [98, 0]
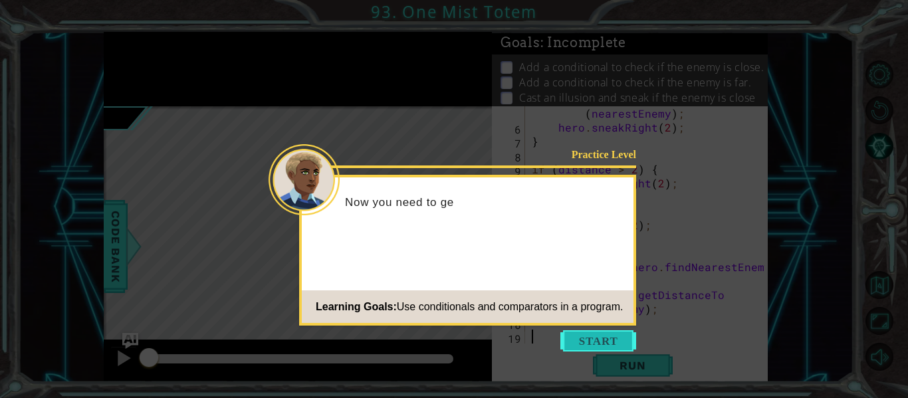
click at [580, 334] on button "Start" at bounding box center [598, 340] width 76 height 21
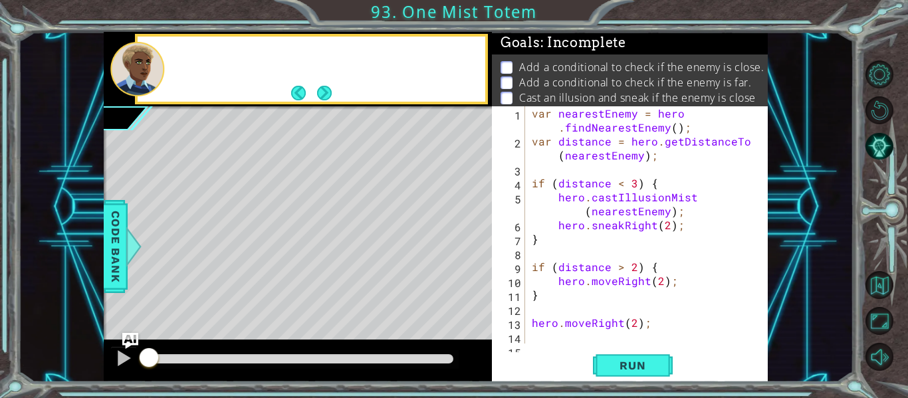
scroll to position [0, 0]
click at [128, 345] on img "Ask AI" at bounding box center [130, 340] width 17 height 17
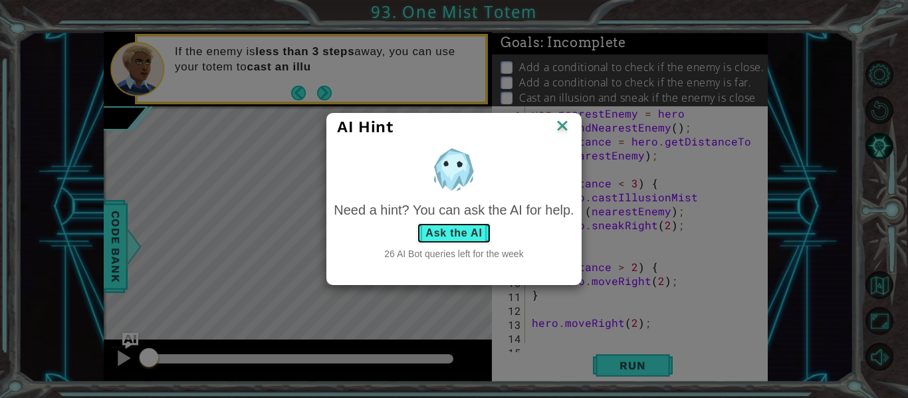
click at [477, 236] on button "Ask the AI" at bounding box center [454, 233] width 74 height 21
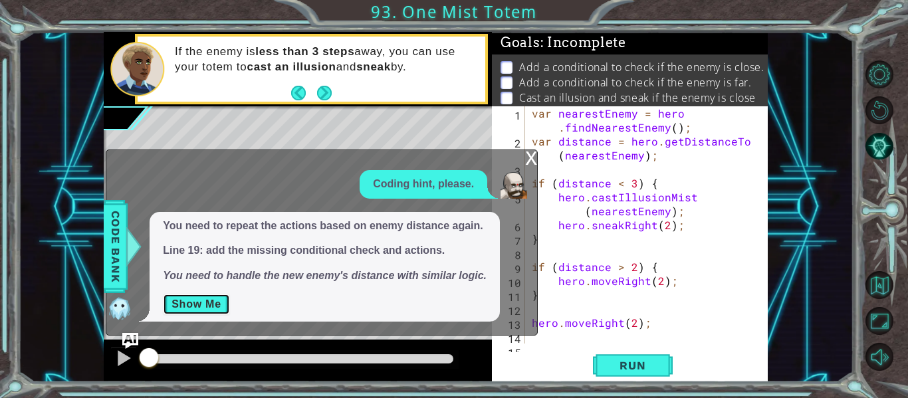
click at [201, 313] on button "Show Me" at bounding box center [196, 304] width 67 height 21
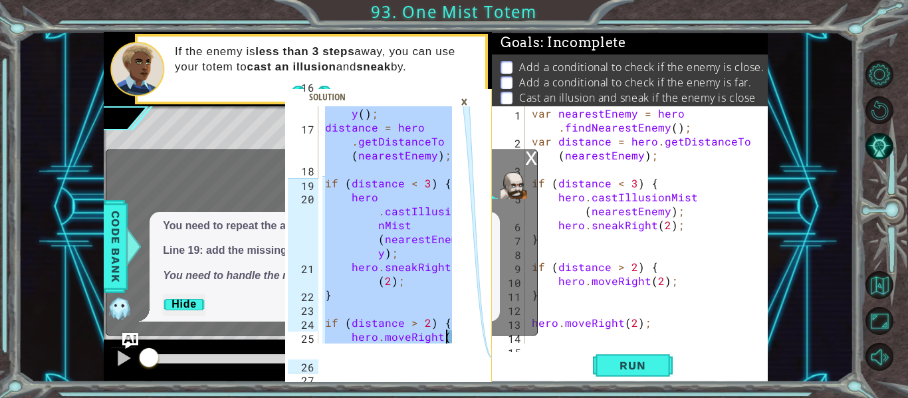
scroll to position [433, 0]
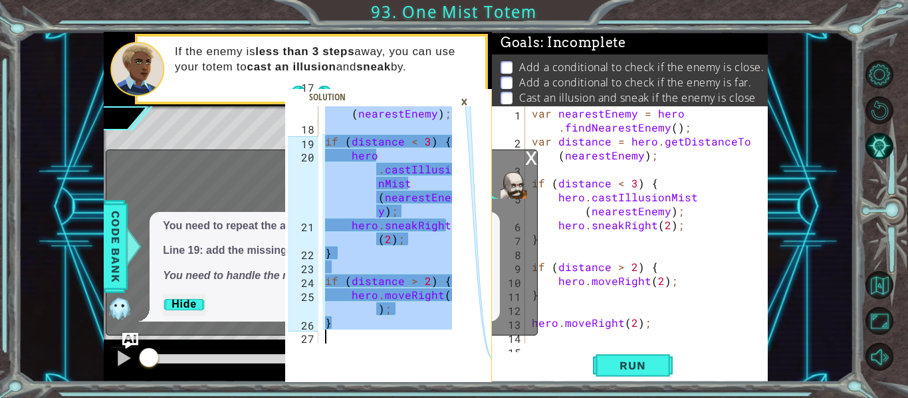
drag, startPoint x: 324, startPoint y: 114, endPoint x: 476, endPoint y: 358, distance: 287.6
click at [476, 358] on div "var nearestEnemy = hero.findNearestEnemy(); 17 18 19 20 21 22 23 24 25 26 27 di…" at bounding box center [388, 244] width 207 height 276
type textarea "}"
click at [466, 100] on div "×" at bounding box center [464, 101] width 21 height 23
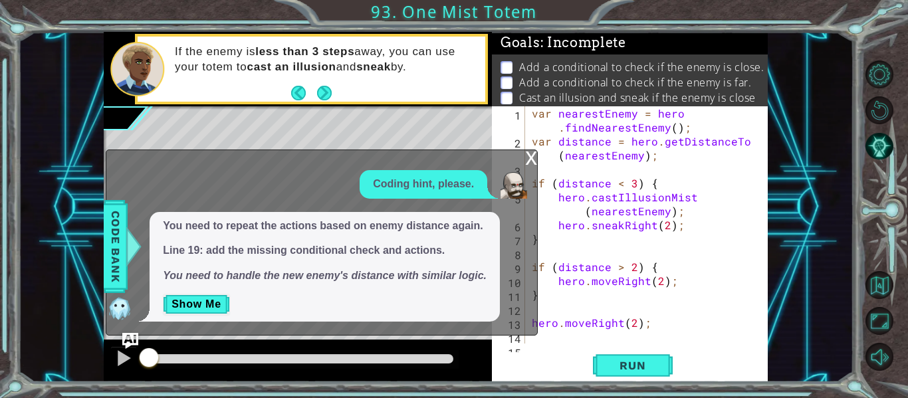
click at [670, 302] on div "var nearestEnemy = hero . findNearestEnemy ( ) ; var distance = hero . getDista…" at bounding box center [650, 245] width 243 height 279
type textarea "hero.moveRight(2);"
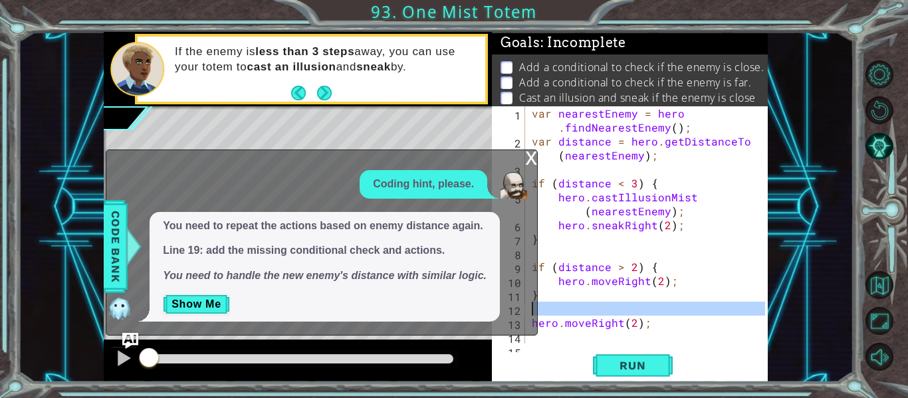
click at [677, 311] on div "var nearestEnemy = hero . findNearestEnemy ( ) ; var distance = hero . getDista…" at bounding box center [647, 224] width 236 height 237
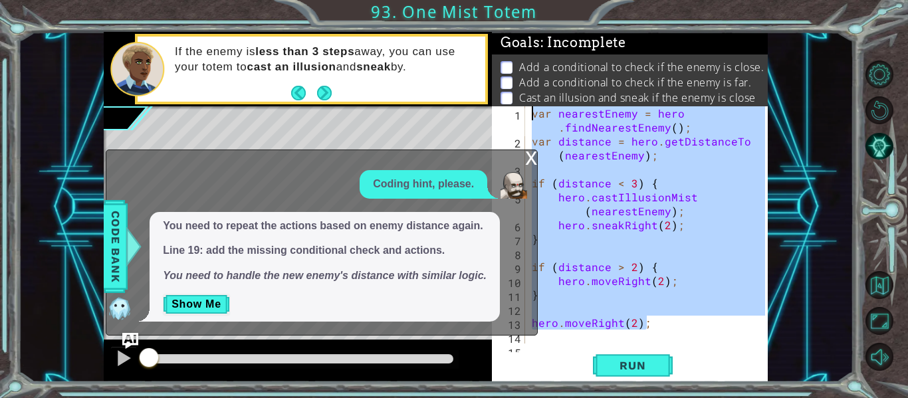
drag, startPoint x: 695, startPoint y: 326, endPoint x: 544, endPoint y: 25, distance: 337.1
click at [544, 25] on div "} 17 18 19 20 21 22 23 24 25 26 27 distance = hero . getDistanceTo ( nearestEne…" at bounding box center [454, 199] width 908 height 398
type textarea "var nearestEnemy = hero.findNearestEnemy(); var distance = hero.getDistanceTo(n…"
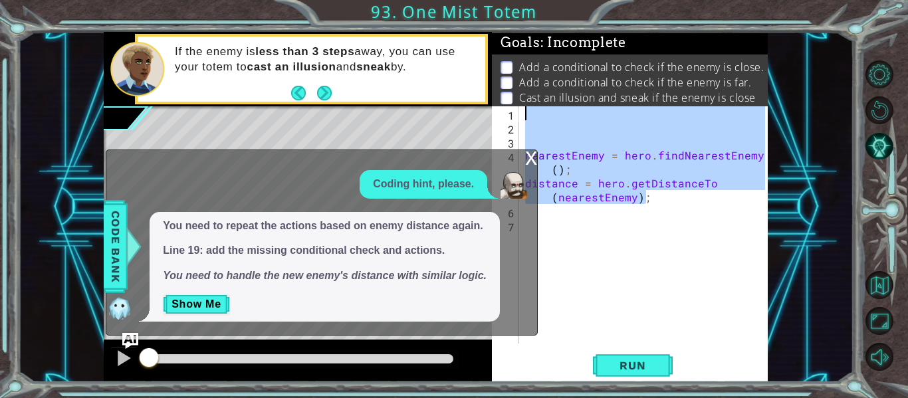
drag, startPoint x: 739, startPoint y: 192, endPoint x: 508, endPoint y: 112, distance: 244.1
click at [508, 112] on div "1 2 3 4 5 6 7 nearestEnemy = hero . findNearestEnemy ( ) ; distance = hero . ge…" at bounding box center [628, 224] width 273 height 237
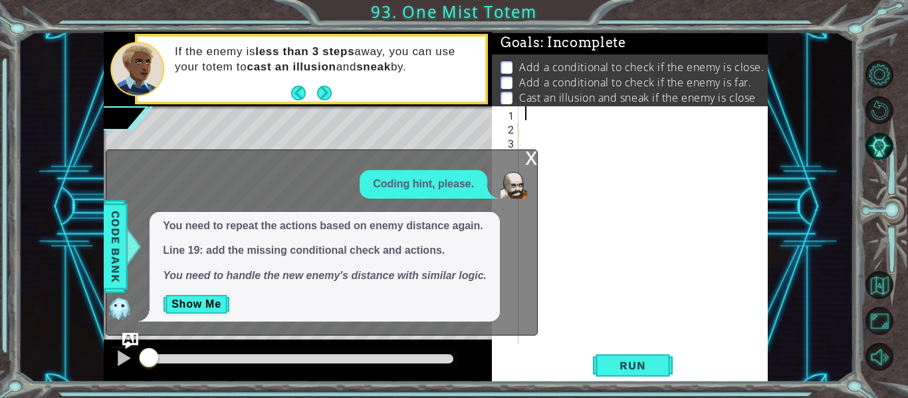
scroll to position [223, 0]
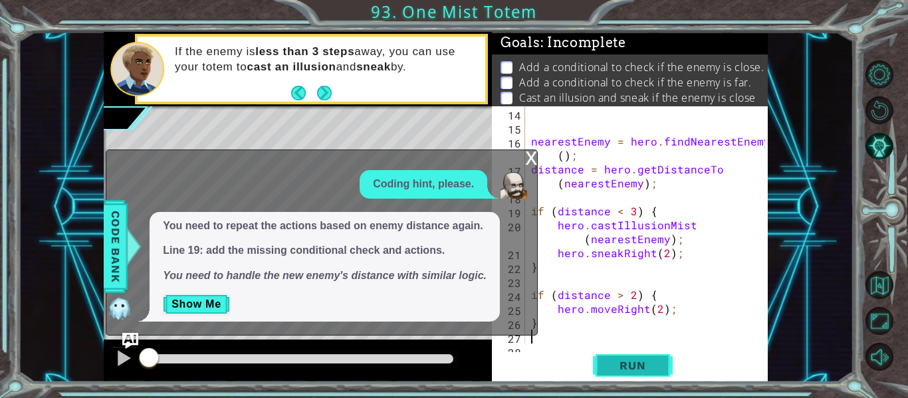
click at [632, 370] on span "Run" at bounding box center [632, 365] width 53 height 13
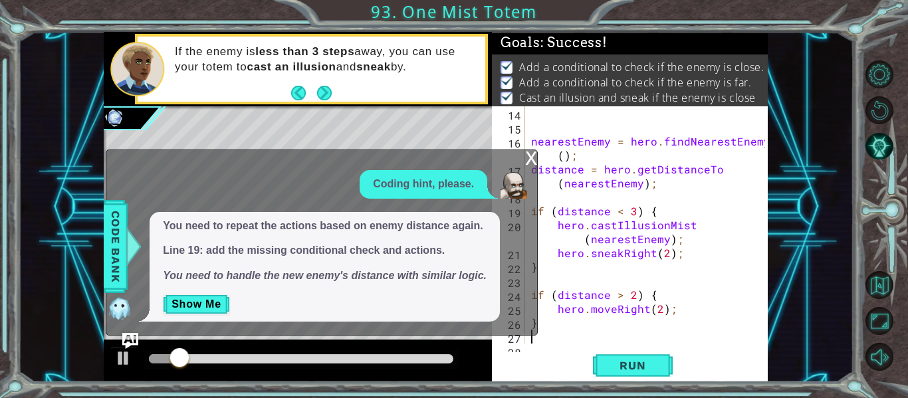
click at [527, 158] on div "x" at bounding box center [531, 156] width 12 height 13
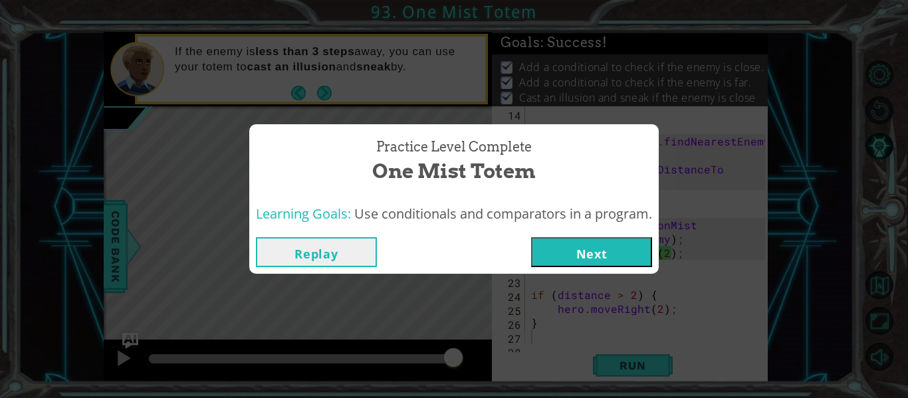
click at [583, 257] on button "Next" at bounding box center [591, 252] width 121 height 30
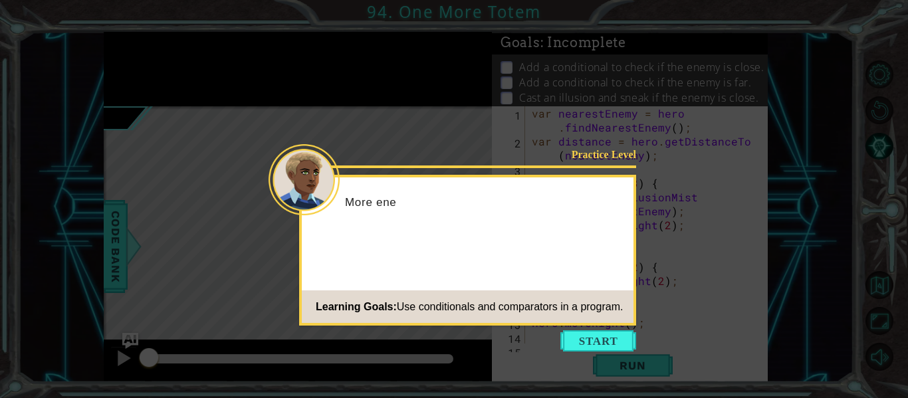
scroll to position [14, 0]
click at [582, 334] on button "Start" at bounding box center [598, 340] width 76 height 21
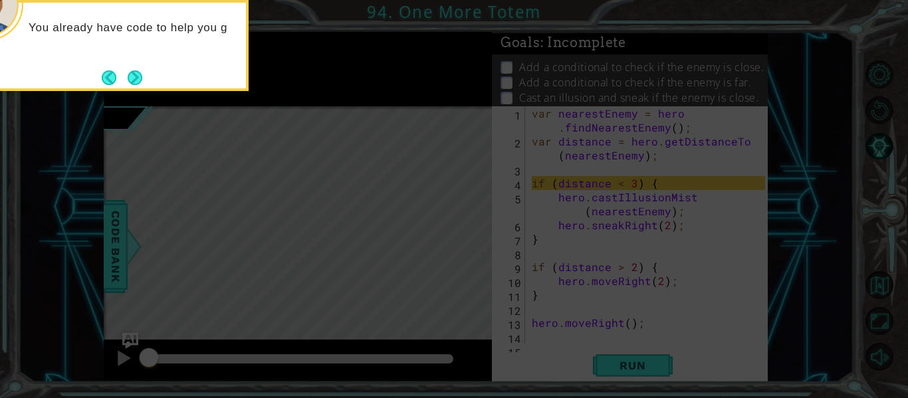
click at [136, 63] on div "You already have code to help you g" at bounding box center [116, 45] width 266 height 91
click at [136, 63] on div "You already have code to help you get past" at bounding box center [115, 41] width 261 height 67
click at [136, 63] on div "You already have code to help you get past the fi" at bounding box center [115, 41] width 261 height 67
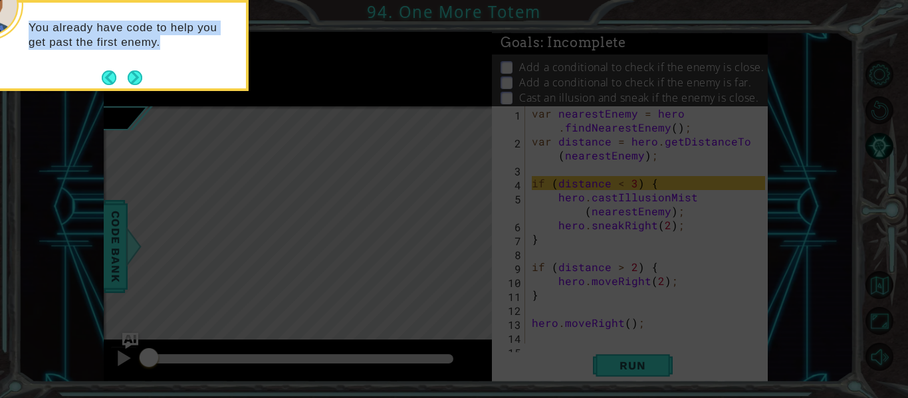
click at [137, 65] on div "You already have code to help you get past the first enemy." at bounding box center [115, 41] width 261 height 67
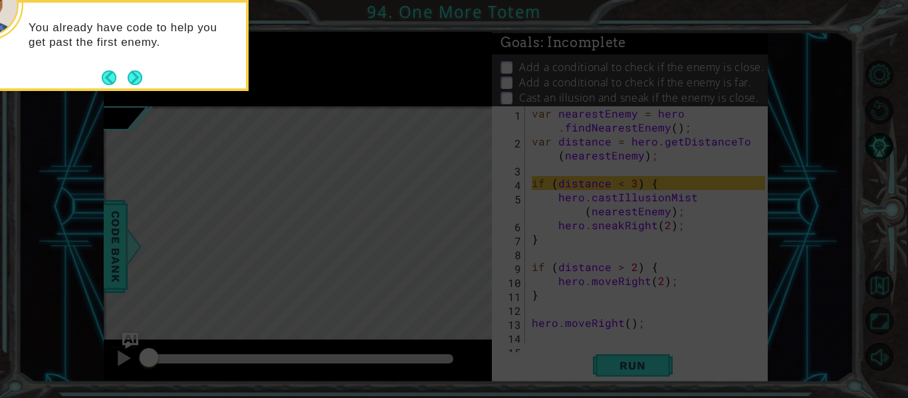
click at [137, 65] on div "You already have code to help you get past the first enemy." at bounding box center [115, 41] width 261 height 67
click at [140, 74] on button "Next" at bounding box center [135, 77] width 15 height 15
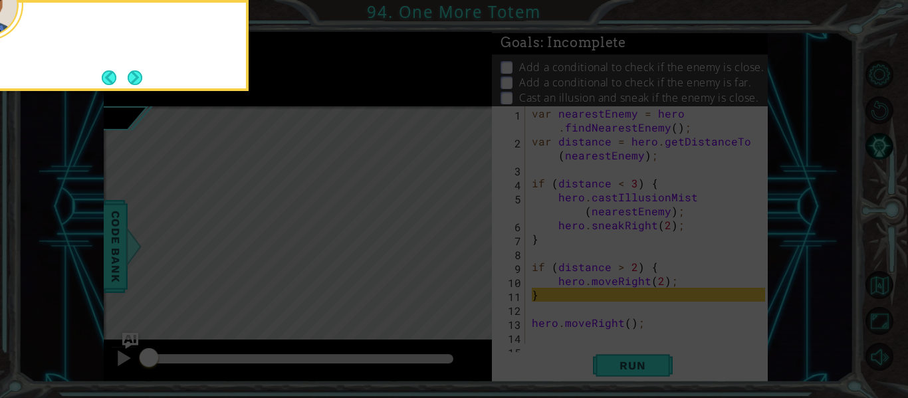
click at [140, 74] on button "Next" at bounding box center [135, 78] width 16 height 16
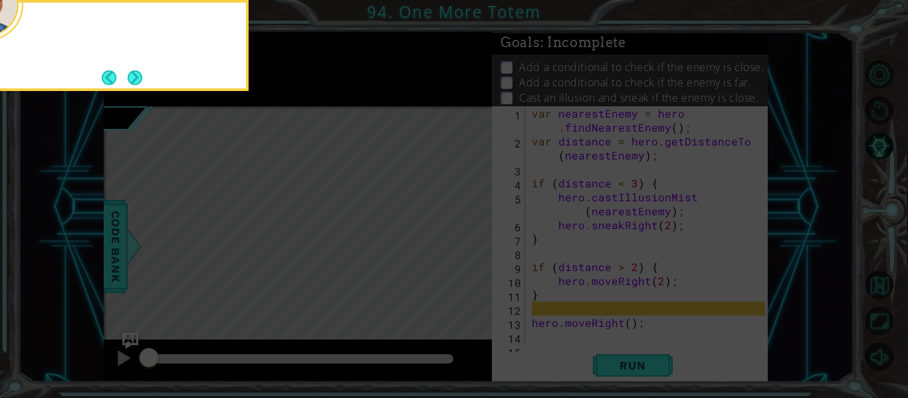
click at [140, 74] on button "Next" at bounding box center [135, 77] width 15 height 15
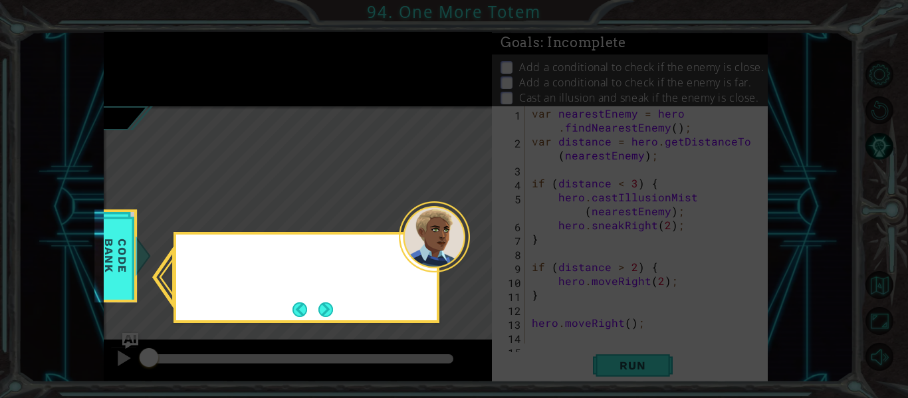
click at [140, 74] on icon at bounding box center [454, 199] width 908 height 398
click at [324, 323] on icon at bounding box center [454, 199] width 908 height 398
click at [322, 311] on button "Next" at bounding box center [325, 309] width 15 height 15
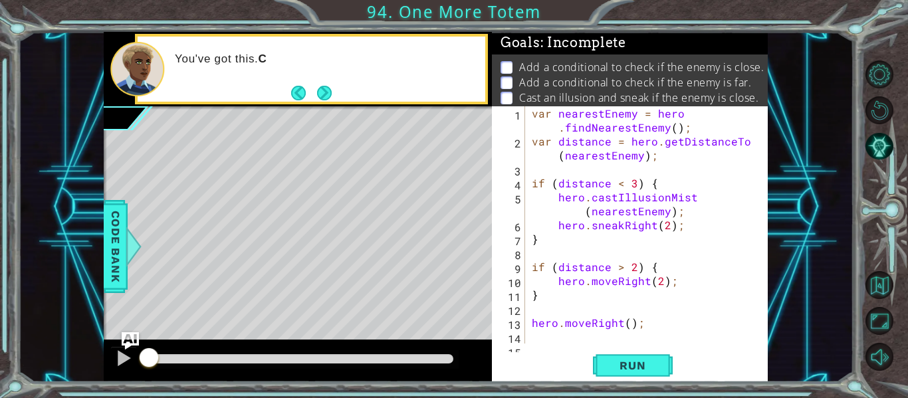
click at [131, 336] on img "Ask AI" at bounding box center [130, 340] width 17 height 17
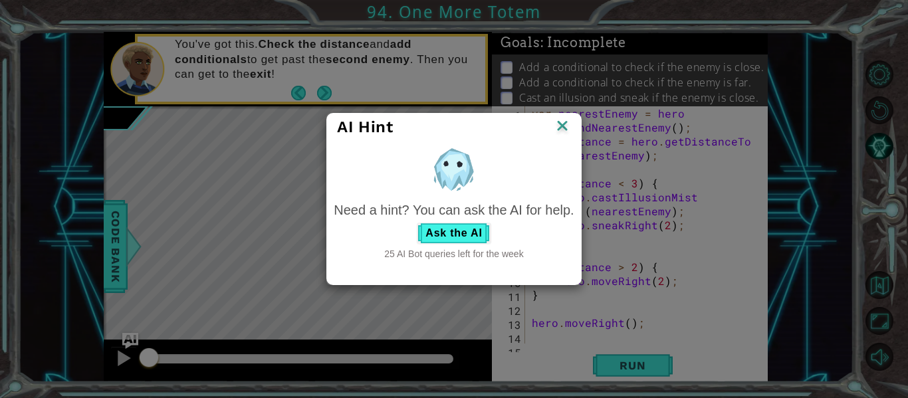
click at [562, 126] on img at bounding box center [562, 127] width 17 height 20
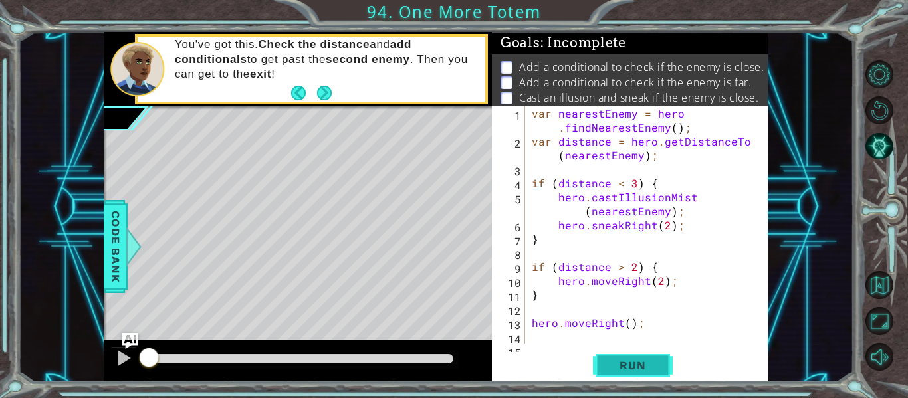
click at [651, 366] on span "Run" at bounding box center [632, 365] width 53 height 13
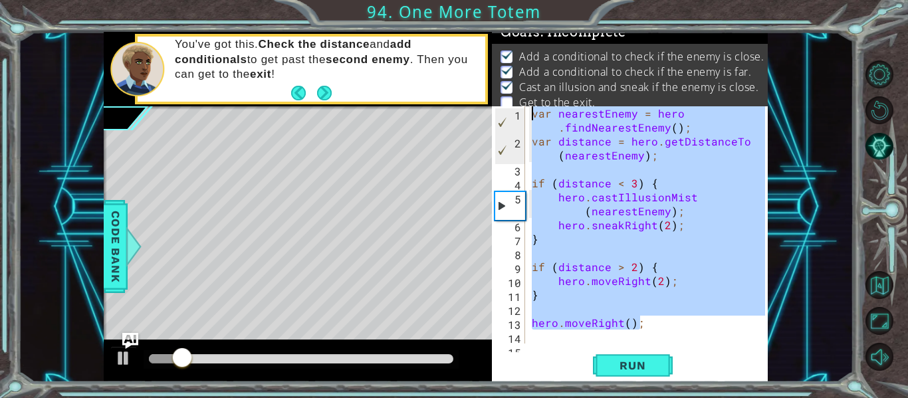
drag, startPoint x: 686, startPoint y: 310, endPoint x: 544, endPoint y: 84, distance: 266.7
click at [544, 84] on div "Goals : Incomplete Add a conditional to check if the enemy is close. Add a cond…" at bounding box center [630, 207] width 276 height 350
type textarea "var nearestEnemy = hero.findNearestEnemy(); var distance = hero.getDistanceTo(n…"
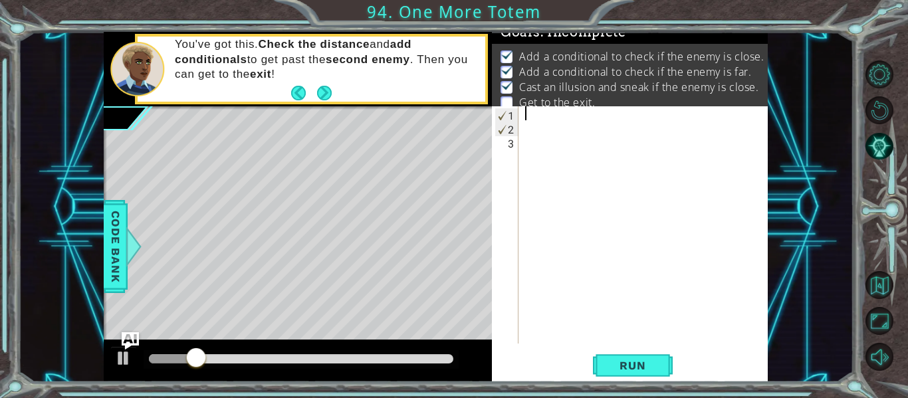
click at [135, 340] on img "Ask AI" at bounding box center [130, 340] width 17 height 17
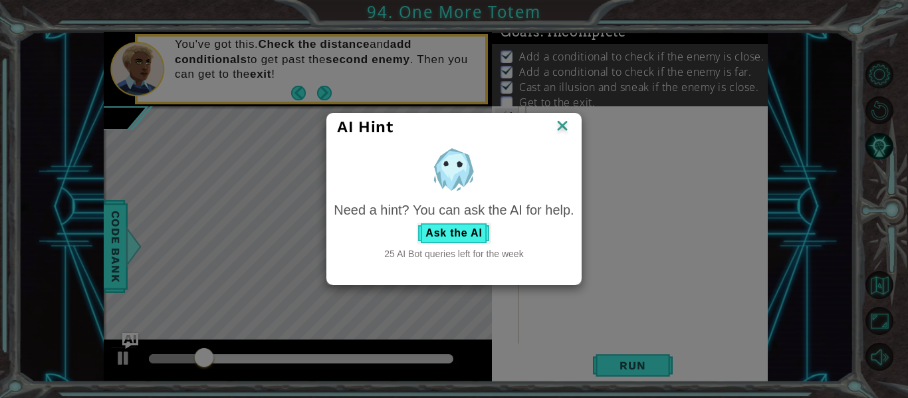
click at [479, 219] on div "Need a hint? You can ask the AI for help. Ask the AI 25 AI Bot queries left for…" at bounding box center [454, 231] width 240 height 60
click at [477, 228] on button "Ask the AI" at bounding box center [454, 233] width 74 height 21
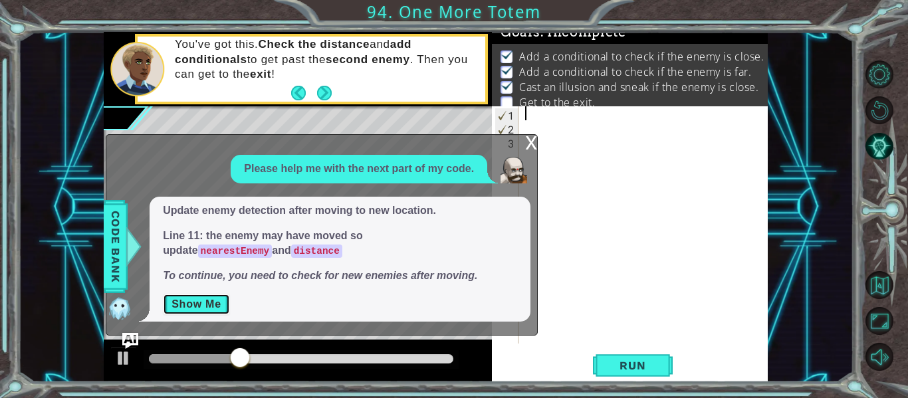
click at [210, 304] on button "Show Me" at bounding box center [196, 304] width 67 height 21
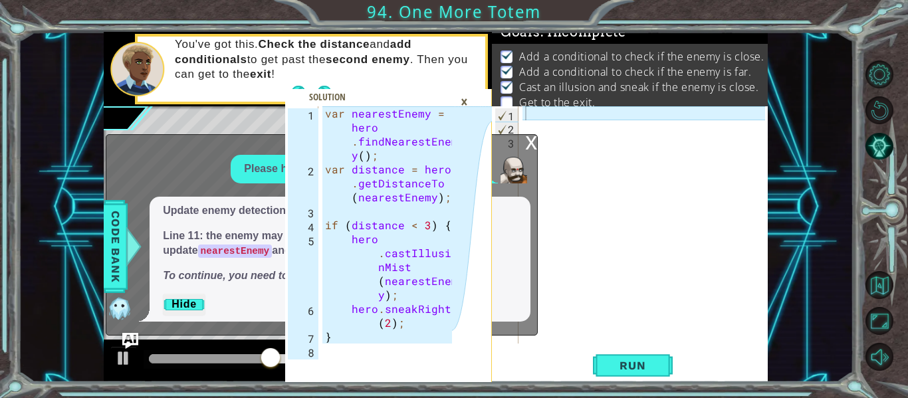
click at [402, 305] on div "var nearestEnemy = hero . findNearestEnem y ( ) ; var distance = hero . getDist…" at bounding box center [390, 259] width 136 height 307
click at [343, 153] on div "var nearestEnemy = hero . findNearestEnem y ( ) ; var distance = hero . getDist…" at bounding box center [390, 259] width 136 height 307
click at [322, 110] on div "var nearestEnemy = hero . findNearestEnem y ( ) ; var distance = hero . getDist…" at bounding box center [390, 259] width 136 height 307
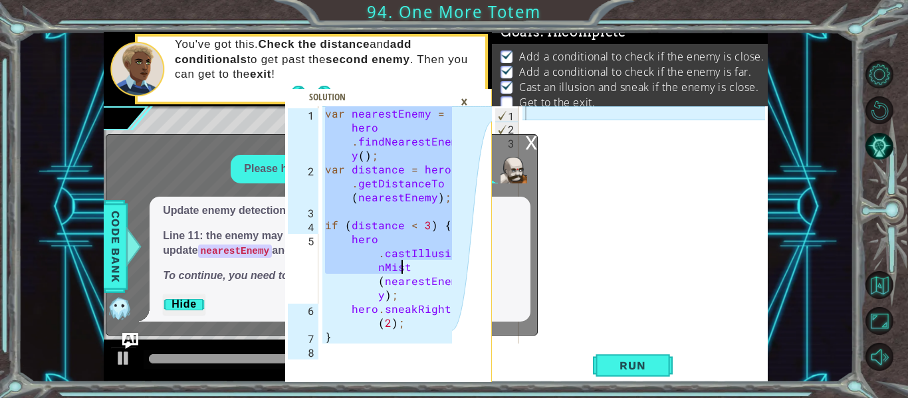
scroll to position [209, 0]
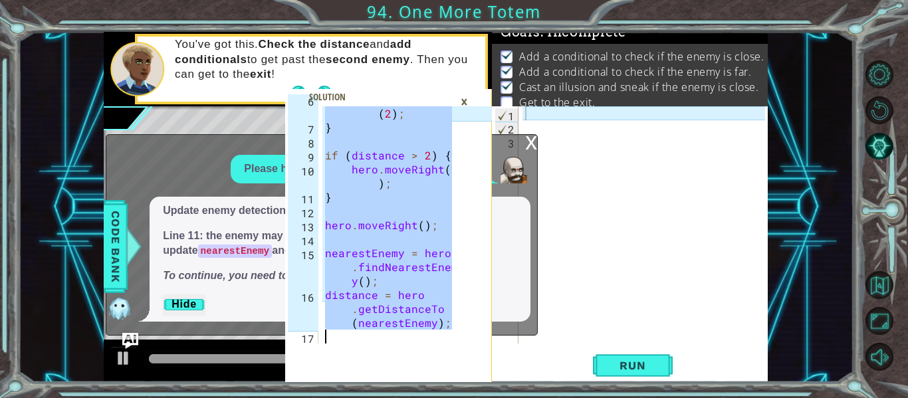
drag, startPoint x: 326, startPoint y: 112, endPoint x: 475, endPoint y: 426, distance: 347.9
click at [475, 398] on html "var nearestEnemy = hero.findNearestEnemy(); 6 7 8 9 10 11 12 13 14 15 16 17 her…" at bounding box center [454, 199] width 908 height 398
type textarea "distance = hero.getDistanceTo(nearestEnemy);"
click at [463, 100] on div "×" at bounding box center [464, 101] width 21 height 23
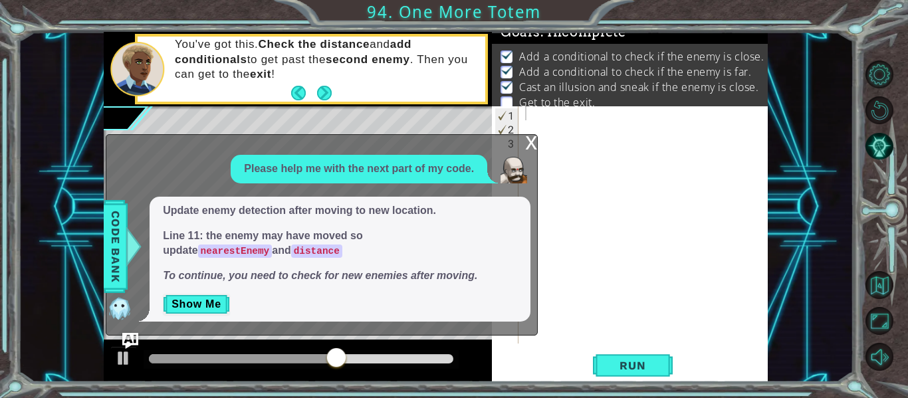
click at [592, 127] on div at bounding box center [647, 238] width 249 height 265
click at [578, 124] on div at bounding box center [647, 238] width 249 height 265
click at [571, 117] on div at bounding box center [647, 238] width 249 height 265
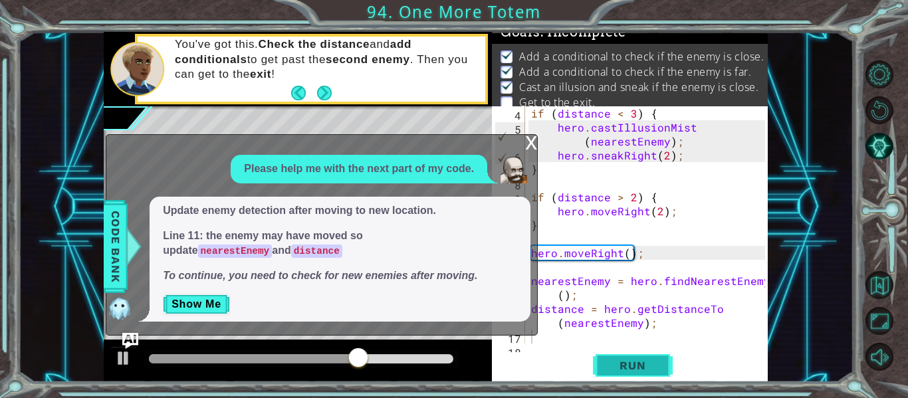
click at [655, 359] on span "Run" at bounding box center [632, 365] width 53 height 13
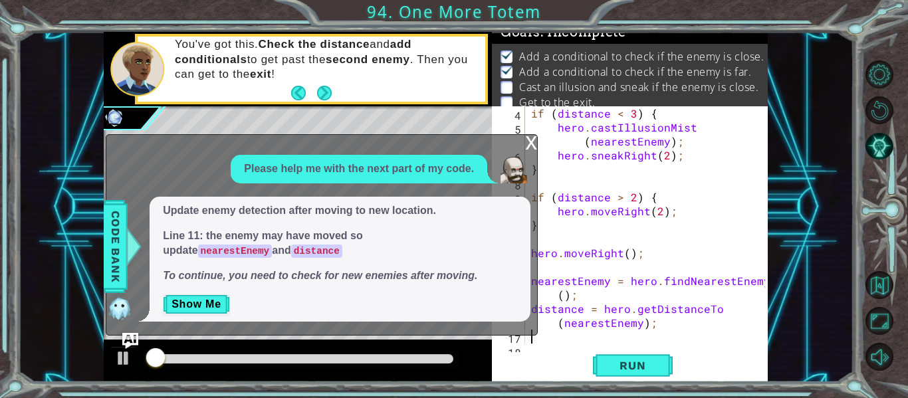
click at [534, 146] on div "x" at bounding box center [531, 141] width 12 height 13
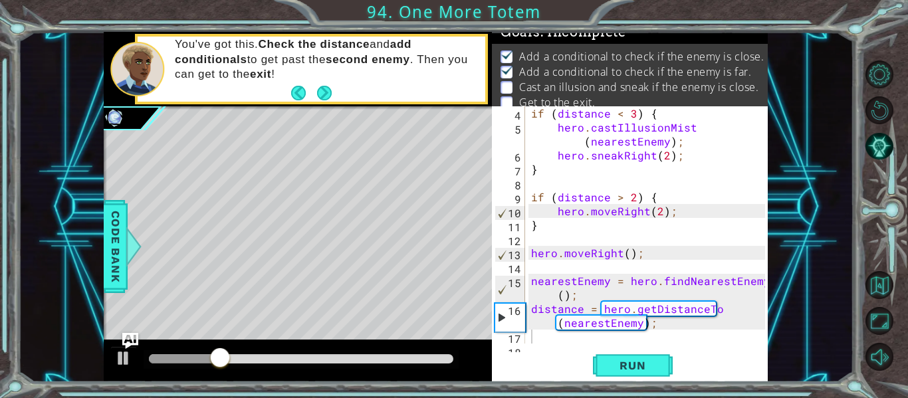
scroll to position [98, 0]
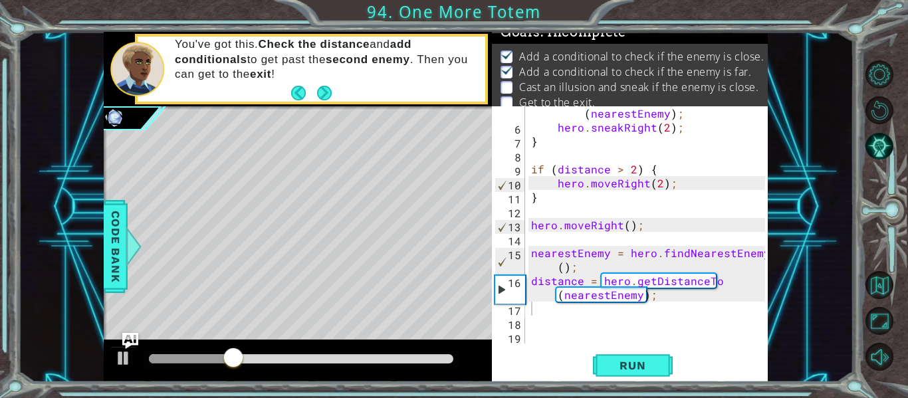
click at [542, 311] on div "hero . castIllusionMist ( nearestEnemy ) ; hero . sneakRight ( 2 ) ; } if ( dis…" at bounding box center [650, 231] width 243 height 279
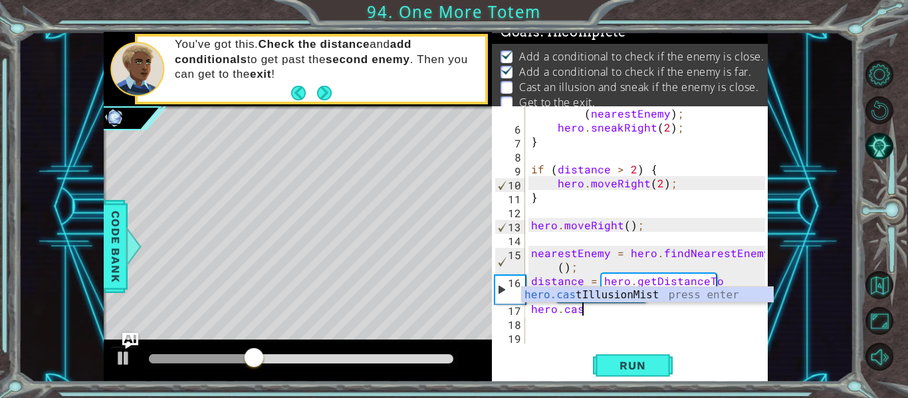
scroll to position [0, 3]
click at [610, 293] on div "hero.cas tIllusionMist press enter" at bounding box center [647, 311] width 251 height 48
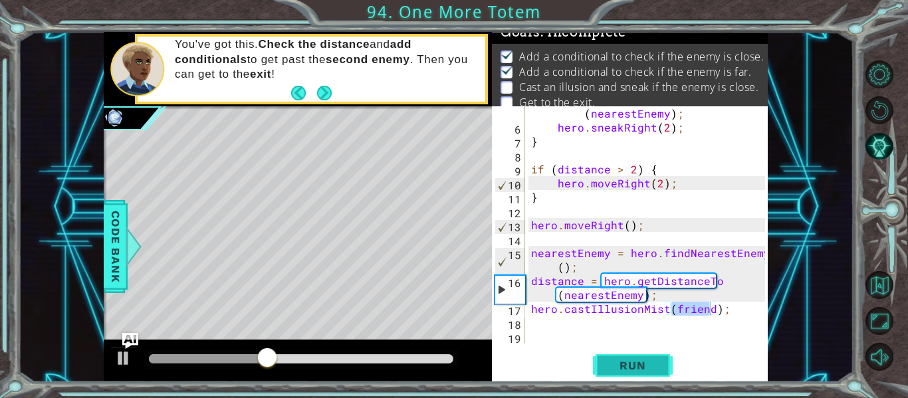
click at [635, 361] on span "Run" at bounding box center [632, 365] width 53 height 13
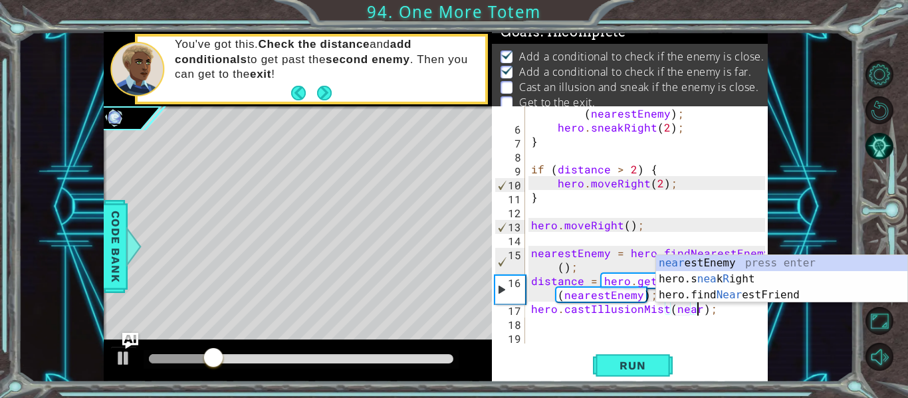
scroll to position [0, 11]
click at [736, 261] on div "near estEnemy press enter hero.s nea k R ight press enter hero.find Near estFri…" at bounding box center [781, 295] width 251 height 80
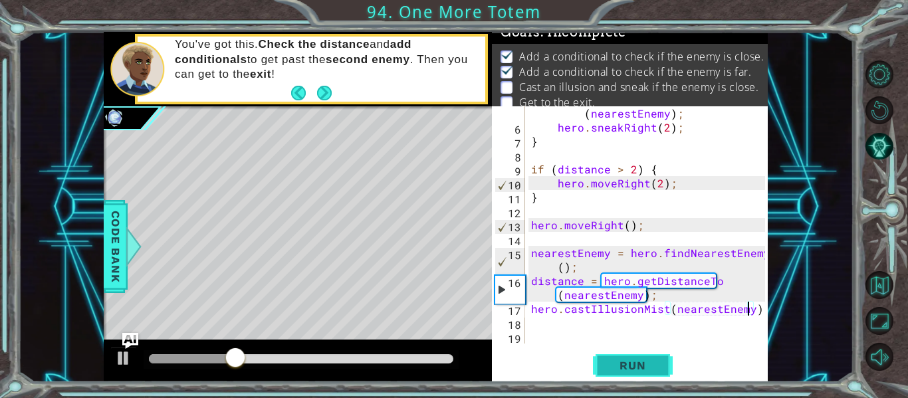
type textarea "hero.castIllusionMist(nearestEnemy);"
click at [640, 361] on span "Run" at bounding box center [632, 365] width 53 height 13
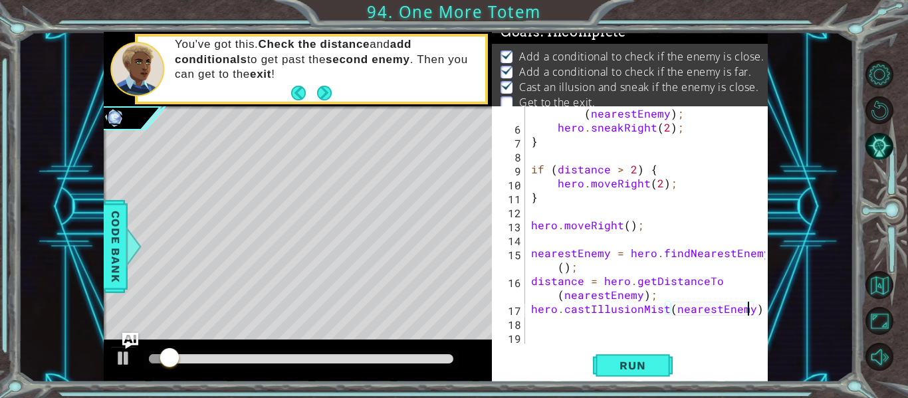
click at [562, 333] on div "hero . castIllusionMist ( nearestEnemy ) ; hero . sneakRight ( 2 ) ; } if ( dis…" at bounding box center [650, 231] width 243 height 279
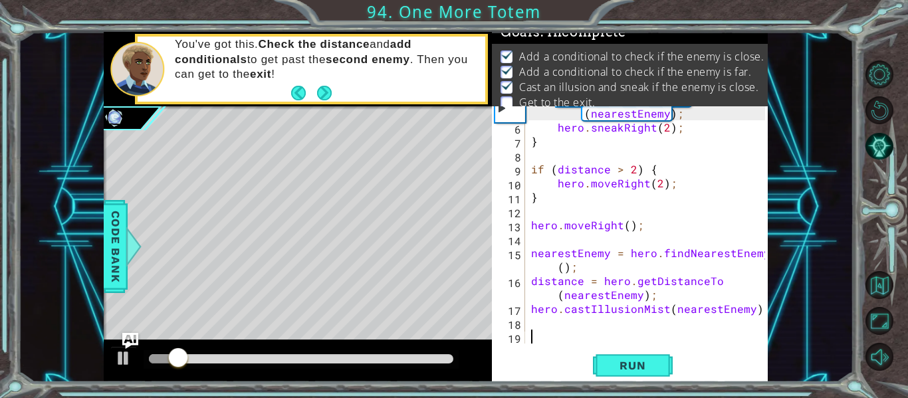
click at [554, 330] on div "hero . castIllusionMist ( nearestEnemy ) ; hero . sneakRight ( 2 ) ; } if ( dis…" at bounding box center [650, 231] width 243 height 279
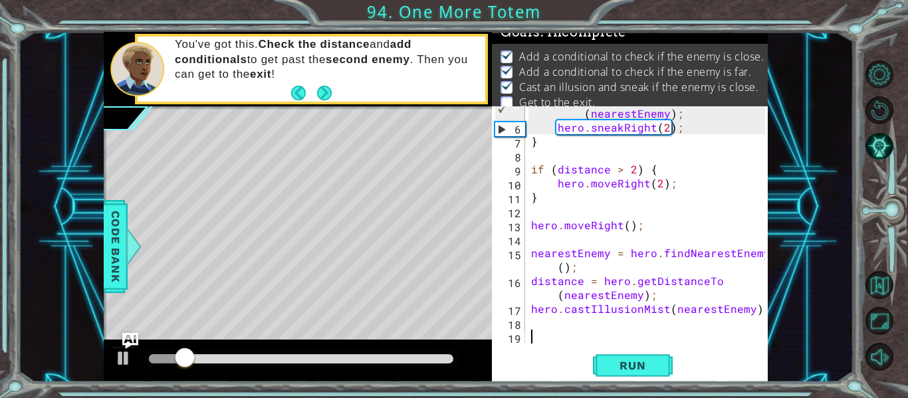
click at [544, 328] on div "hero . castIllusionMist ( nearestEnemy ) ; hero . sneakRight ( 2 ) ; } if ( dis…" at bounding box center [650, 231] width 243 height 279
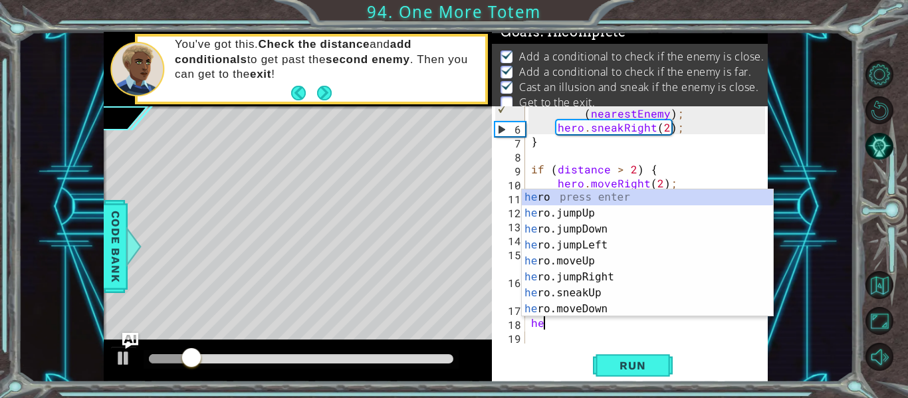
scroll to position [0, 1]
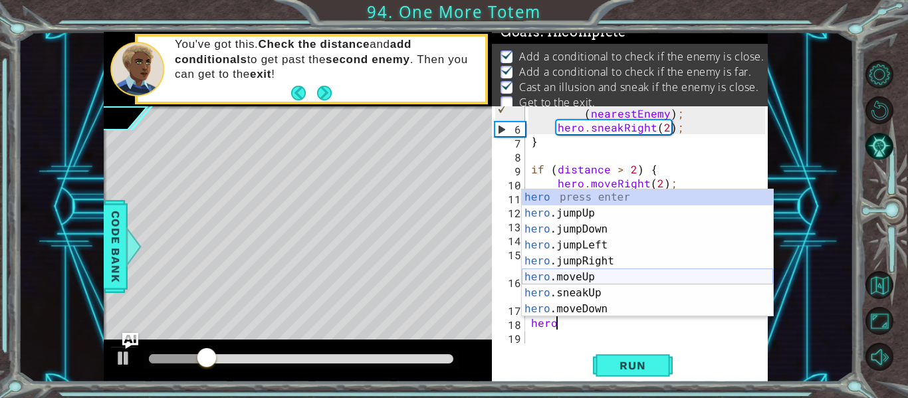
click at [611, 274] on div "hero press enter hero .jumpUp press enter hero .jumpDown press enter hero .jump…" at bounding box center [647, 269] width 251 height 160
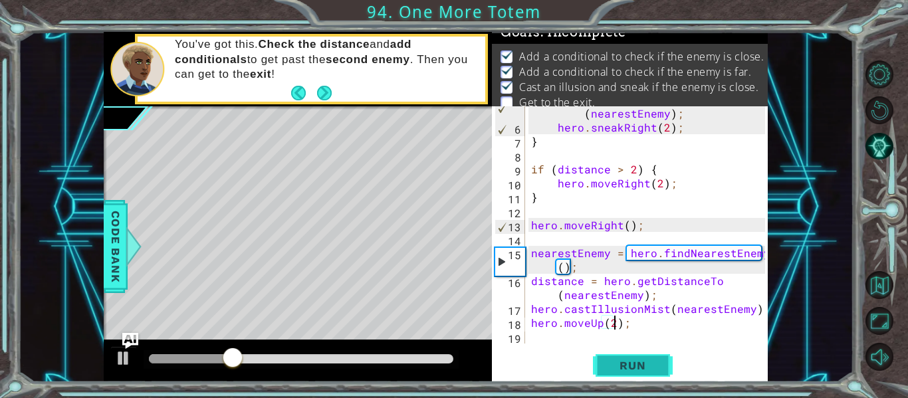
scroll to position [0, 5]
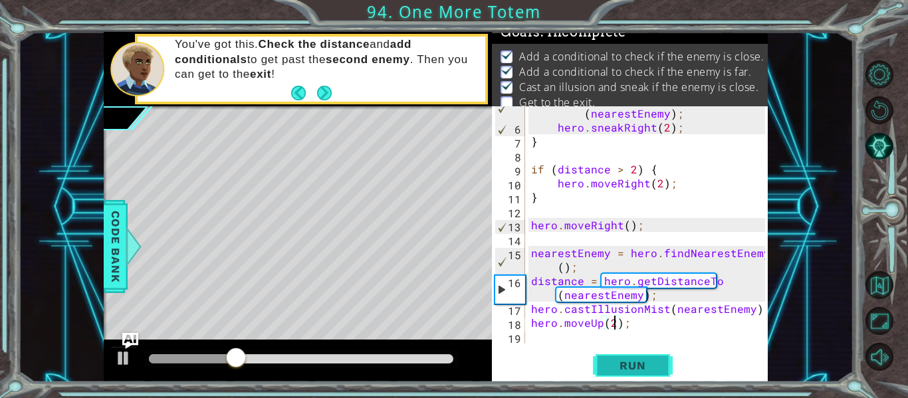
type textarea "hero.moveUp(2);"
click at [630, 372] on span "Run" at bounding box center [632, 365] width 53 height 13
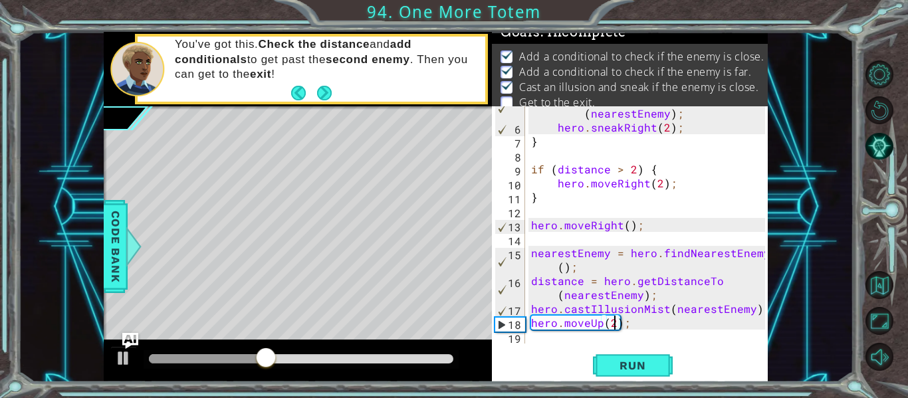
click at [628, 333] on div "hero . castIllusionMist ( nearestEnemy ) ; hero . sneakRight ( 2 ) ; } if ( dis…" at bounding box center [650, 231] width 243 height 279
click at [621, 318] on div "hero . castIllusionMist ( nearestEnemy ) ; hero . sneakRight ( 2 ) ; } if ( dis…" at bounding box center [650, 231] width 243 height 279
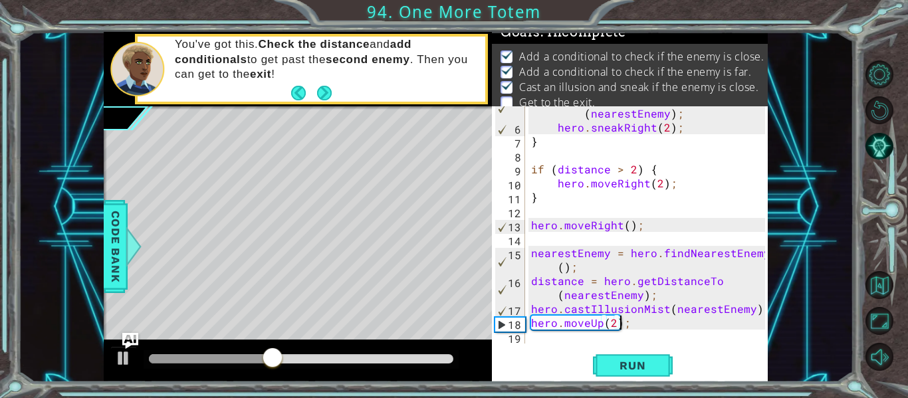
click at [621, 318] on div "hero . castIllusionMist ( nearestEnemy ) ; hero . sneakRight ( 2 ) ; } if ( dis…" at bounding box center [650, 231] width 243 height 279
type textarea "hero.moveUp(2);"
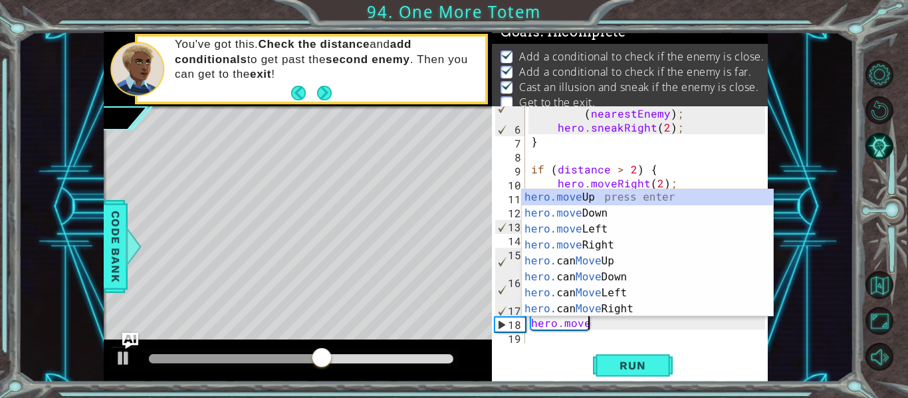
scroll to position [0, 3]
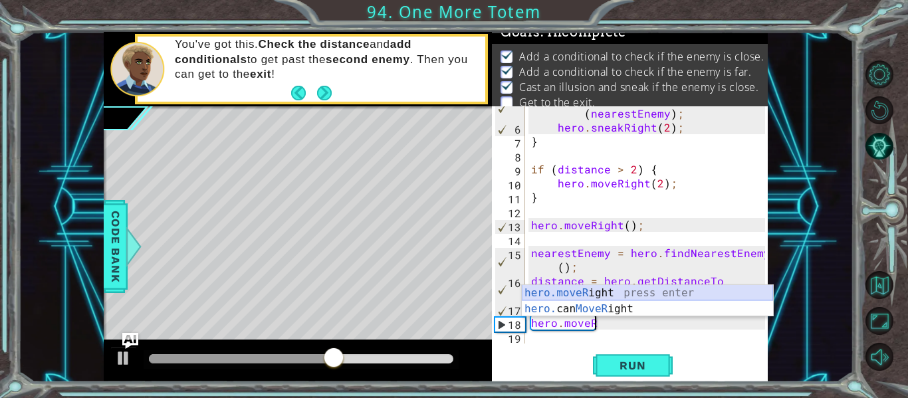
click at [656, 293] on div "hero.moveR ight press enter hero. can MoveR ight press enter" at bounding box center [647, 317] width 251 height 64
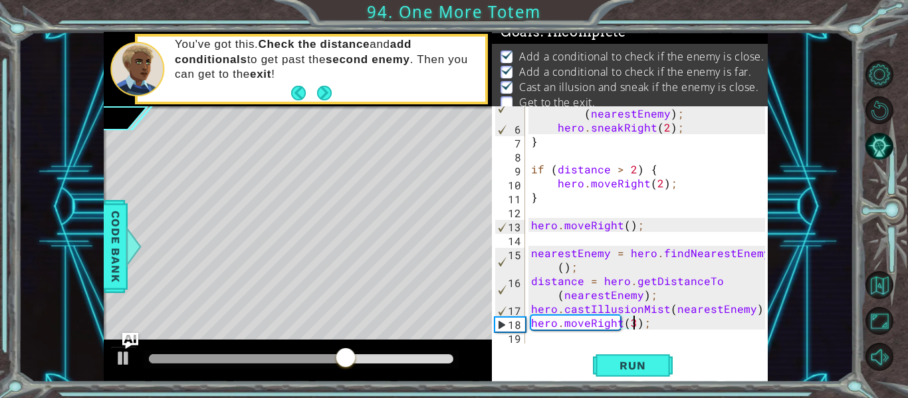
scroll to position [0, 7]
click at [650, 362] on span "Run" at bounding box center [632, 365] width 53 height 13
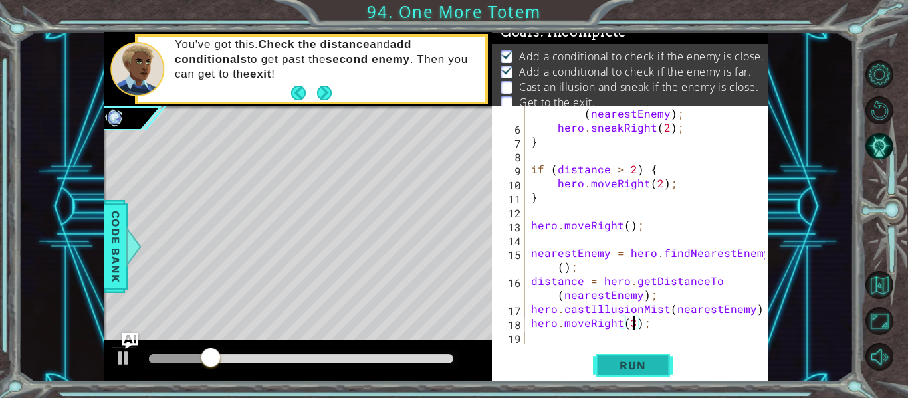
click at [638, 360] on span "Run" at bounding box center [632, 365] width 53 height 13
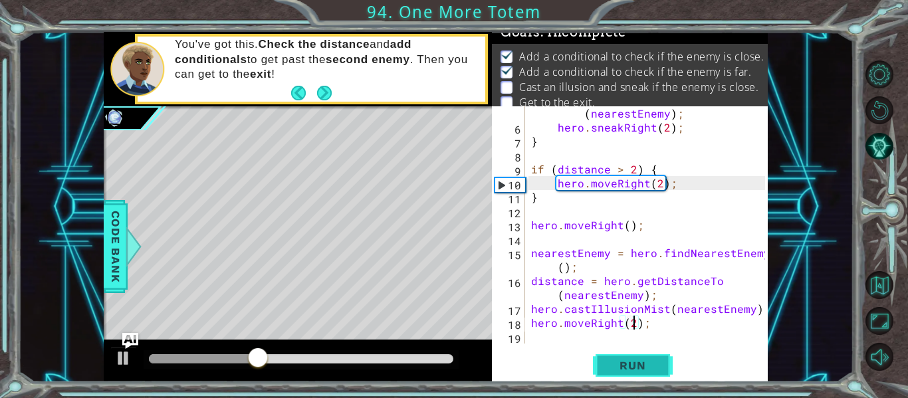
click at [640, 368] on span "Run" at bounding box center [632, 365] width 53 height 13
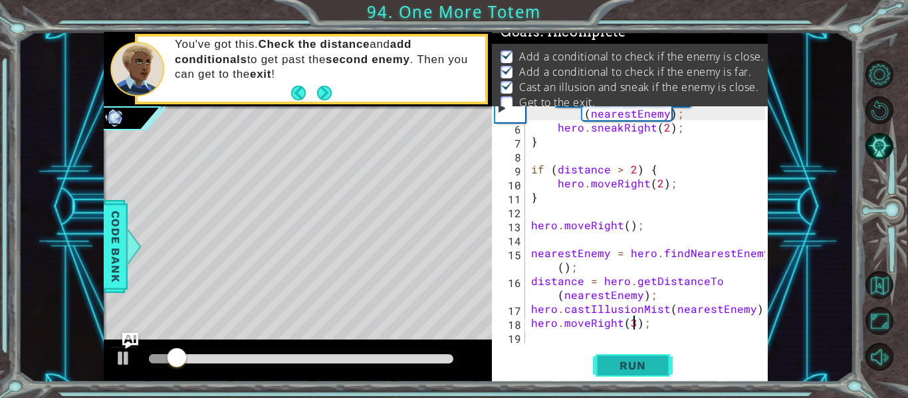
type textarea "hero.moveRight(3);"
click at [637, 362] on span "Run" at bounding box center [632, 365] width 53 height 13
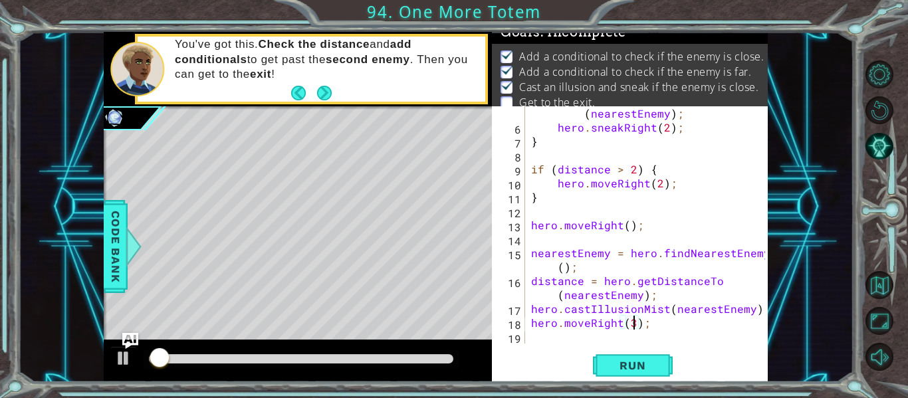
click at [537, 344] on div "hero.moveRight(3); 5 6 7 8 9 10 11 12 13 14 15 16 17 18 19 hero . castIllusionM…" at bounding box center [630, 244] width 276 height 276
click at [539, 338] on div "hero . castIllusionMist ( nearestEnemy ) ; hero . sneakRight ( 2 ) ; } if ( dis…" at bounding box center [650, 231] width 243 height 279
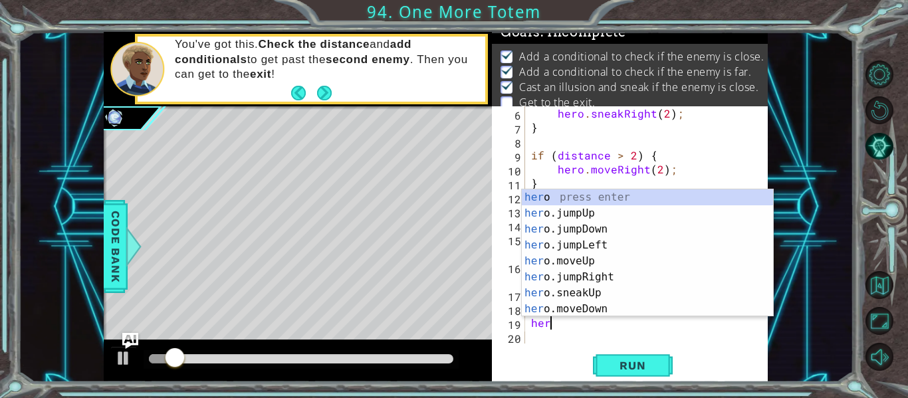
scroll to position [0, 1]
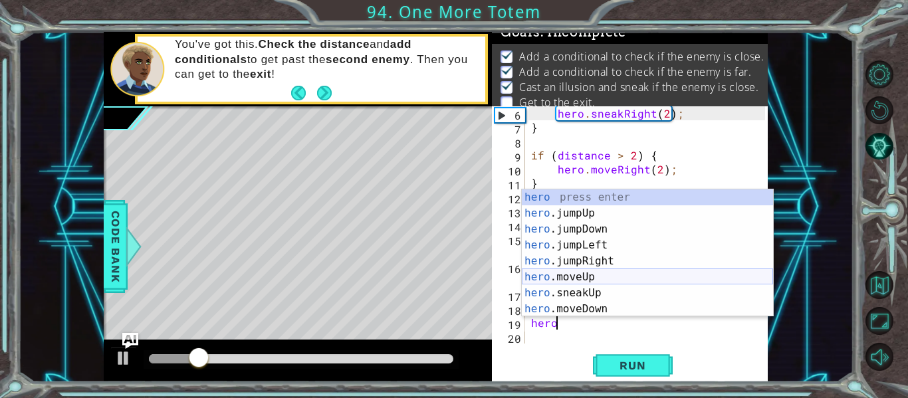
click at [586, 275] on div "hero press enter hero .jumpUp press enter hero .jumpDown press enter hero .jump…" at bounding box center [647, 269] width 251 height 160
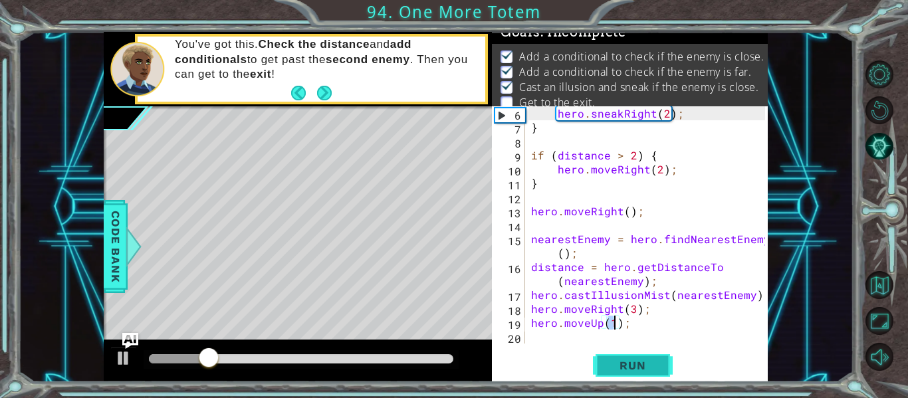
type textarea "hero.moveUp(1);"
click at [622, 369] on span "Run" at bounding box center [632, 365] width 53 height 13
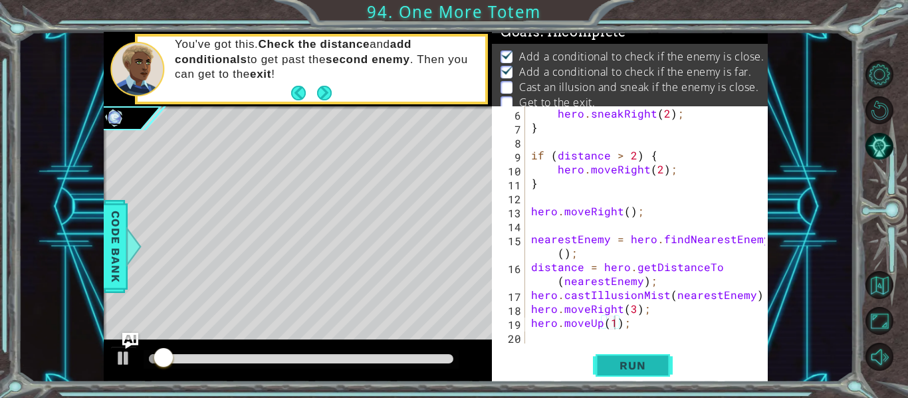
click at [622, 369] on span "Run" at bounding box center [632, 365] width 53 height 13
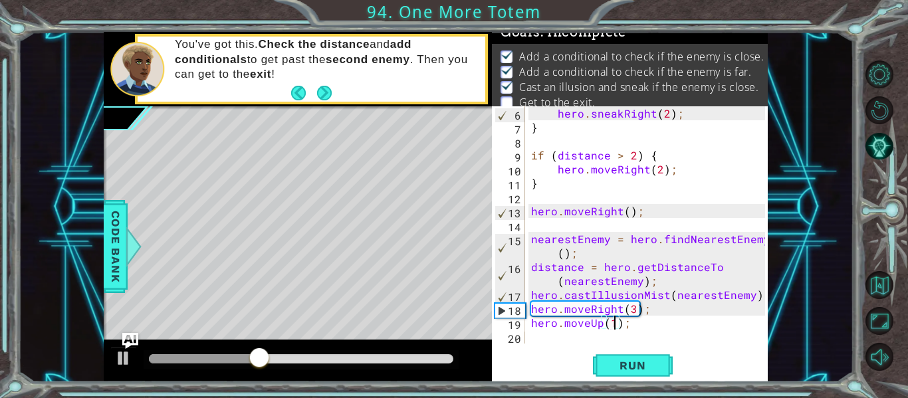
click at [546, 344] on div "hero.moveUp(1); 6 7 8 9 10 11 12 13 14 15 16 17 18 19 20 hero . sneakRight ( 2 …" at bounding box center [630, 244] width 276 height 276
click at [544, 342] on div "hero . sneakRight ( 2 ) ; } if ( distance > 2 ) { hero . moveRight ( 2 ) ; } he…" at bounding box center [650, 238] width 243 height 265
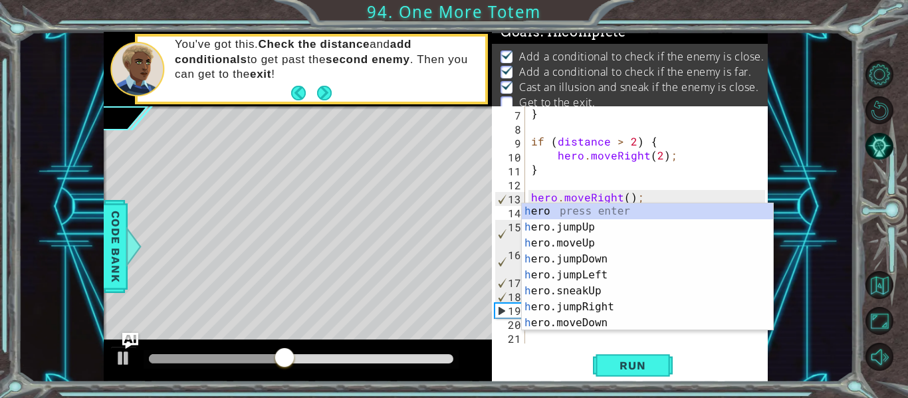
scroll to position [126, 0]
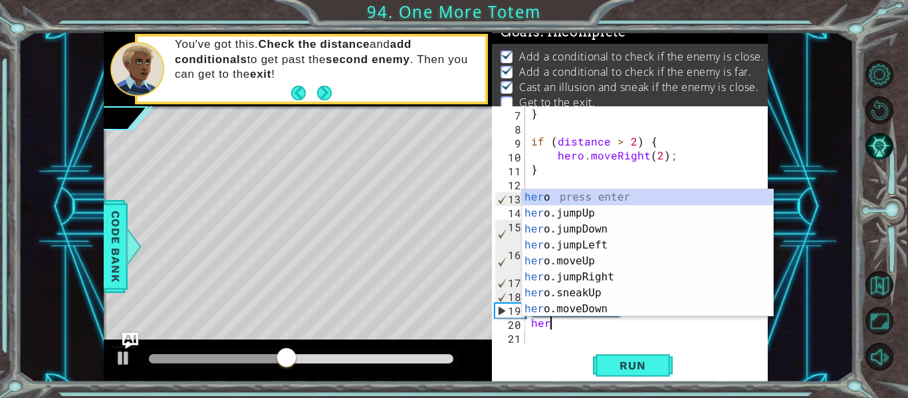
type textarea "hero"
click at [632, 213] on div "hero press enter hero .jumpUp press enter hero .jumpDown press enter hero .jump…" at bounding box center [647, 269] width 251 height 160
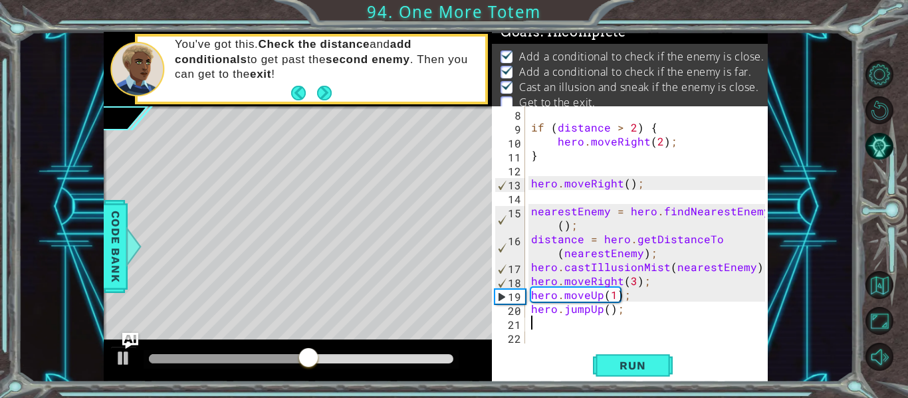
scroll to position [140, 0]
click at [547, 322] on div "if ( distance > 2 ) { hero . moveRight ( 2 ) ; } hero . moveRight ( ) ; nearest…" at bounding box center [650, 238] width 243 height 265
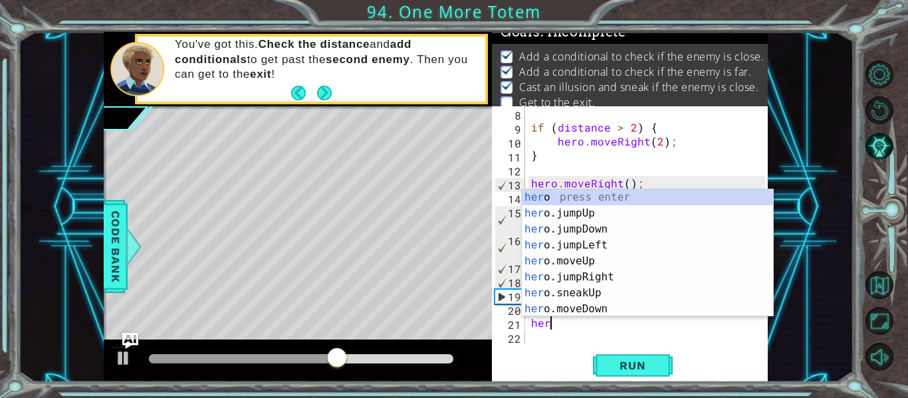
scroll to position [0, 1]
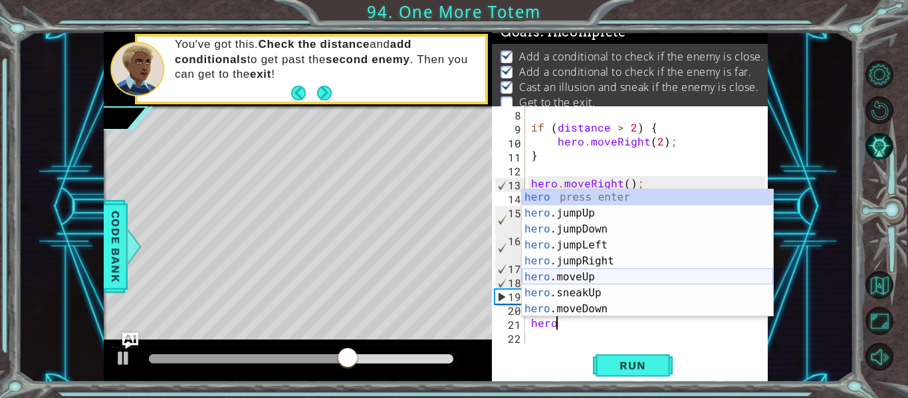
click at [626, 273] on div "hero press enter hero .jumpUp press enter hero .jumpDown press enter hero .jump…" at bounding box center [647, 269] width 251 height 160
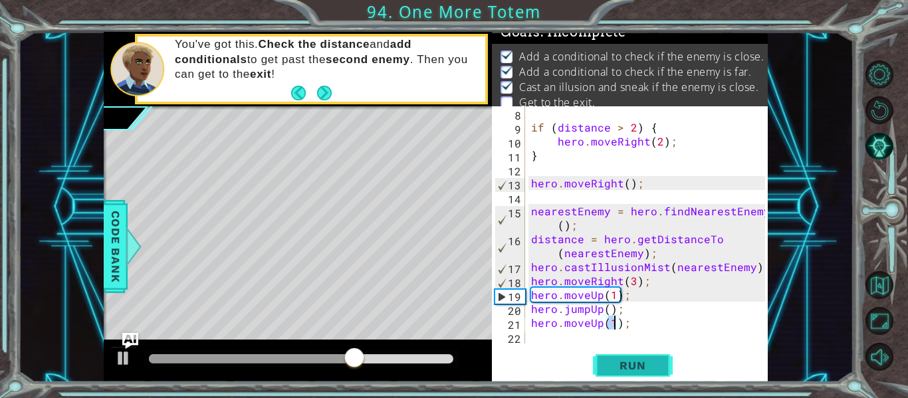
type textarea "hero.moveUp(1);"
click at [621, 360] on span "Run" at bounding box center [632, 365] width 53 height 13
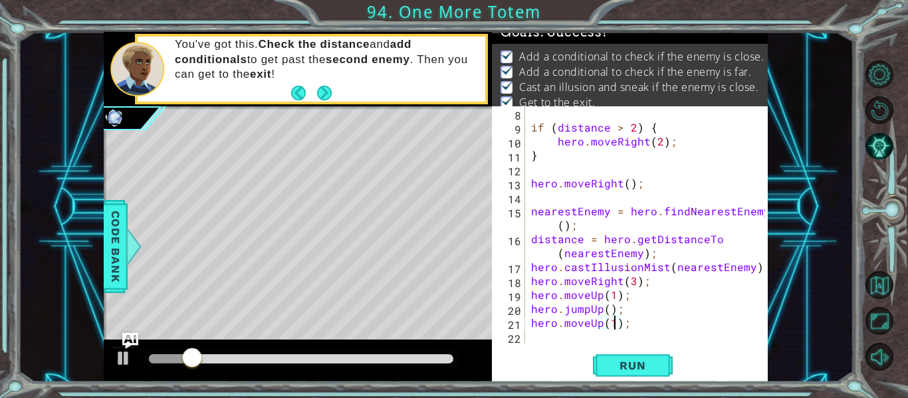
click at [440, 358] on div at bounding box center [301, 358] width 304 height 9
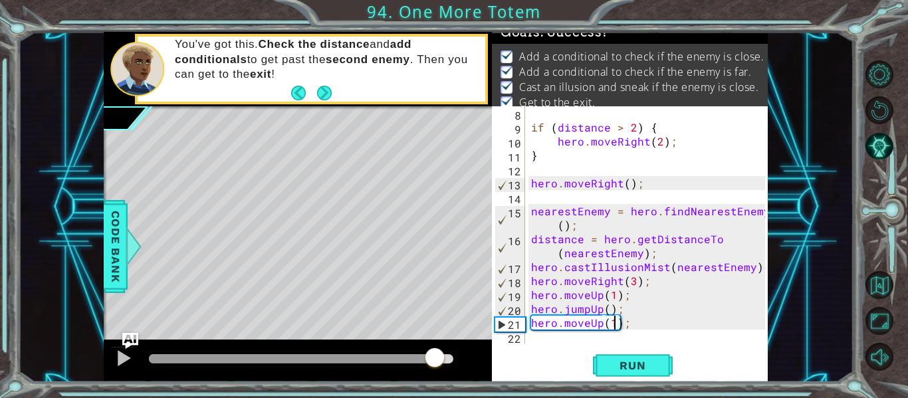
drag, startPoint x: 435, startPoint y: 356, endPoint x: 546, endPoint y: 360, distance: 110.4
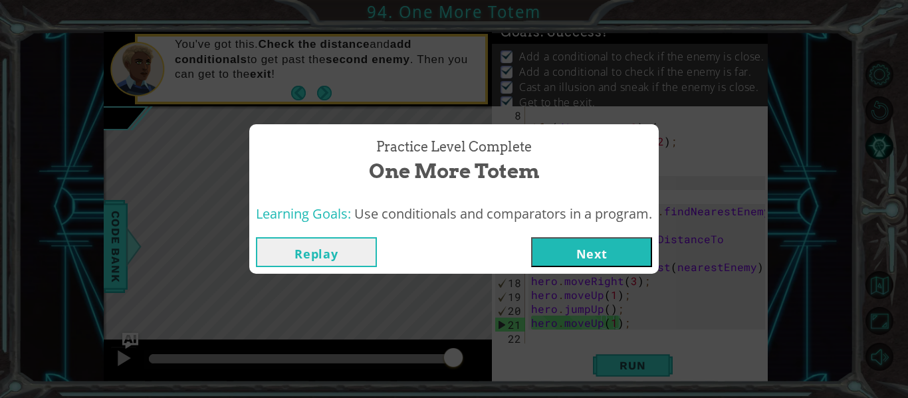
click at [606, 247] on button "Next" at bounding box center [591, 252] width 121 height 30
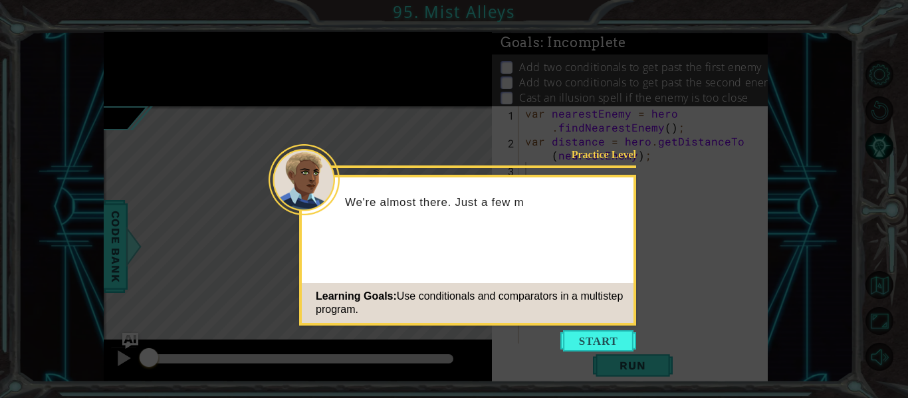
click at [604, 318] on div "Learning Goals: Use conditionals and comparators in a multistep program." at bounding box center [468, 303] width 332 height 40
click at [606, 335] on button "Start" at bounding box center [598, 340] width 76 height 21
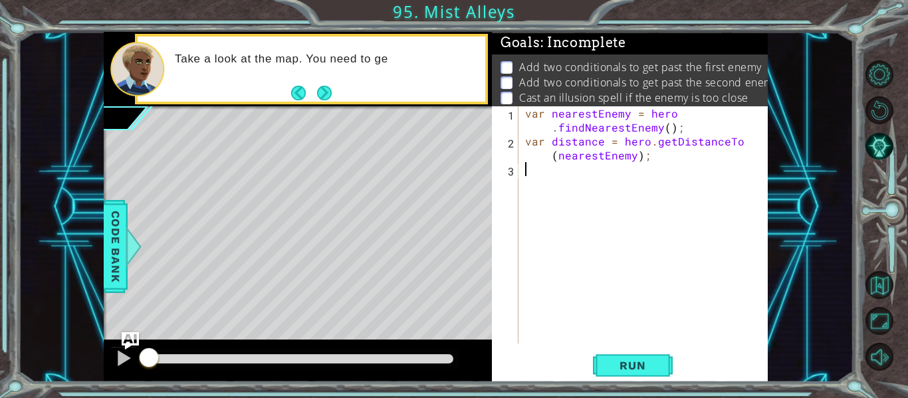
click at [133, 340] on img "Ask AI" at bounding box center [130, 340] width 17 height 17
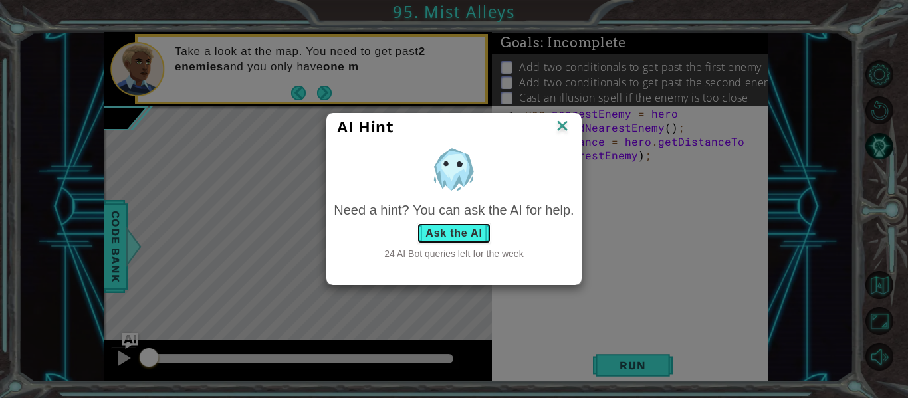
click at [478, 228] on button "Ask the AI" at bounding box center [454, 233] width 74 height 21
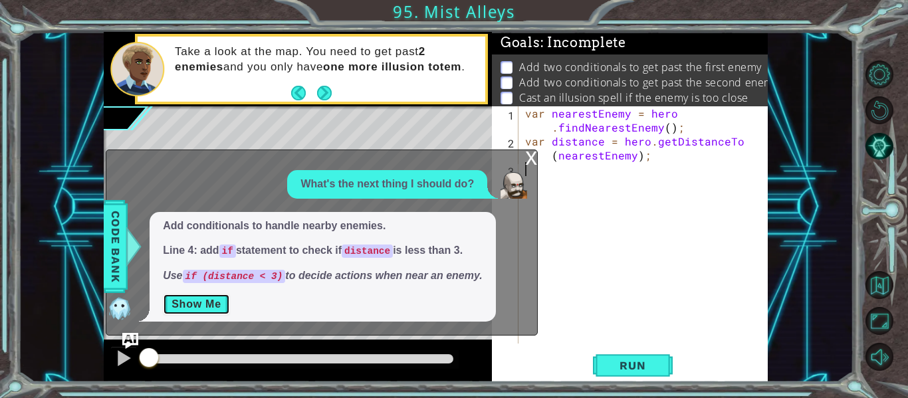
click at [204, 302] on button "Show Me" at bounding box center [196, 304] width 67 height 21
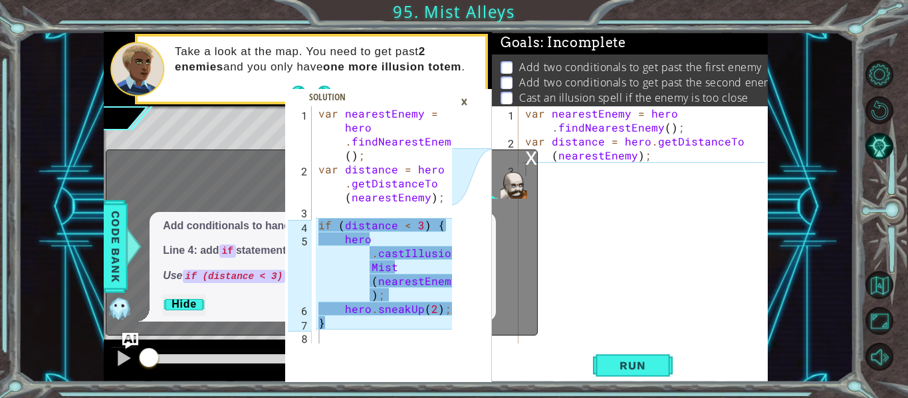
click at [386, 133] on div "var nearestEnemy = hero . findNearestEnemy ( ) ; var distance = hero . getDista…" at bounding box center [387, 259] width 143 height 307
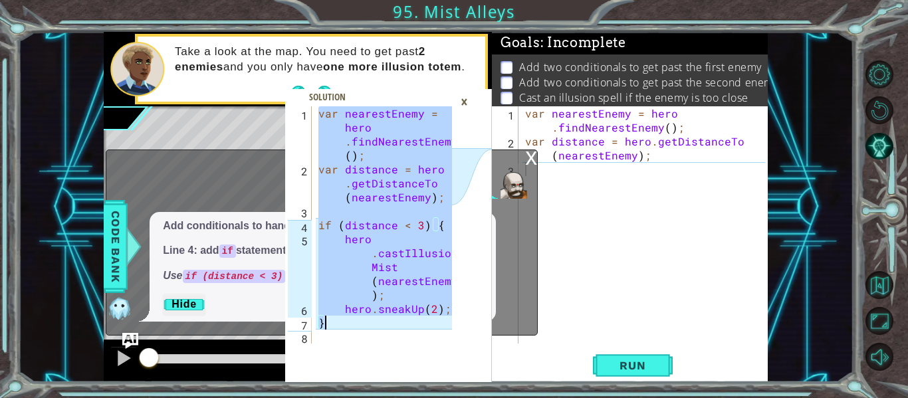
drag, startPoint x: 319, startPoint y: 112, endPoint x: 446, endPoint y: 330, distance: 252.3
click at [446, 330] on div "var nearestEnemy = hero . findNearestEnemy ( ) ; var distance = hero . getDista…" at bounding box center [387, 259] width 143 height 307
type textarea "hero.sneakUp(2); }"
click at [535, 153] on div "x" at bounding box center [531, 156] width 12 height 13
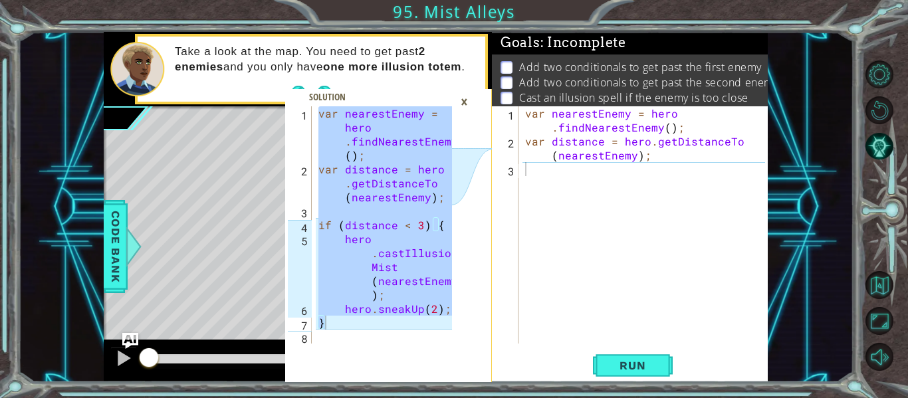
click at [614, 160] on div "var nearestEnemy = hero . findNearestEnemy ( ) ; var distance = hero . getDista…" at bounding box center [647, 245] width 249 height 279
type textarea "var distance = hero.getDistanceTo(nearestEnemy);"
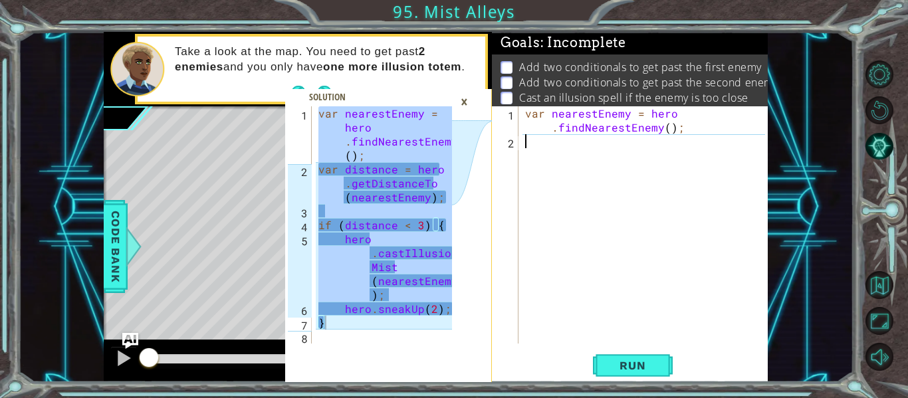
click at [601, 132] on div "var nearestEnemy = hero . findNearestEnemy ( ) ;" at bounding box center [647, 245] width 249 height 279
type textarea "var nearestEnemy = hero.findNearestEnemy();"
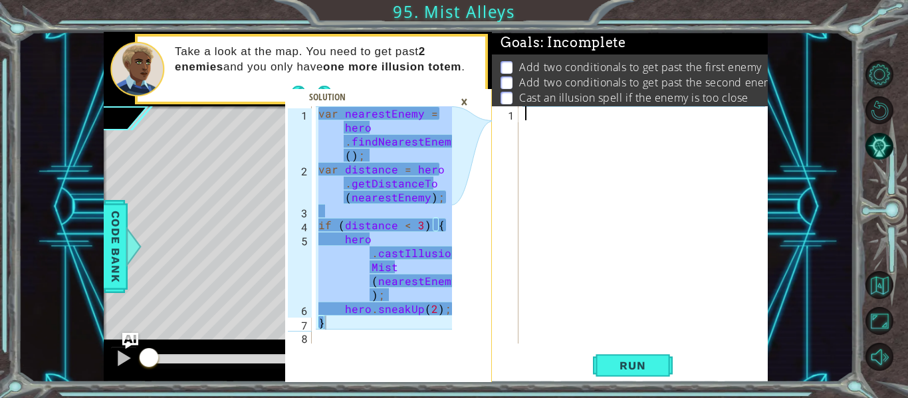
click at [574, 159] on div at bounding box center [647, 238] width 249 height 265
paste textarea "}"
type textarea "}"
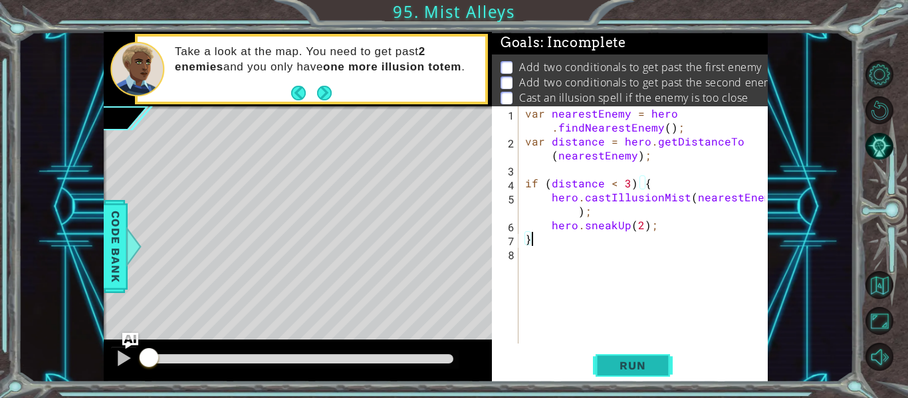
click at [645, 368] on span "Run" at bounding box center [632, 365] width 53 height 13
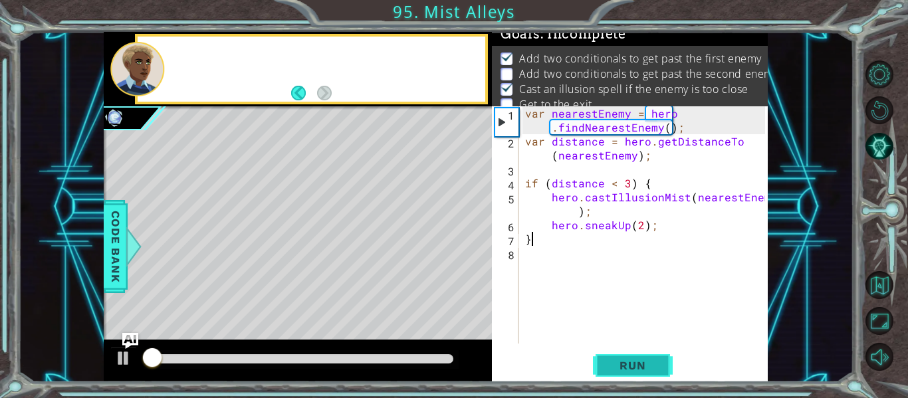
scroll to position [11, 0]
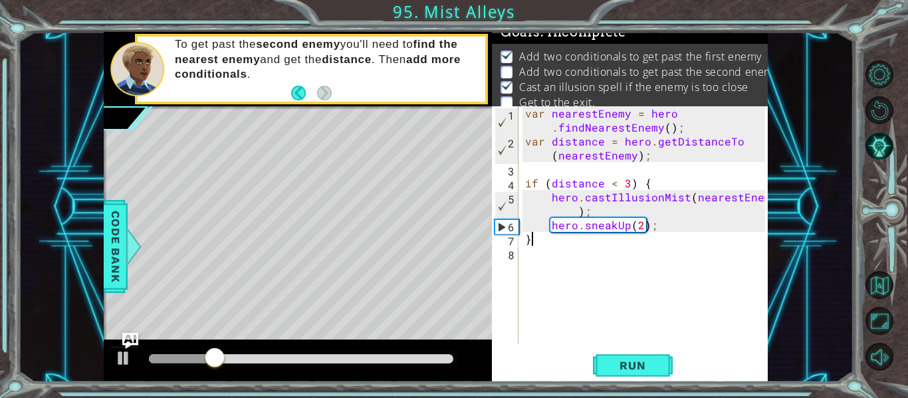
click at [548, 279] on div "var nearestEnemy = hero . findNearestEnemy ( ) ; var distance = hero . getDista…" at bounding box center [647, 245] width 249 height 279
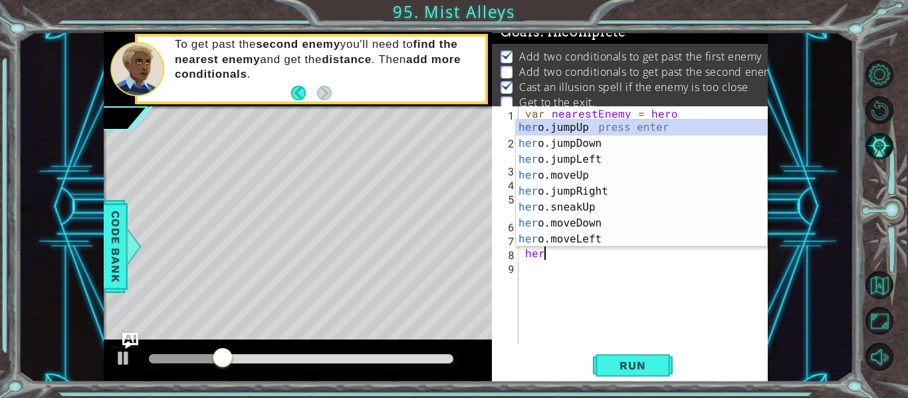
scroll to position [0, 1]
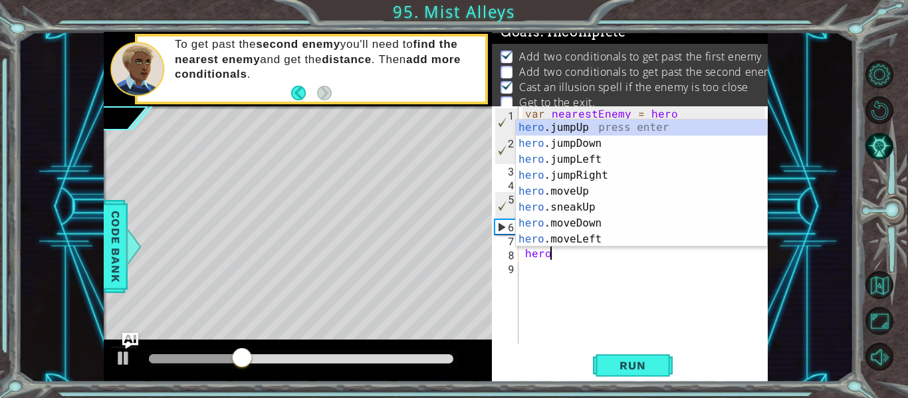
type textarea "hero."
click at [586, 128] on div "hero. jumpUp press enter hero. jumpDown press enter hero. jumpLeft press enter …" at bounding box center [641, 200] width 251 height 160
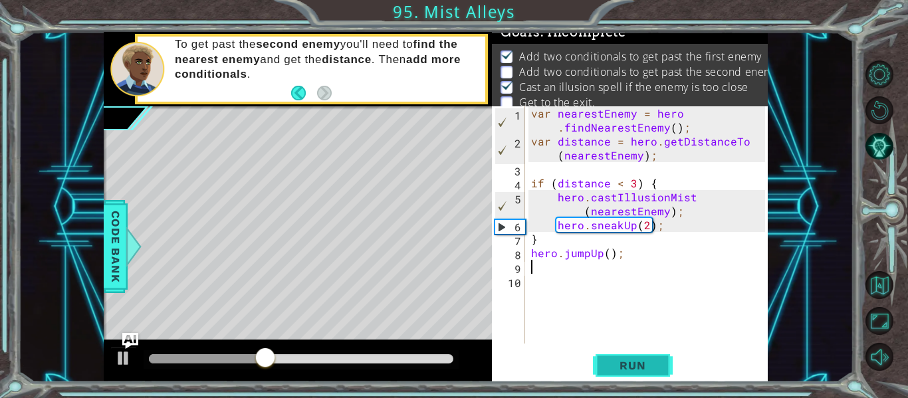
click at [626, 358] on button "Run" at bounding box center [633, 365] width 80 height 27
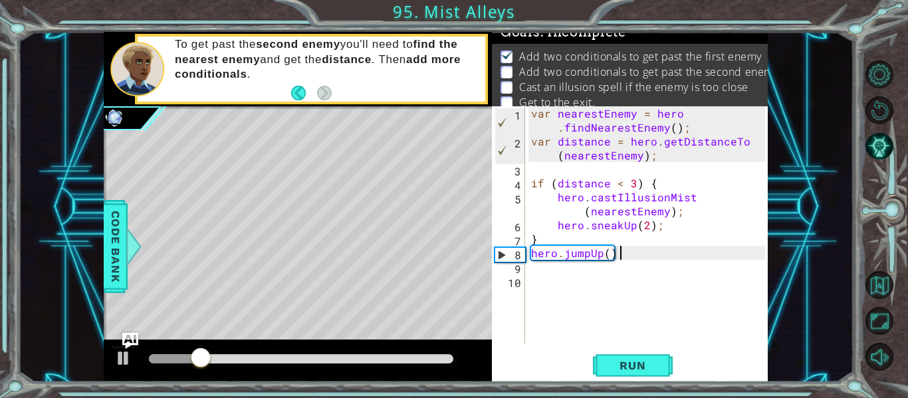
click at [630, 259] on div "var nearestEnemy = hero . findNearestEnemy ( ) ; var distance = hero . getDista…" at bounding box center [650, 245] width 243 height 279
click at [630, 259] on div "var nearestEnemy = hero . findNearestEnemy ( ) ; var distance = hero . getDista…" at bounding box center [647, 224] width 237 height 237
click at [630, 259] on div "var nearestEnemy = hero . findNearestEnemy ( ) ; var distance = hero . getDista…" at bounding box center [650, 245] width 243 height 279
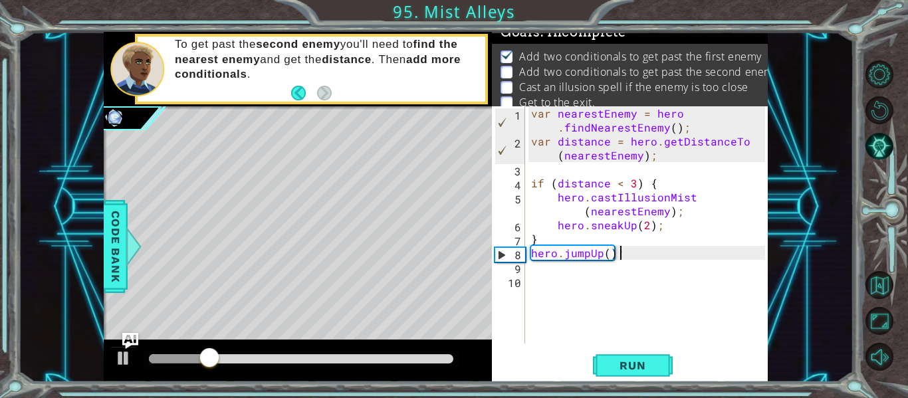
type textarea "hero.jumpUp();"
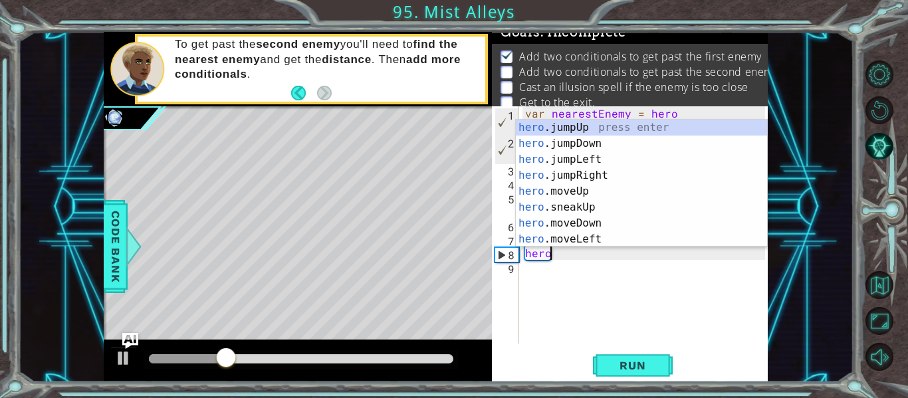
scroll to position [0, 1]
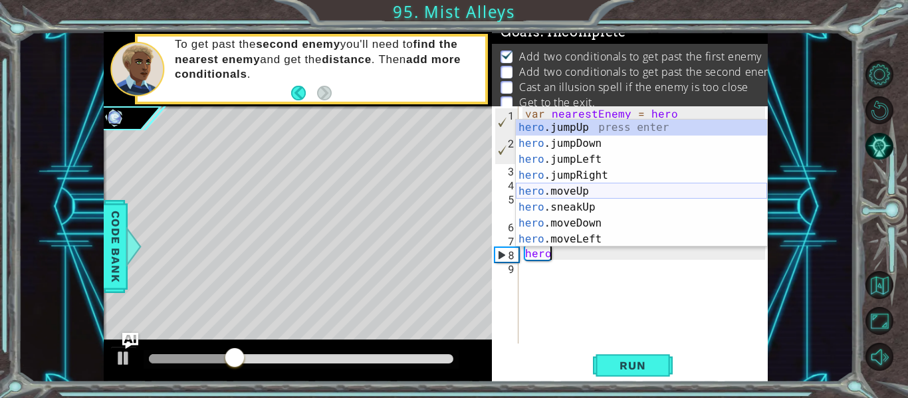
click at [649, 190] on div "hero .jumpUp press enter hero .jumpDown press enter hero .jumpLeft press enter …" at bounding box center [641, 200] width 251 height 160
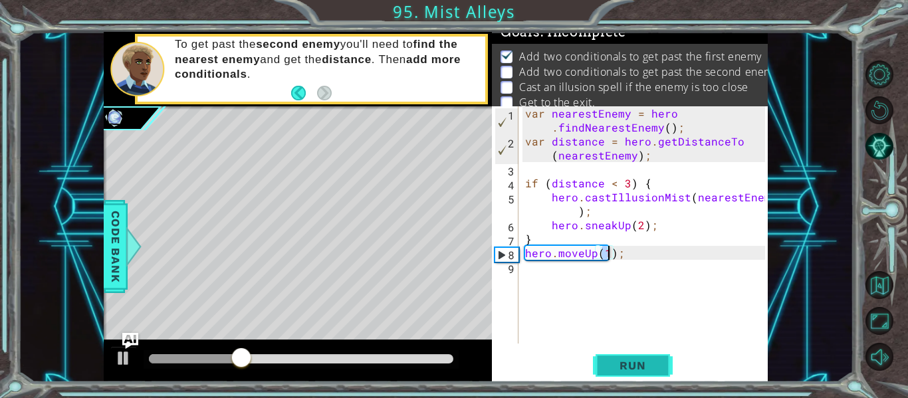
type textarea "hero.moveUp(1);"
click at [609, 364] on span "Run" at bounding box center [632, 365] width 53 height 13
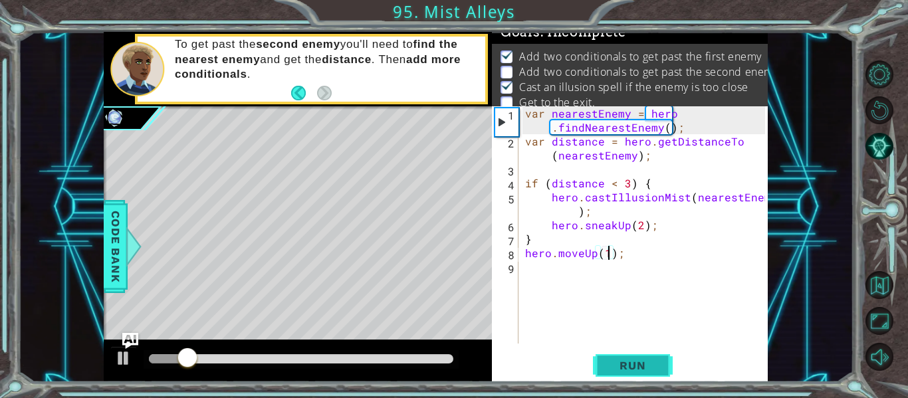
click at [609, 364] on span "Run" at bounding box center [632, 365] width 53 height 13
click at [552, 273] on div "var nearestEnemy = hero . findNearestEnemy ( ) ; var distance = hero . getDista…" at bounding box center [647, 245] width 249 height 279
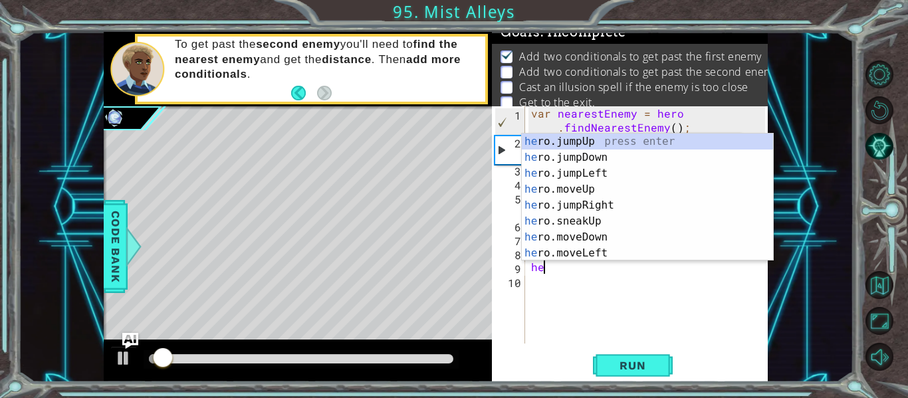
type textarea "hero"
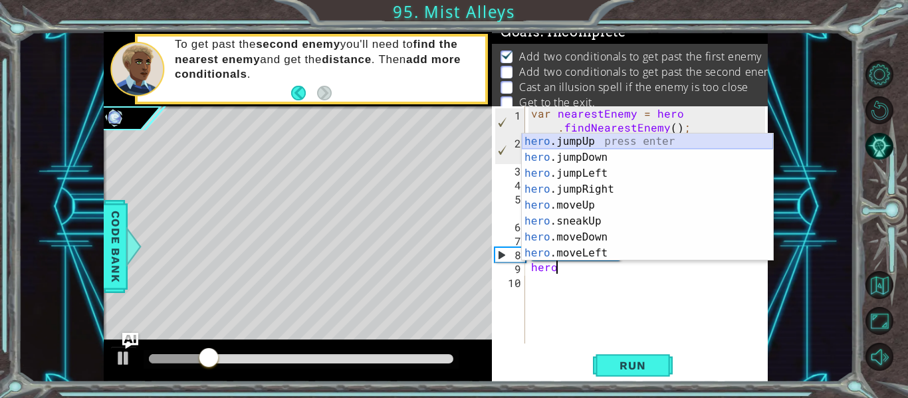
click at [607, 139] on div "hero .jumpUp press enter hero .jumpDown press enter hero .jumpLeft press enter …" at bounding box center [647, 214] width 251 height 160
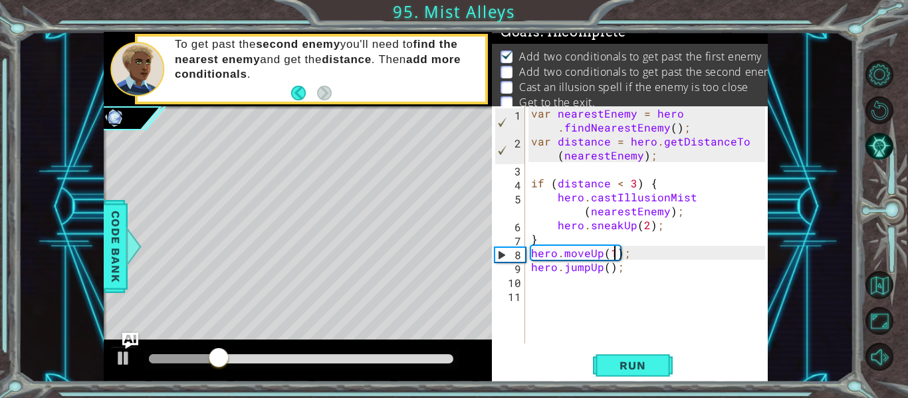
click at [616, 251] on div "var nearestEnemy = hero . findNearestEnemy ( ) ; var distance = hero . getDista…" at bounding box center [650, 245] width 243 height 279
type textarea "hero.moveUp(2);"
click at [634, 359] on span "Run" at bounding box center [632, 365] width 53 height 13
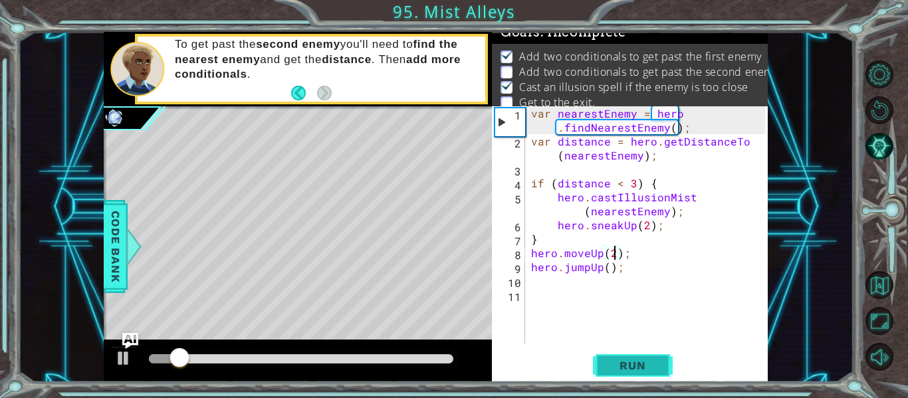
click at [634, 358] on button "Run" at bounding box center [633, 365] width 80 height 27
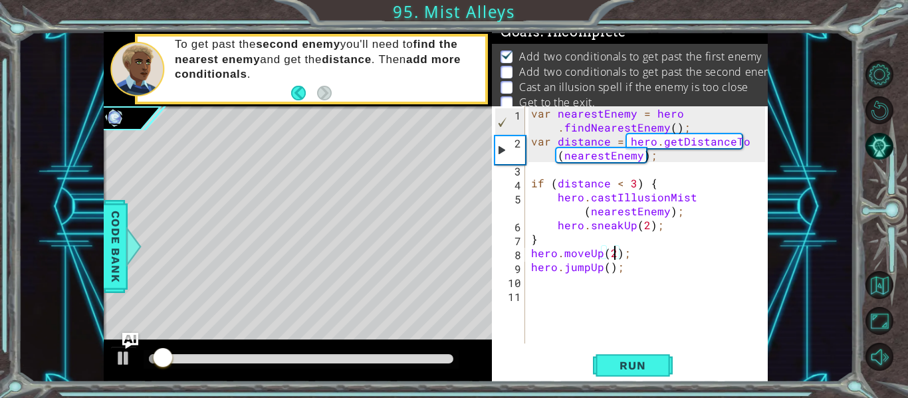
click at [536, 285] on div "var nearestEnemy = hero . findNearestEnemy ( ) ; var distance = hero . getDista…" at bounding box center [650, 245] width 243 height 279
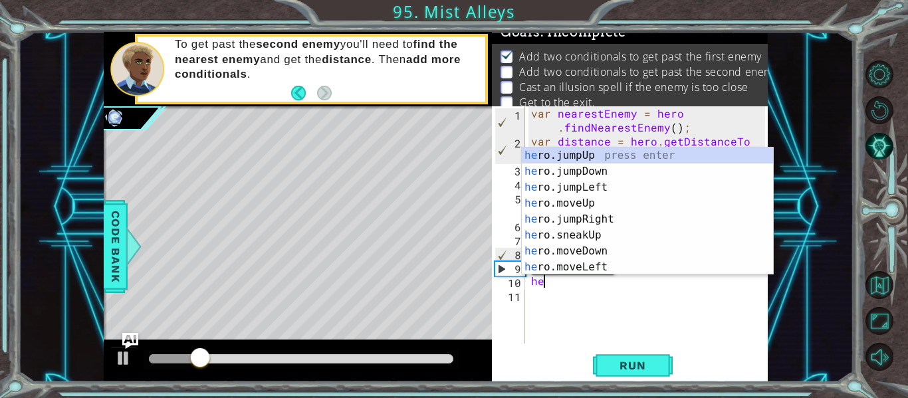
scroll to position [0, 1]
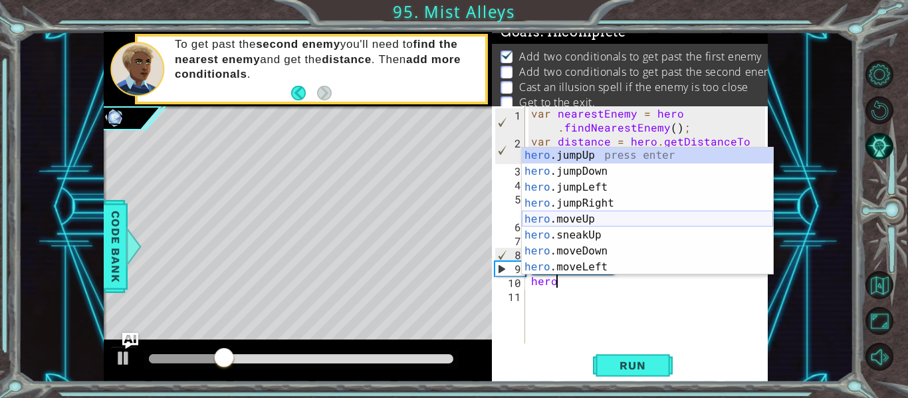
click at [594, 213] on div "hero .jumpUp press enter hero .jumpDown press enter hero .jumpLeft press enter …" at bounding box center [647, 228] width 251 height 160
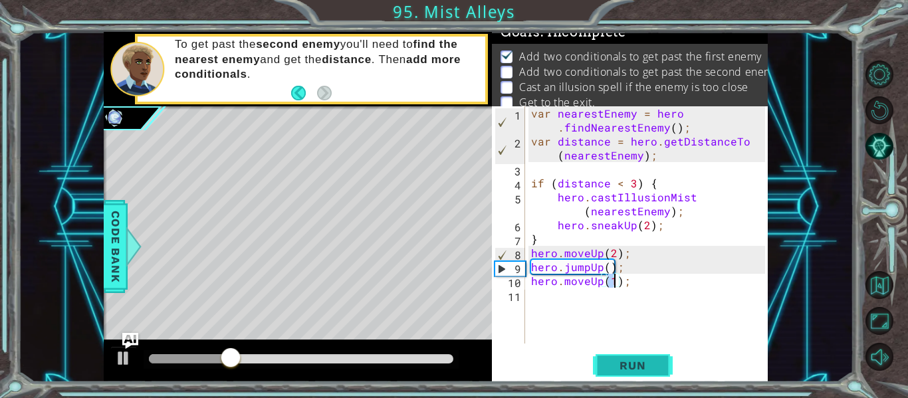
type textarea "hero.moveUp(1);"
click at [621, 361] on span "Run" at bounding box center [632, 365] width 53 height 13
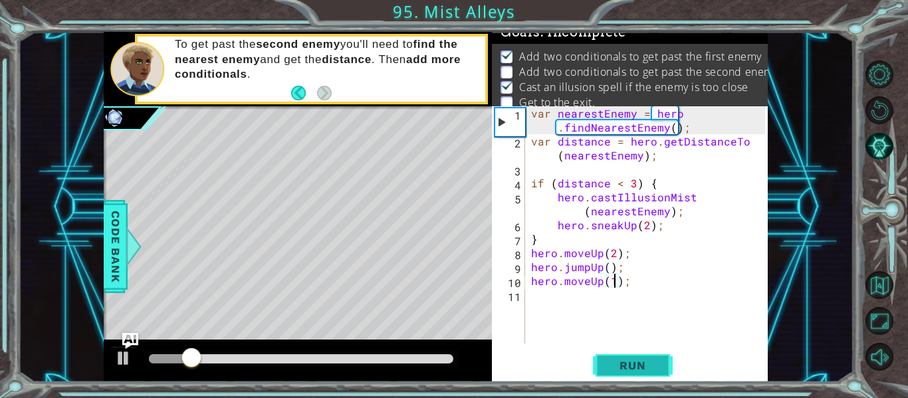
click at [608, 365] on span "Run" at bounding box center [632, 365] width 53 height 13
click at [538, 299] on div "var nearestEnemy = hero . findNearestEnemy ( ) ; var distance = hero . getDista…" at bounding box center [650, 245] width 243 height 279
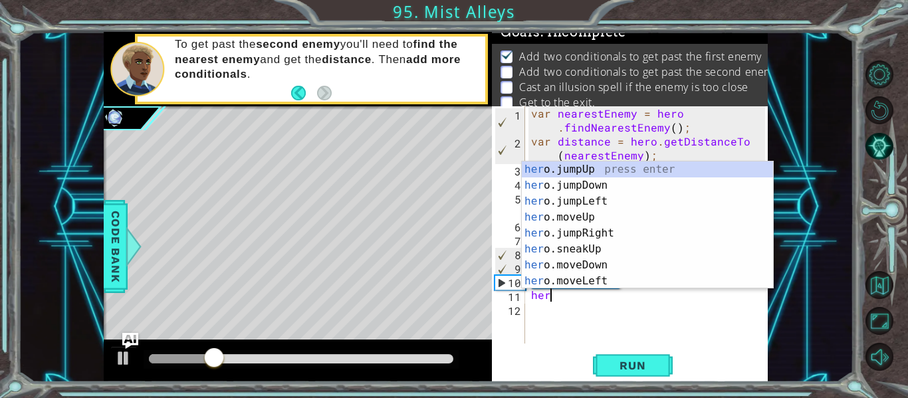
scroll to position [0, 0]
type textarea "h"
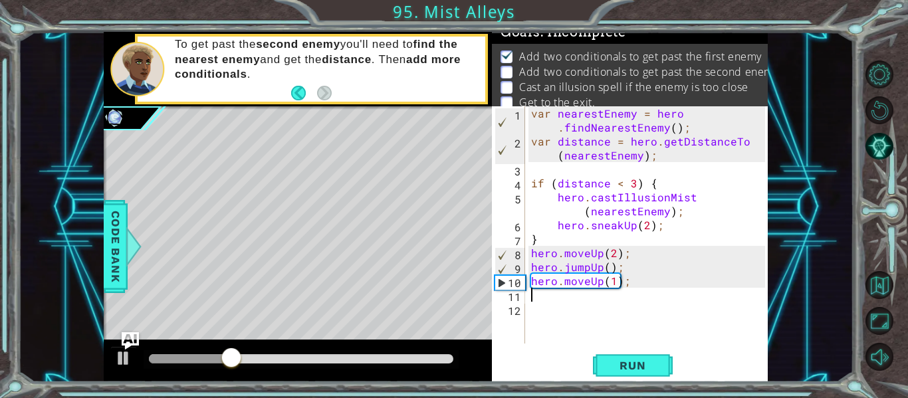
click at [127, 337] on img "Ask AI" at bounding box center [130, 340] width 17 height 17
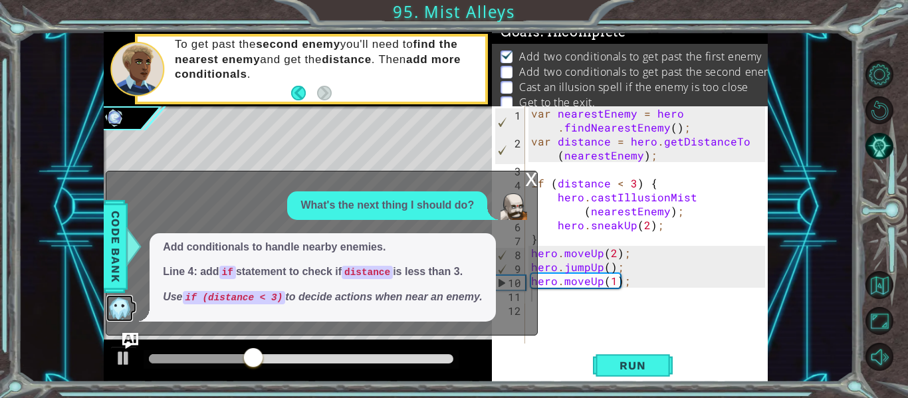
click at [118, 316] on img at bounding box center [119, 308] width 27 height 27
click at [532, 177] on div "x" at bounding box center [531, 178] width 12 height 13
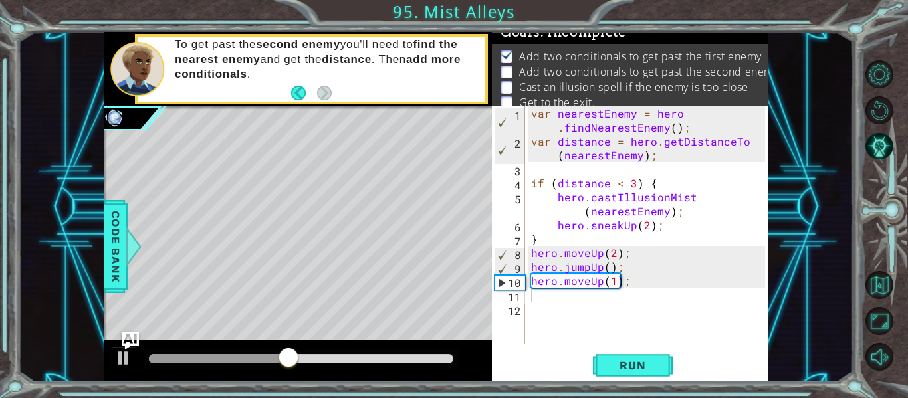
click at [130, 339] on img "Ask AI" at bounding box center [130, 340] width 17 height 17
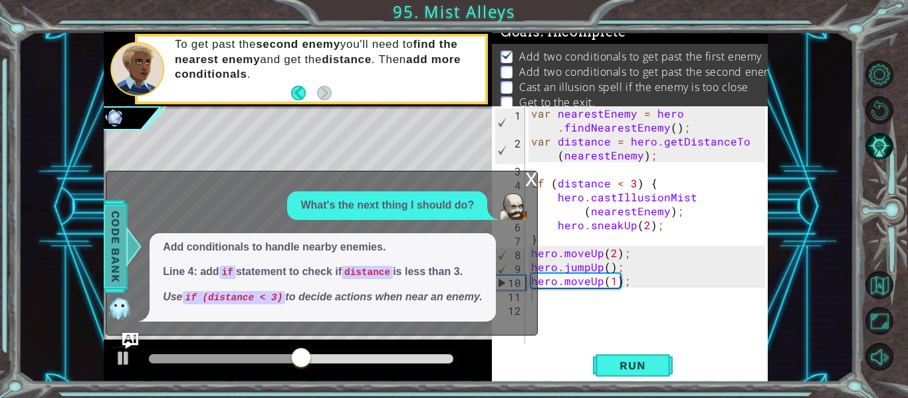
click at [134, 258] on div at bounding box center [134, 247] width 17 height 40
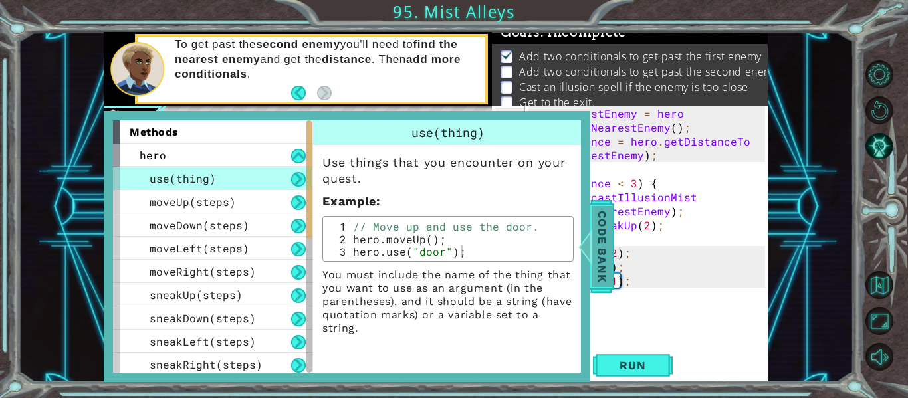
click at [598, 217] on span "Code Bank" at bounding box center [602, 246] width 21 height 81
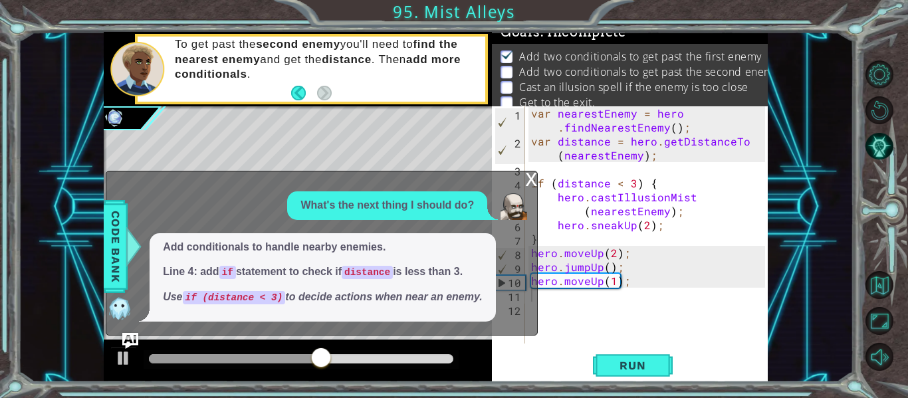
click at [602, 287] on div "var nearestEnemy = hero . findNearestEnemy ( ) ; var distance = hero . getDista…" at bounding box center [650, 245] width 243 height 279
click at [632, 368] on span "Run" at bounding box center [632, 365] width 53 height 13
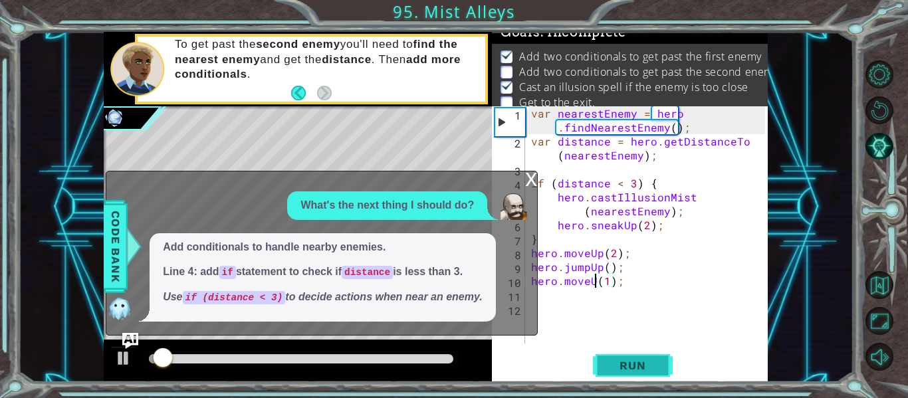
click at [632, 365] on span "Run" at bounding box center [632, 365] width 53 height 13
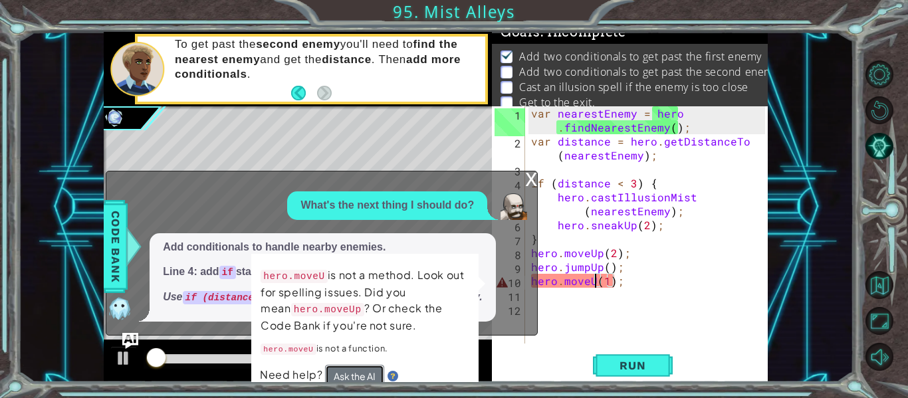
click at [356, 372] on button "Ask the AI" at bounding box center [354, 376] width 59 height 23
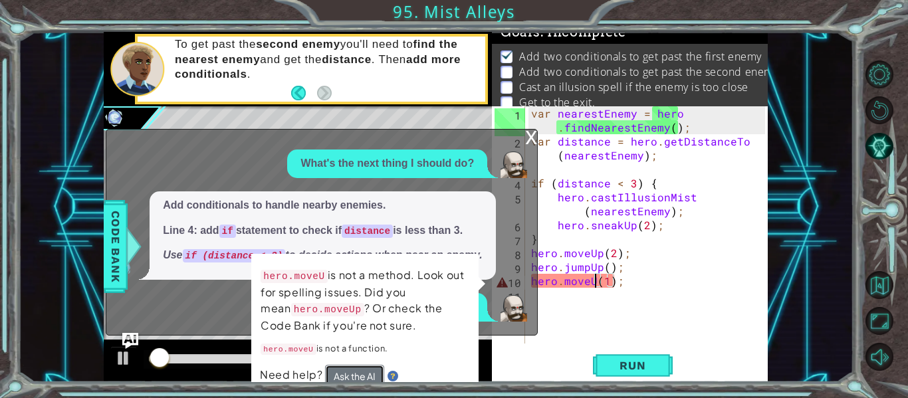
click at [356, 372] on button "Ask the AI" at bounding box center [354, 376] width 59 height 23
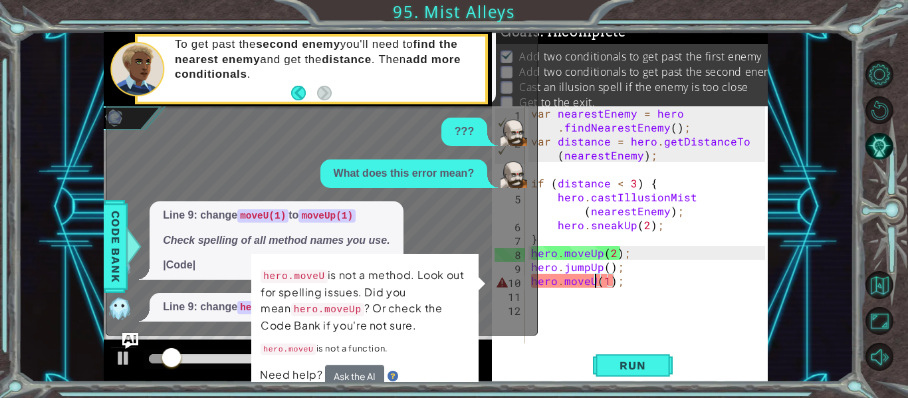
click at [485, 260] on div "What's the next thing I should do? Add conditionals to handle nearby enemies. L…" at bounding box center [318, 148] width 424 height 348
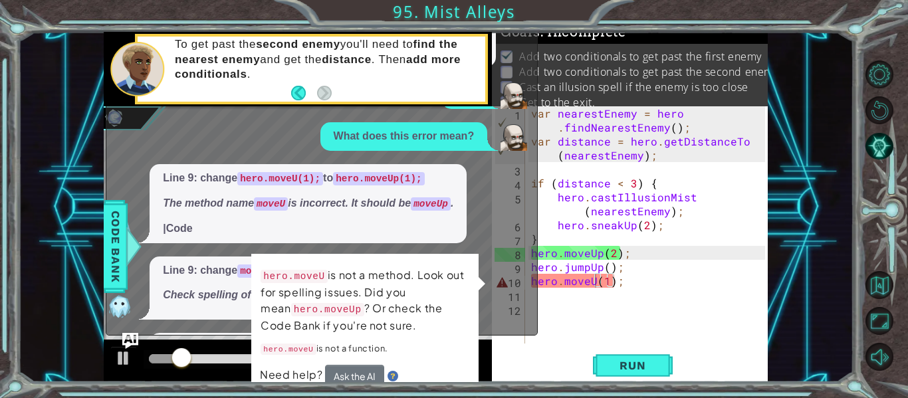
scroll to position [120, 0]
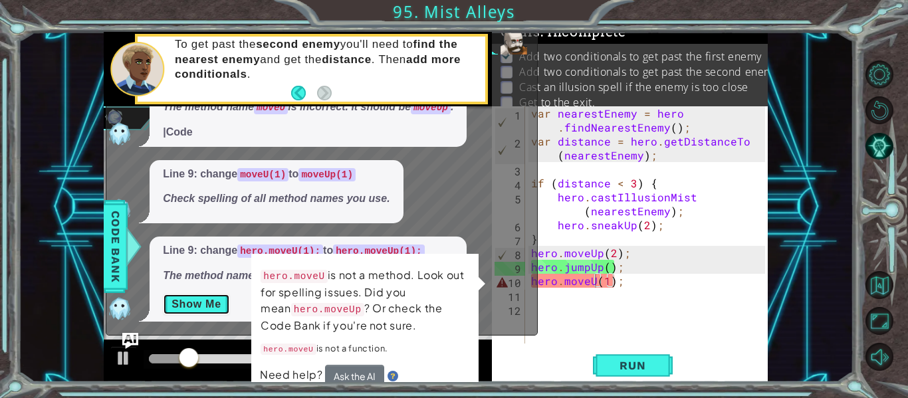
click at [194, 306] on button "Show Me" at bounding box center [196, 304] width 67 height 21
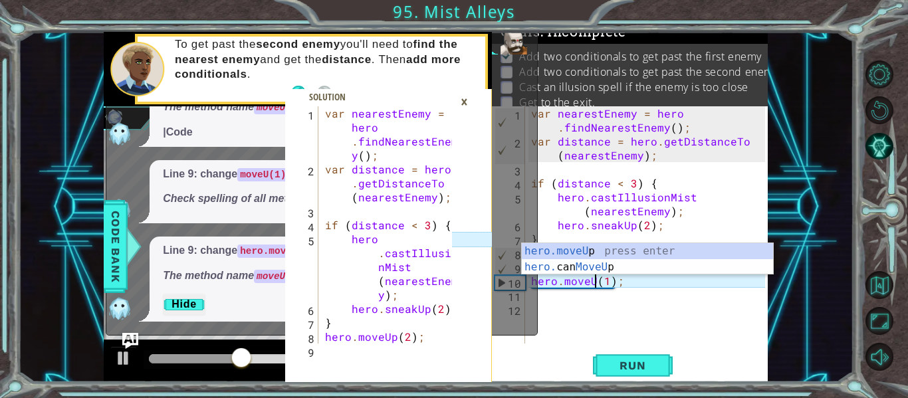
scroll to position [0, 5]
type textarea "hero.moveUp(1);"
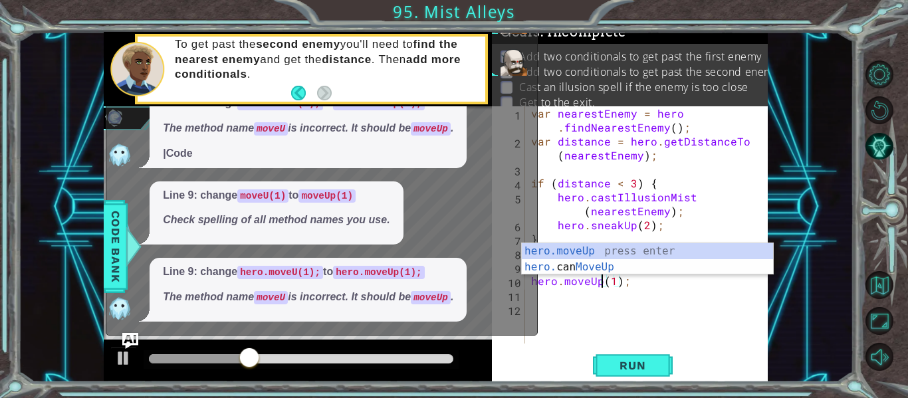
scroll to position [98, 0]
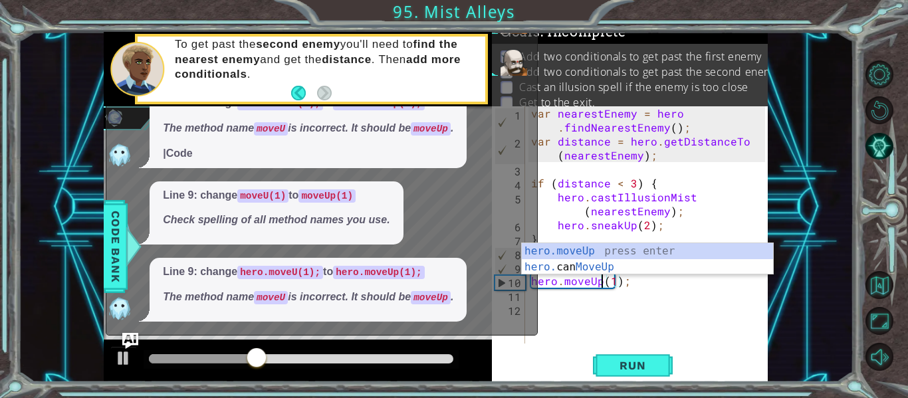
click at [570, 307] on div "var nearestEnemy = hero . findNearestEnemy ( ) ; var distance = hero . getDista…" at bounding box center [650, 245] width 243 height 279
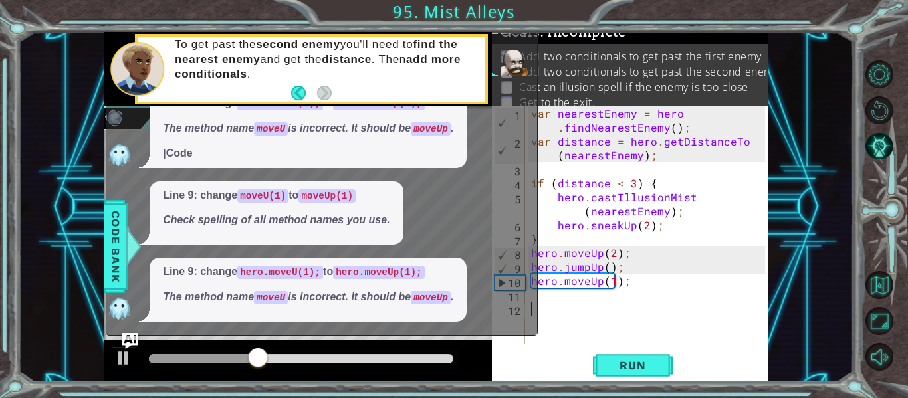
scroll to position [0, 0]
click at [546, 297] on div "var nearestEnemy = hero . findNearestEnemy ( ) ; var distance = hero . getDista…" at bounding box center [650, 245] width 243 height 279
click at [126, 245] on div at bounding box center [134, 247] width 17 height 40
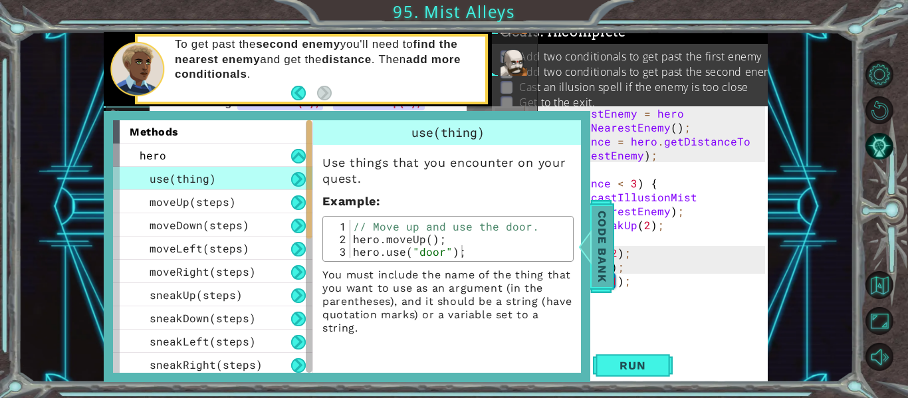
click at [605, 257] on span "Code Bank" at bounding box center [602, 246] width 21 height 81
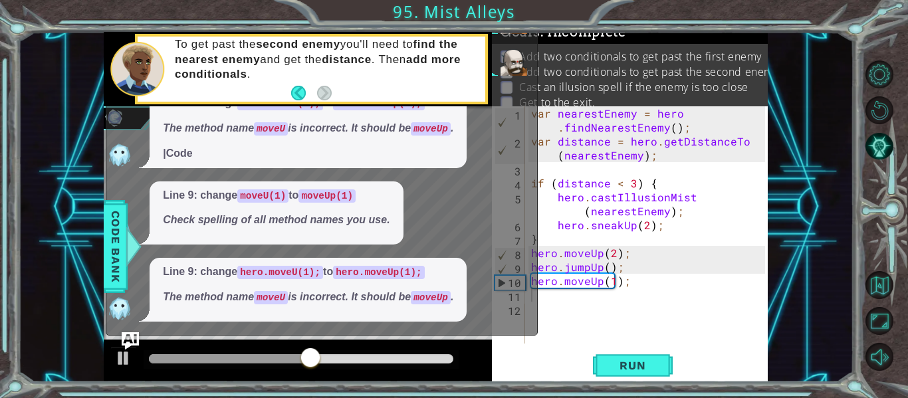
click at [138, 335] on img "Ask AI" at bounding box center [130, 340] width 17 height 17
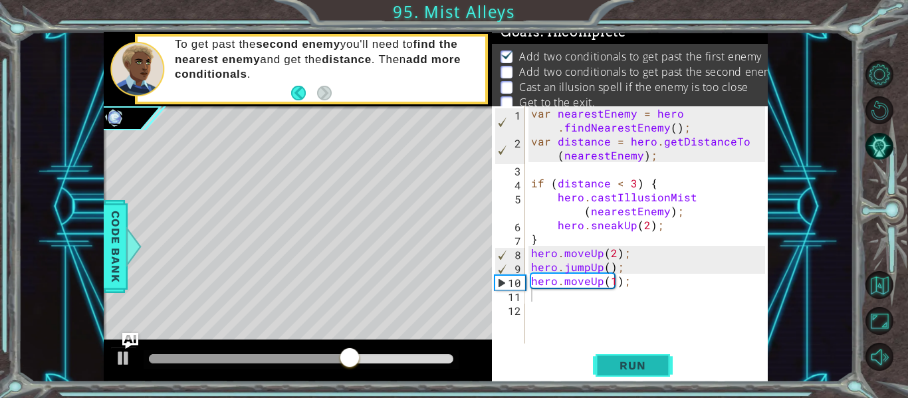
click at [606, 364] on span "Run" at bounding box center [632, 365] width 53 height 13
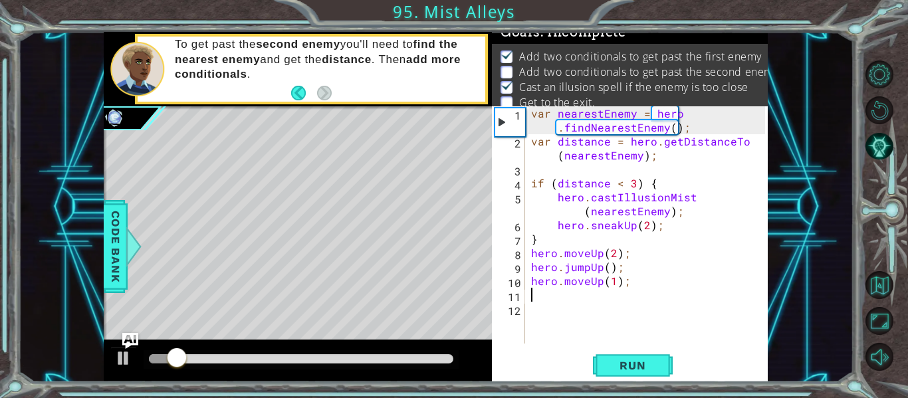
click at [541, 302] on div "var nearestEnemy = hero . findNearestEnemy ( ) ; var distance = hero . getDista…" at bounding box center [650, 245] width 243 height 279
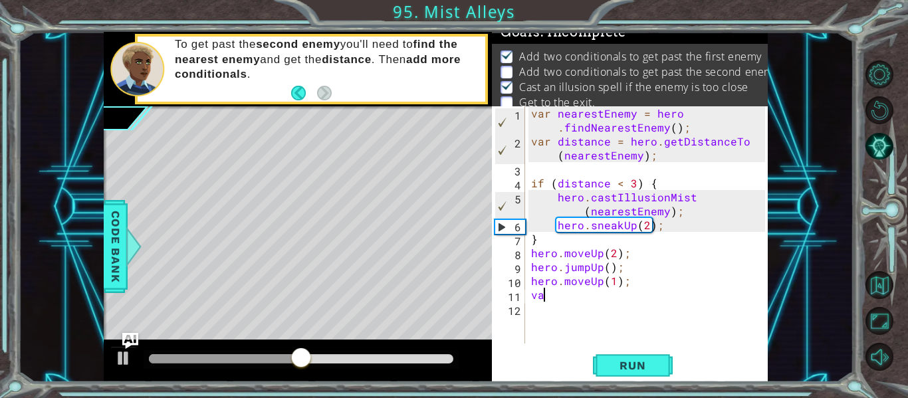
type textarea "v"
type textarea "hero.moveUp(1);"
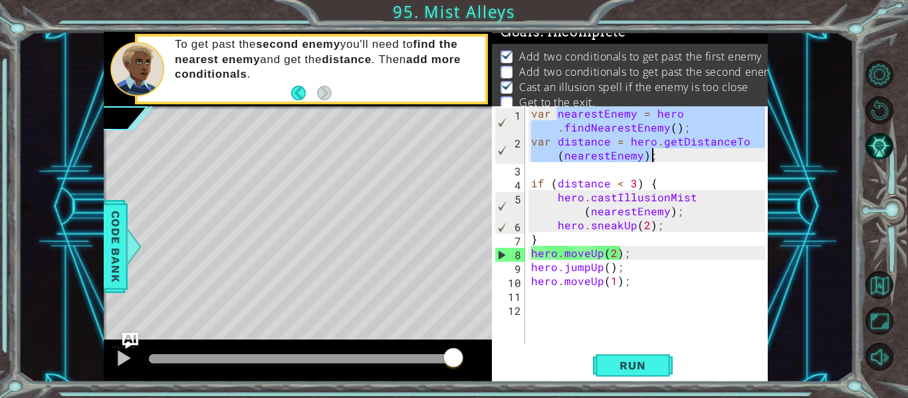
drag, startPoint x: 557, startPoint y: 114, endPoint x: 707, endPoint y: 153, distance: 154.5
click at [707, 153] on div "var nearestEnemy = hero . findNearestEnemy ( ) ; var distance = hero . getDista…" at bounding box center [650, 245] width 243 height 279
type textarea "var nearestEnemy = hero.findNearestEnemy(); var distance = hero.getDistanceTo(n…"
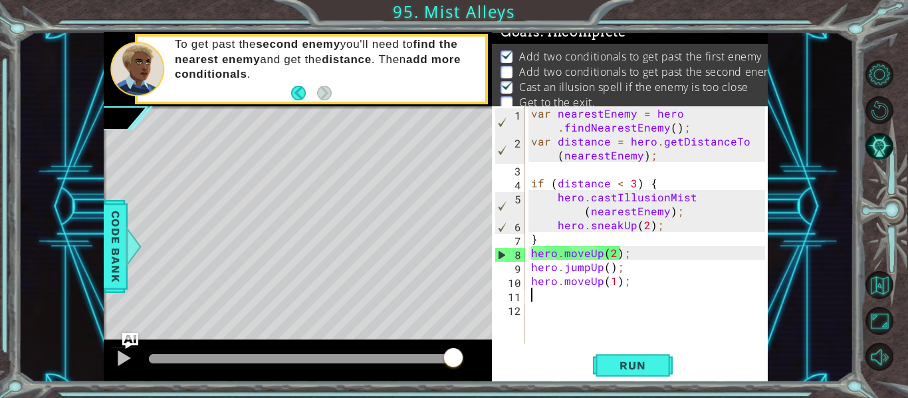
click at [536, 298] on div "var nearestEnemy = hero . findNearestEnemy ( ) ; var distance = hero . getDista…" at bounding box center [650, 245] width 243 height 279
paste textarea "var distance = hero.getDistanceTo(nearestEnemy);"
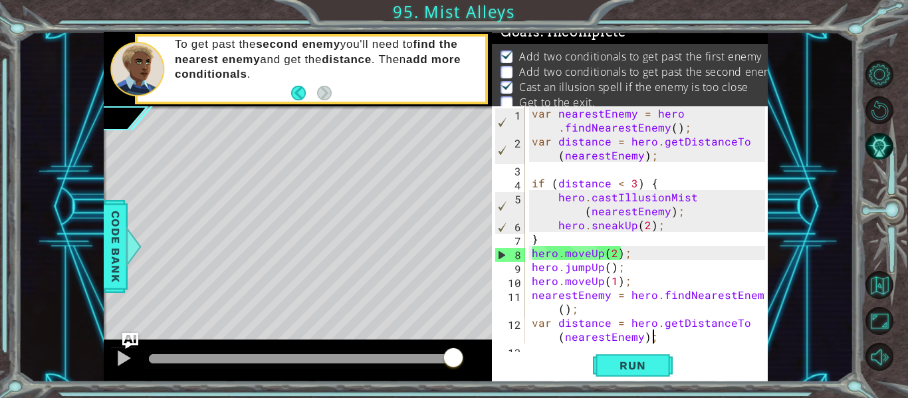
scroll to position [14, 0]
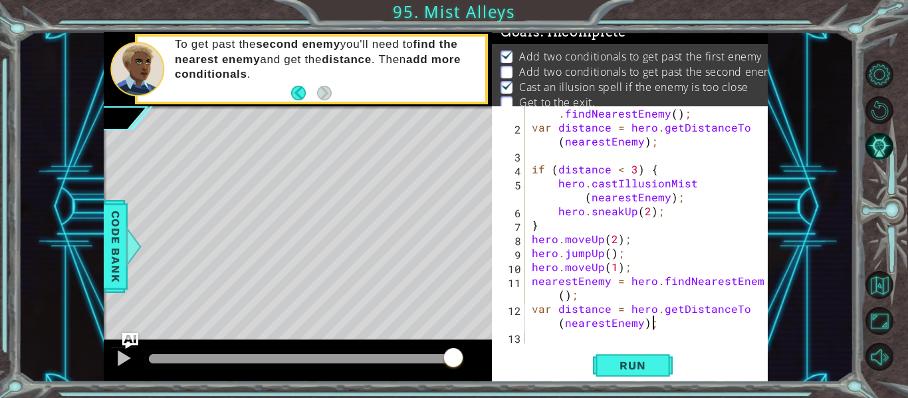
click at [552, 306] on div "var nearestEnemy = hero . findNearestEnemy ( ) ; var distance = hero . getDista…" at bounding box center [650, 231] width 243 height 279
type textarea "distance = hero.getDistanceTo(nearestEnemy);"
click at [646, 359] on span "Run" at bounding box center [632, 365] width 53 height 13
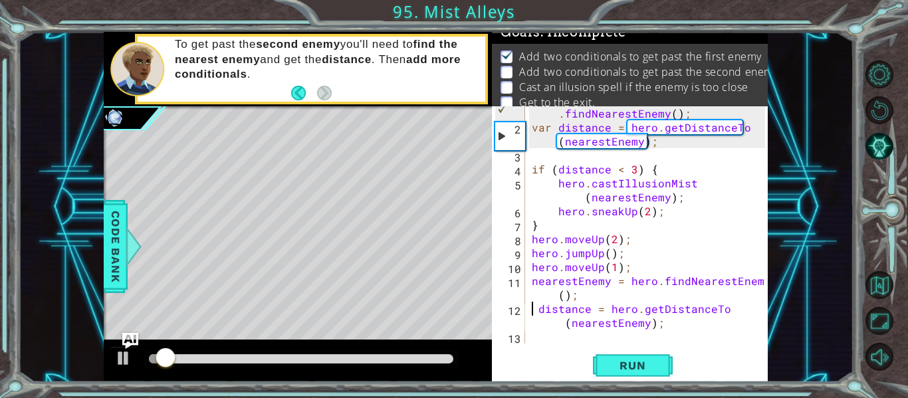
click at [550, 340] on div "var nearestEnemy = hero . findNearestEnemy ( ) ; var distance = hero . getDista…" at bounding box center [650, 231] width 243 height 279
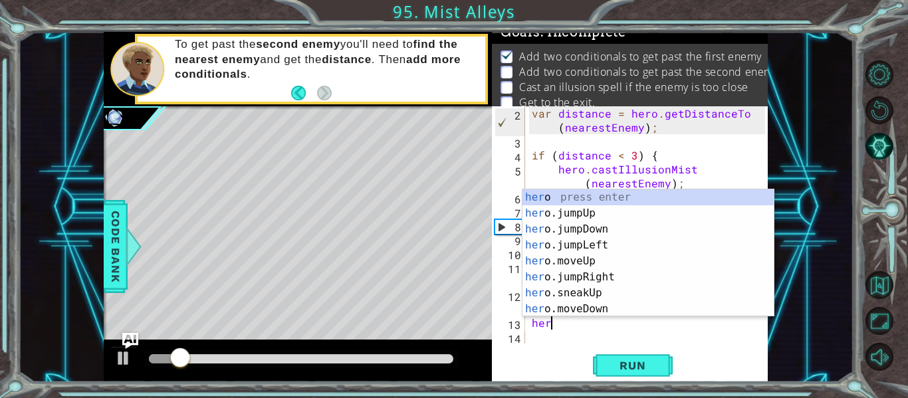
scroll to position [0, 1]
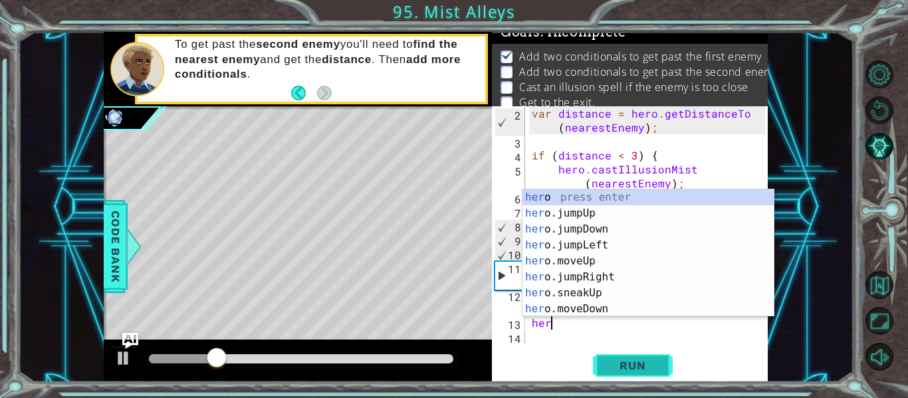
click at [609, 369] on span "Run" at bounding box center [632, 365] width 53 height 13
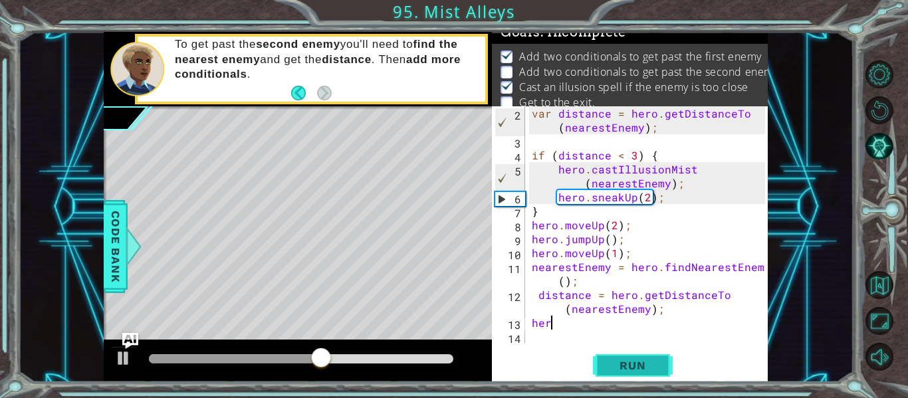
click at [609, 369] on span "Run" at bounding box center [632, 365] width 53 height 13
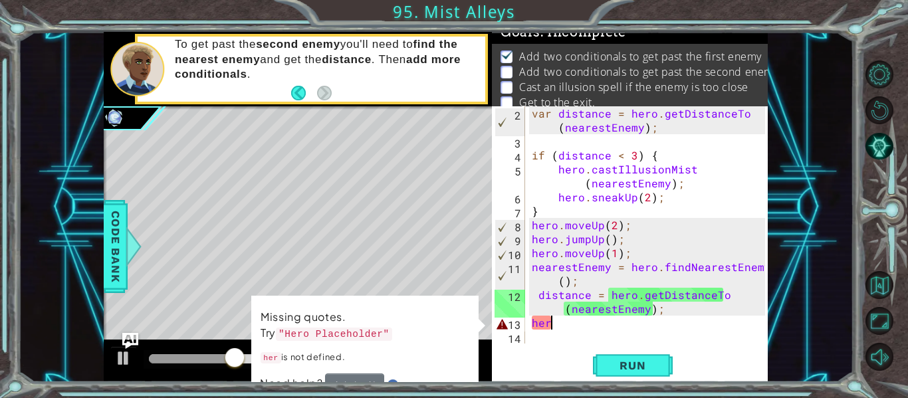
scroll to position [0, 0]
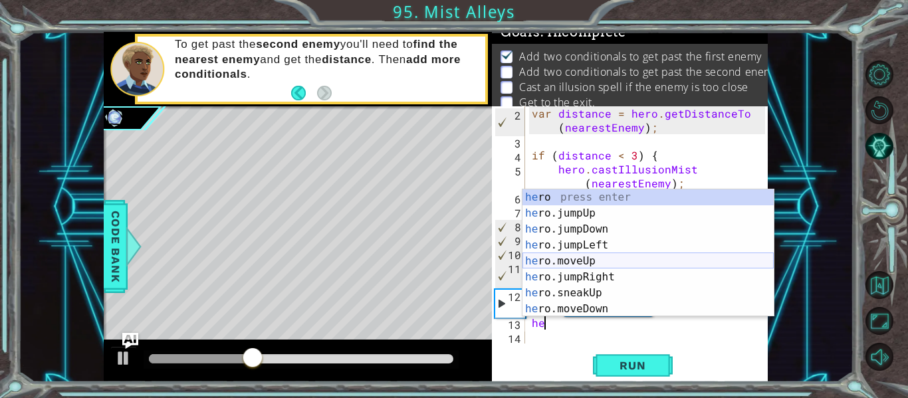
click at [619, 259] on div "he ro press enter he ro.jumpUp press enter he ro.jumpDown press enter he ro.jum…" at bounding box center [648, 269] width 251 height 160
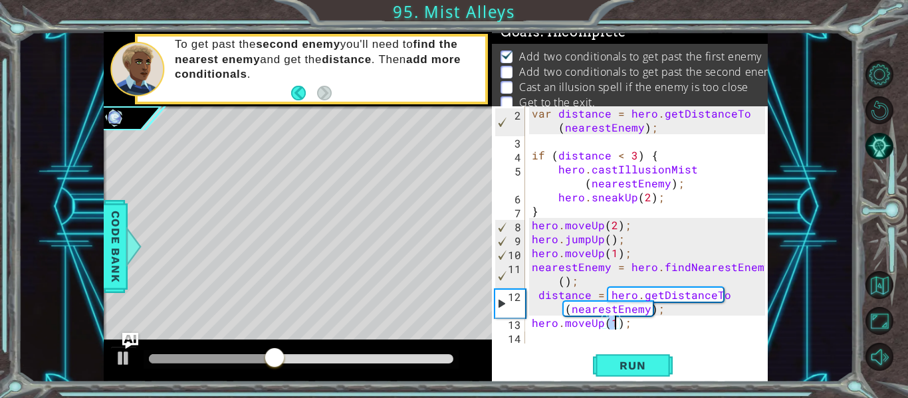
click at [602, 323] on div "var distance = hero . getDistanceTo ( nearestEnemy ) ; if ( distance < 3 ) { he…" at bounding box center [650, 245] width 243 height 279
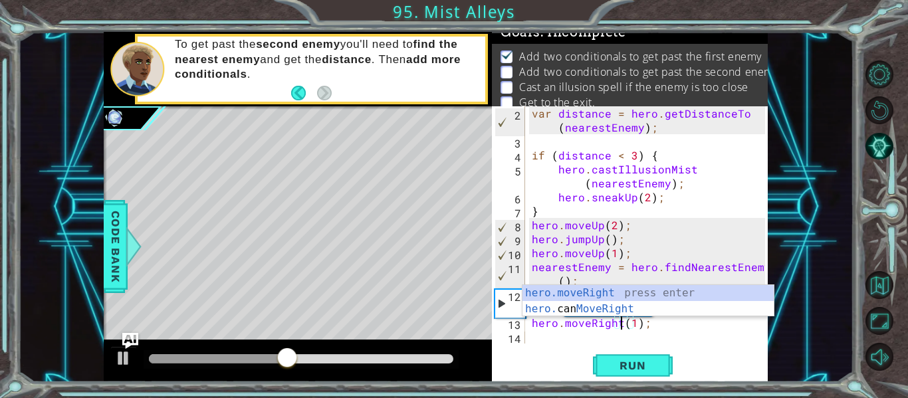
scroll to position [0, 6]
click at [636, 324] on div "var distance = hero . getDistanceTo ( nearestEnemy ) ; if ( distance < 3 ) { he…" at bounding box center [650, 245] width 243 height 279
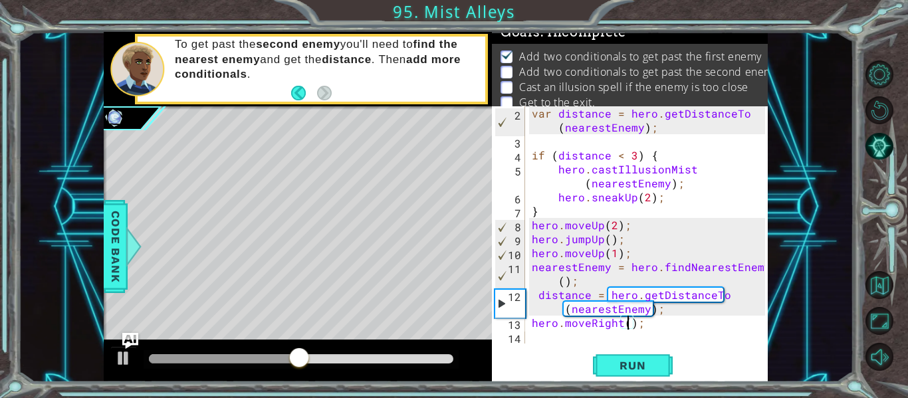
scroll to position [0, 7]
type textarea "hero.moveRight(3);"
click at [637, 373] on button "Run" at bounding box center [633, 365] width 80 height 27
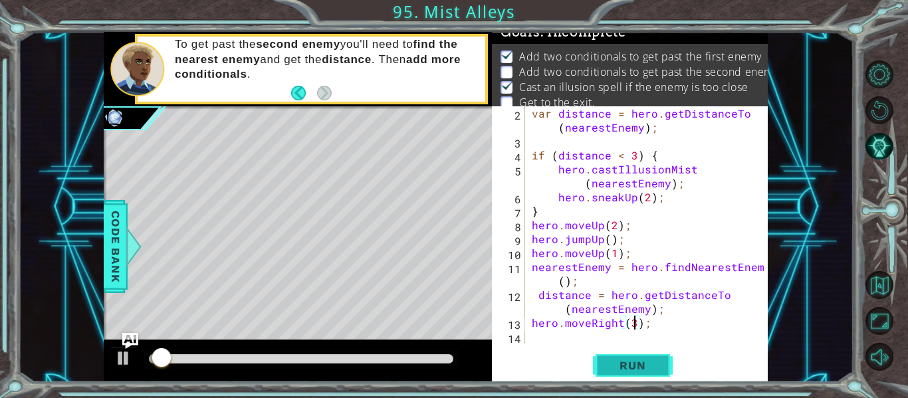
click at [637, 373] on button "Run" at bounding box center [633, 365] width 80 height 27
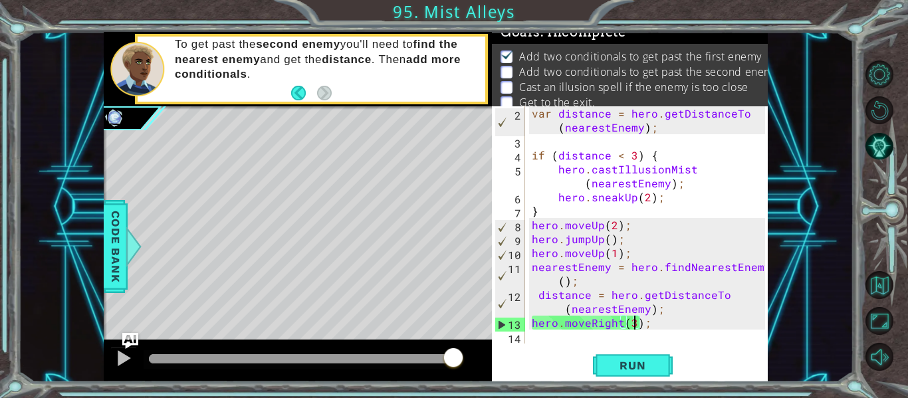
click at [543, 336] on div "var distance = hero . getDistanceTo ( nearestEnemy ) ; if ( distance < 3 ) { he…" at bounding box center [650, 245] width 243 height 279
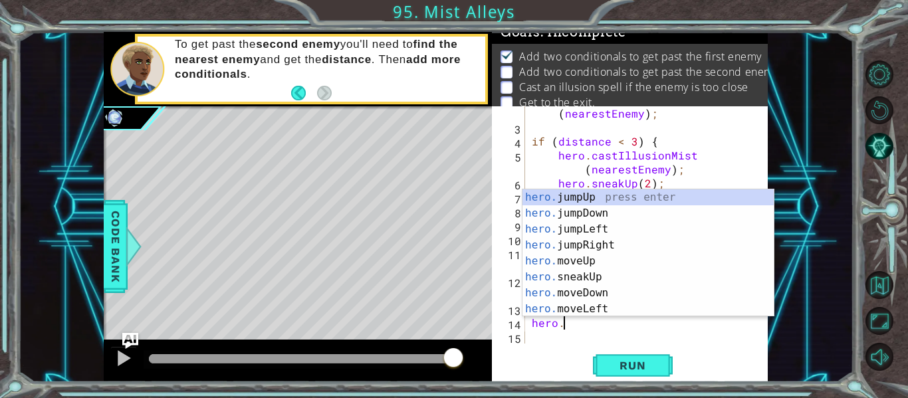
scroll to position [0, 2]
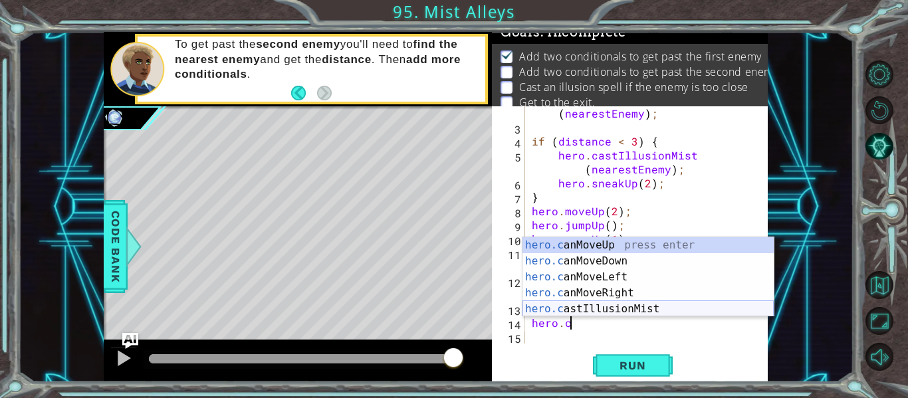
click at [624, 306] on div "hero.c anMoveUp press enter hero.c anMoveDown press enter hero.c anMoveLeft pre…" at bounding box center [648, 293] width 251 height 112
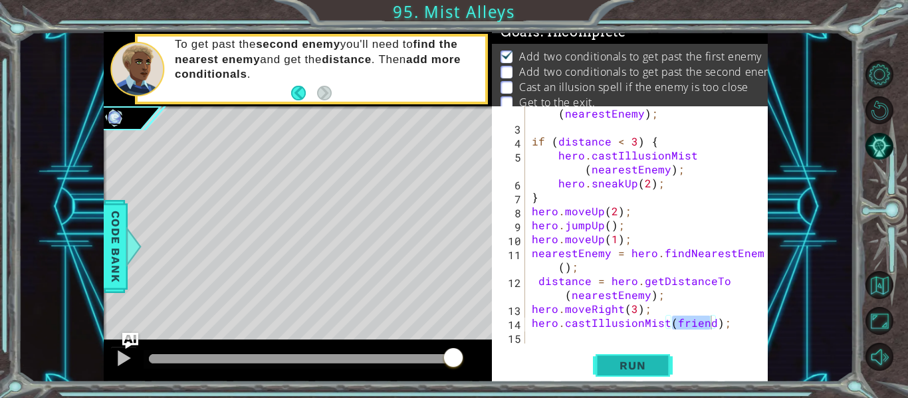
click at [628, 356] on button "Run" at bounding box center [633, 365] width 80 height 27
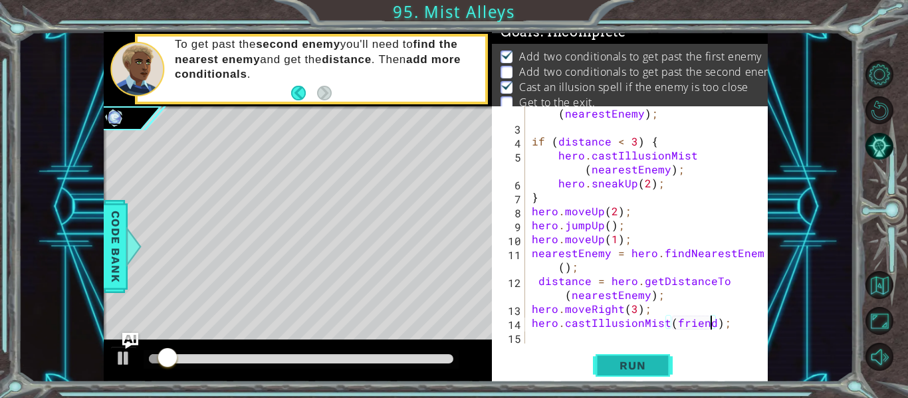
click at [626, 354] on button "Run" at bounding box center [633, 365] width 80 height 27
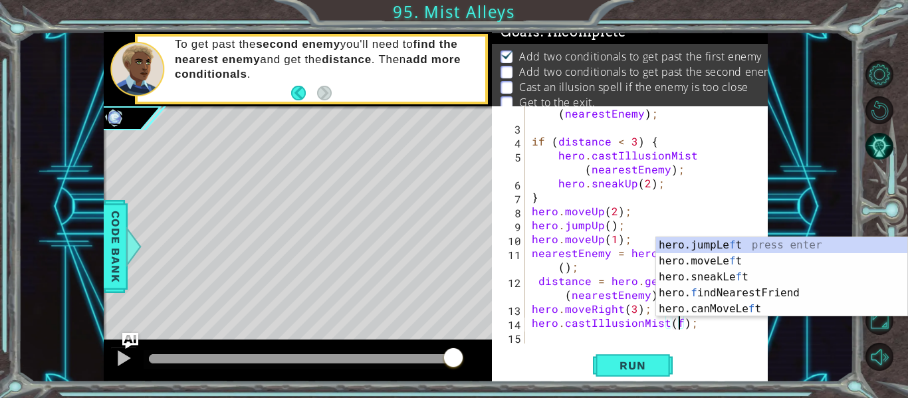
type textarea "hero.castIllusionMist();"
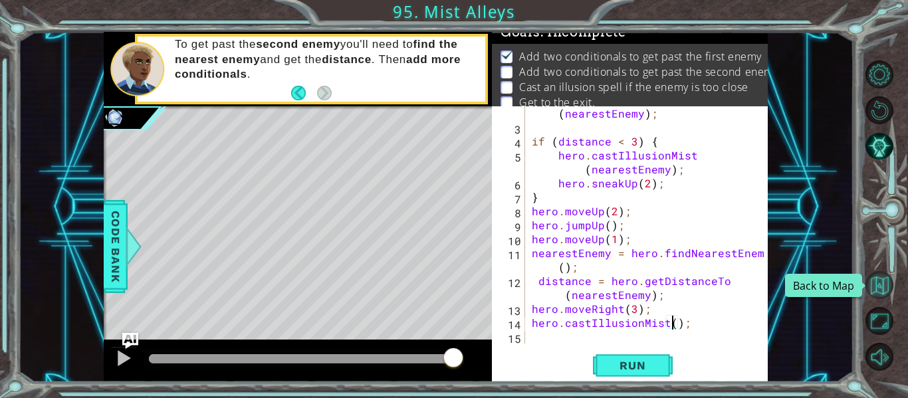
click at [877, 277] on button "Back to Map" at bounding box center [880, 285] width 28 height 28
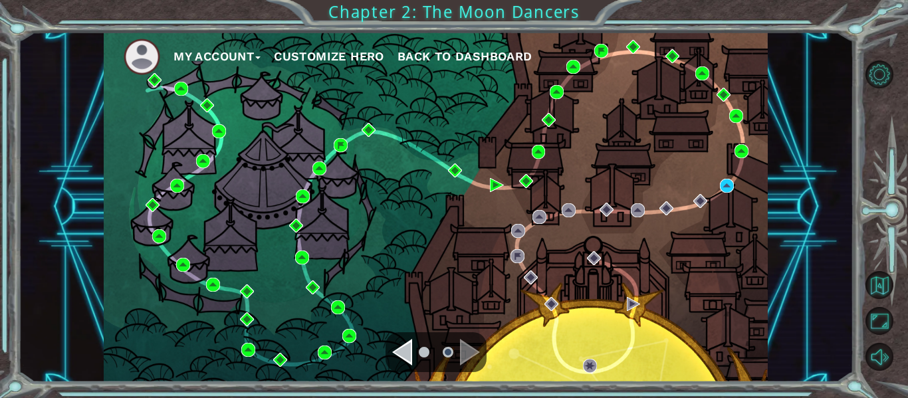
click at [143, 51] on img at bounding box center [142, 57] width 37 height 37
click at [204, 55] on button "My Account" at bounding box center [217, 57] width 87 height 20
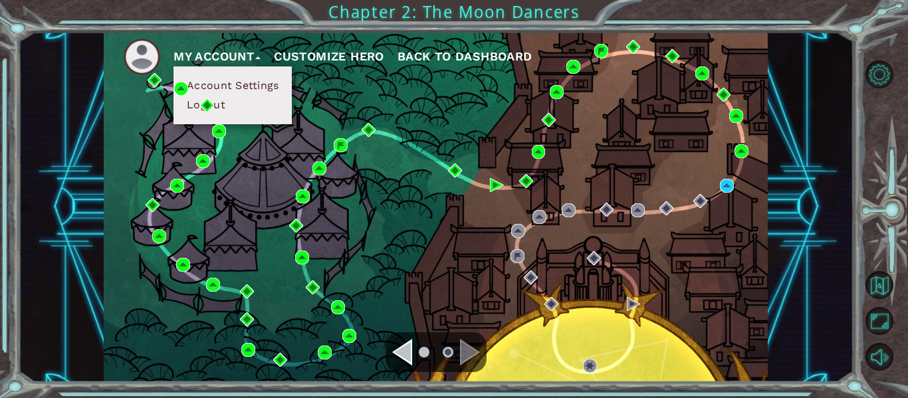
click at [340, 60] on button "Customize Hero" at bounding box center [329, 57] width 110 height 20
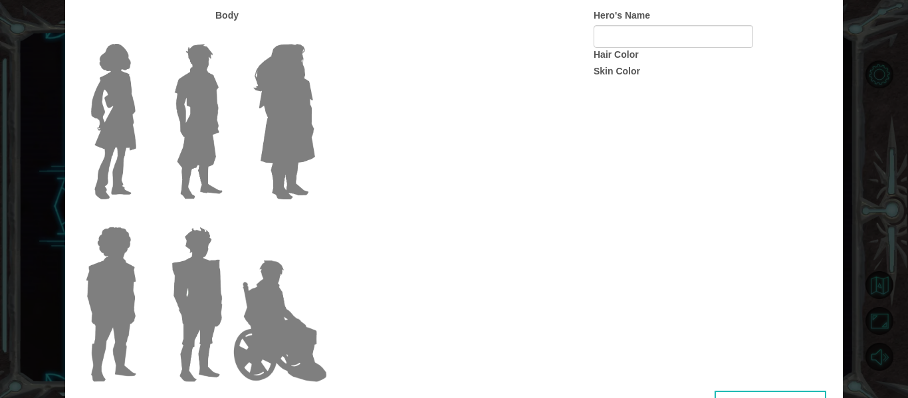
type input "Hot wheels"
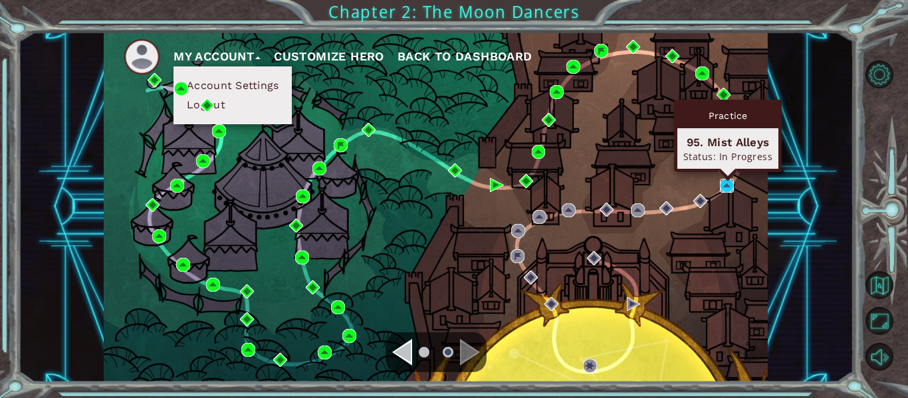
click at [723, 185] on img at bounding box center [727, 186] width 14 height 14
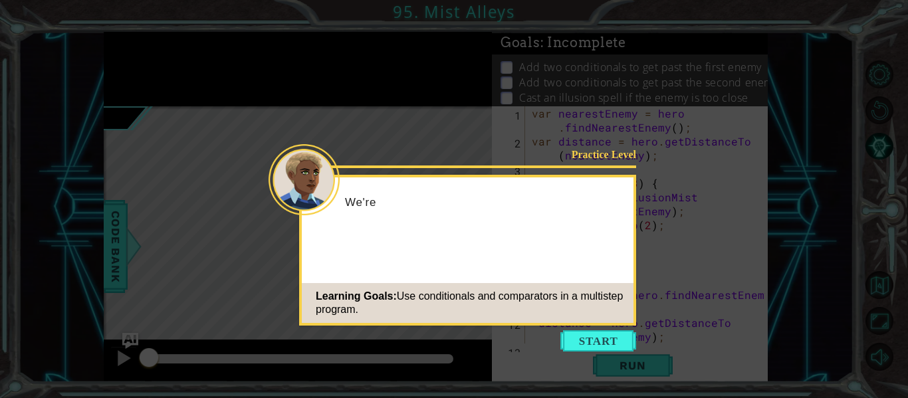
scroll to position [42, 0]
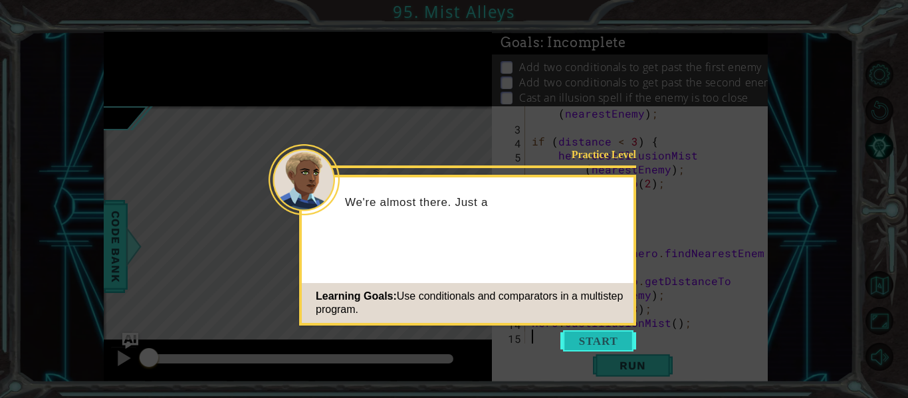
click at [622, 339] on button "Start" at bounding box center [598, 340] width 76 height 21
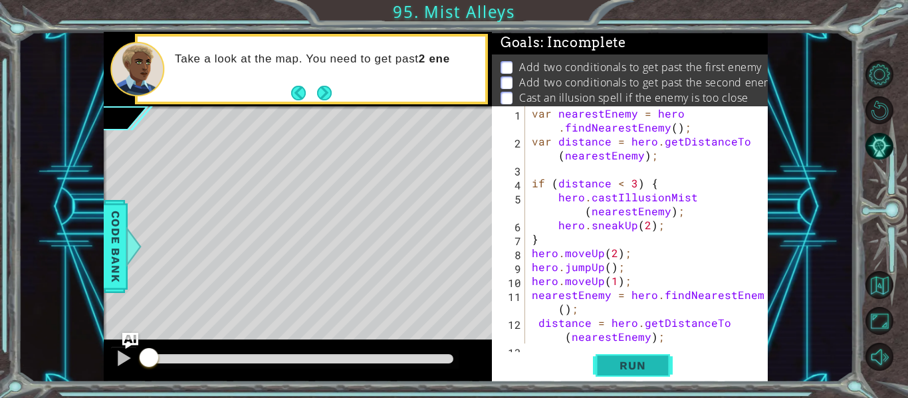
scroll to position [0, 0]
click at [636, 360] on span "Run" at bounding box center [632, 365] width 53 height 13
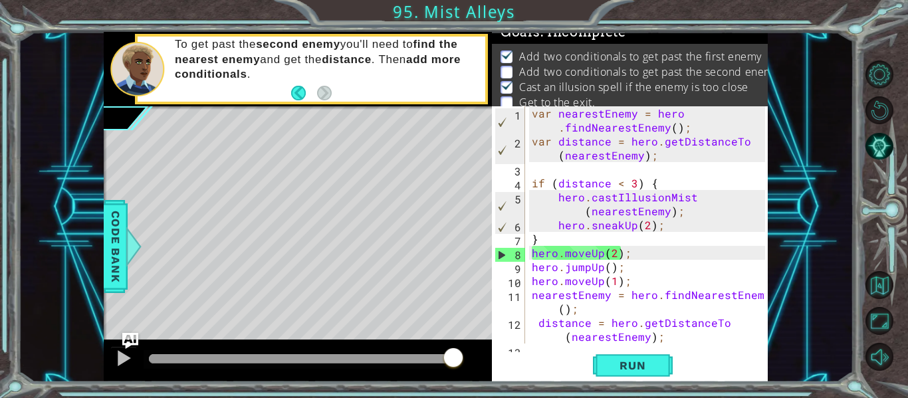
scroll to position [42, 0]
